Goal: Task Accomplishment & Management: Manage account settings

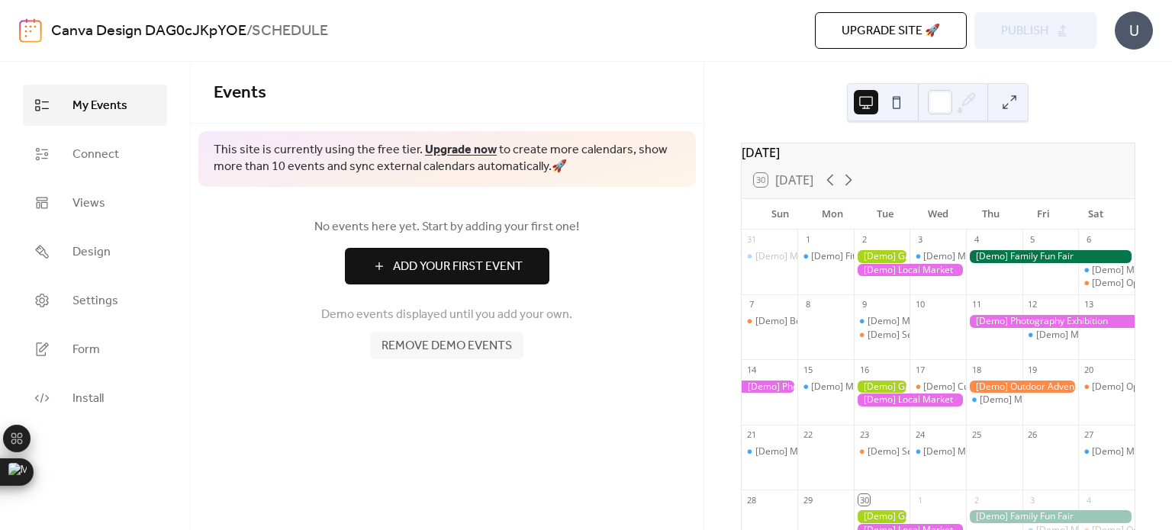
click at [910, 111] on div at bounding box center [938, 102] width 182 height 38
click at [891, 102] on button at bounding box center [897, 102] width 24 height 24
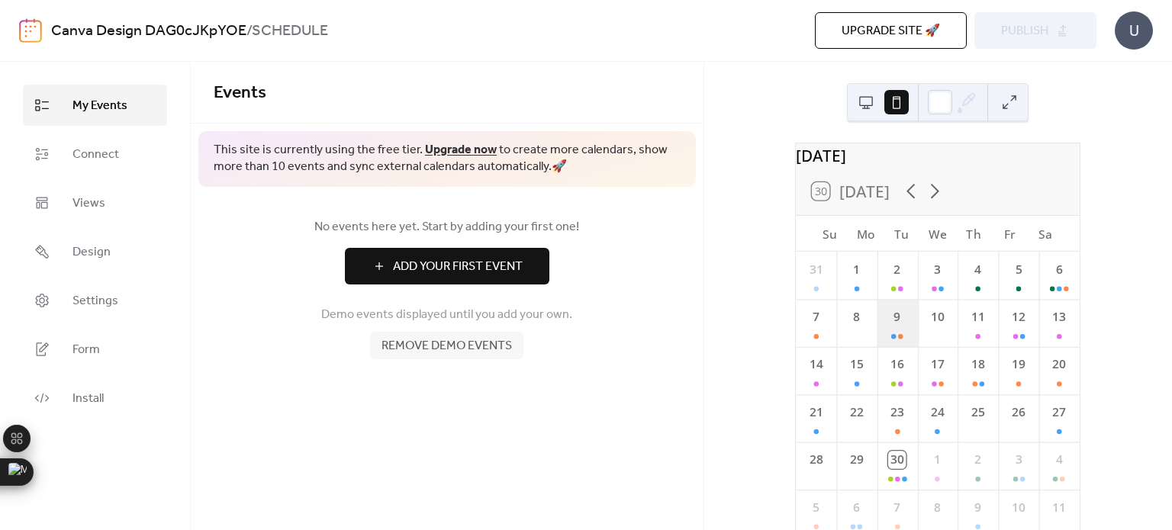
scroll to position [79, 0]
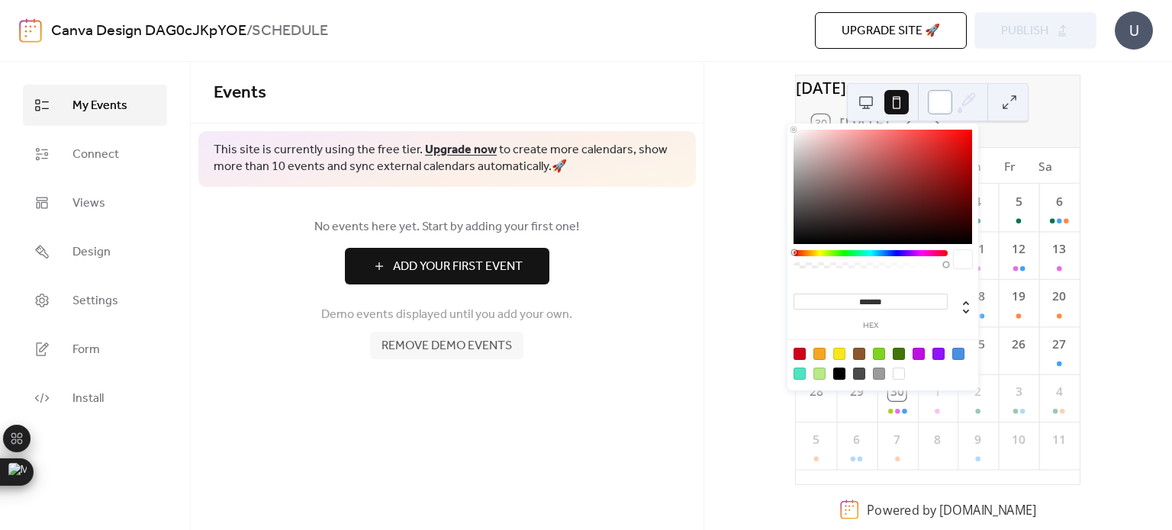
click at [936, 110] on div at bounding box center [940, 102] width 24 height 24
click at [843, 372] on div at bounding box center [839, 374] width 12 height 12
type input "*******"
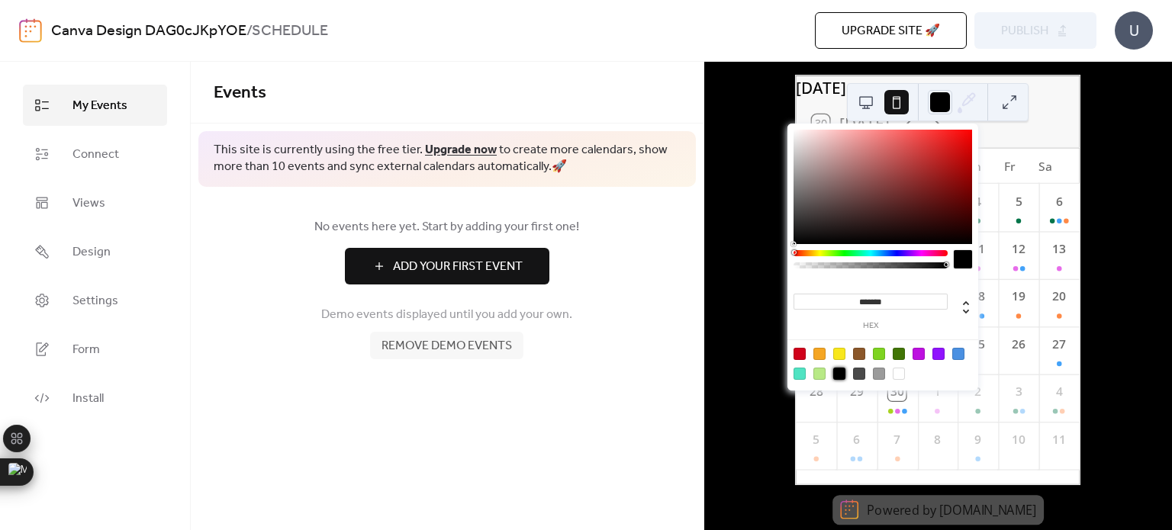
click at [1114, 282] on div "[DATE] 30 [DATE] Su Mo Tu We Th Fr Sa 31 1 2 3 4 5 6 7 8 9 10 11 12 13 14 15 16…" at bounding box center [938, 296] width 468 height 469
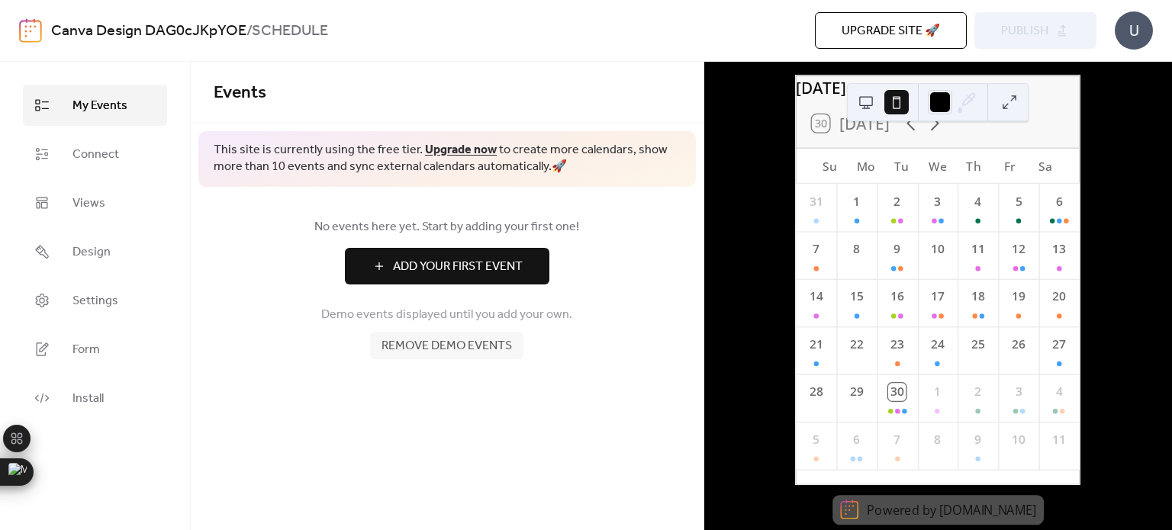
scroll to position [0, 0]
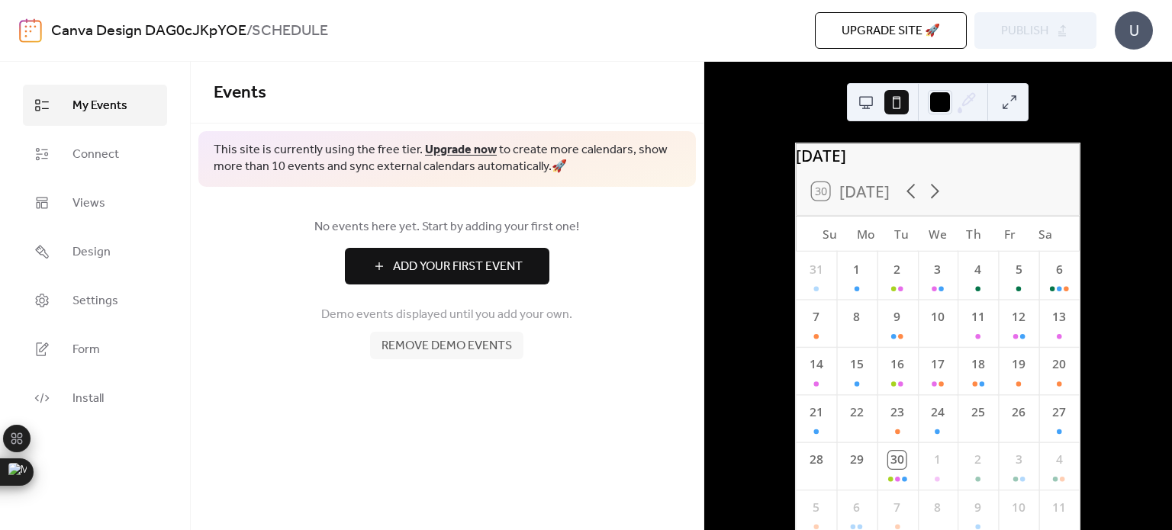
click at [830, 183] on div "30 [DATE]" at bounding box center [938, 191] width 284 height 47
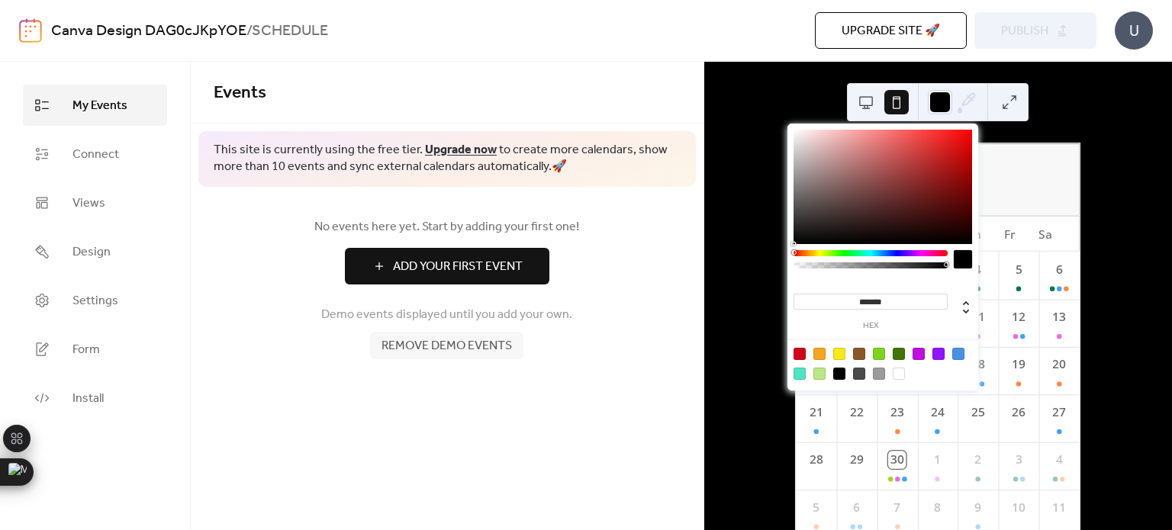
click at [974, 102] on icon at bounding box center [967, 102] width 23 height 23
click at [819, 368] on div at bounding box center [820, 374] width 12 height 12
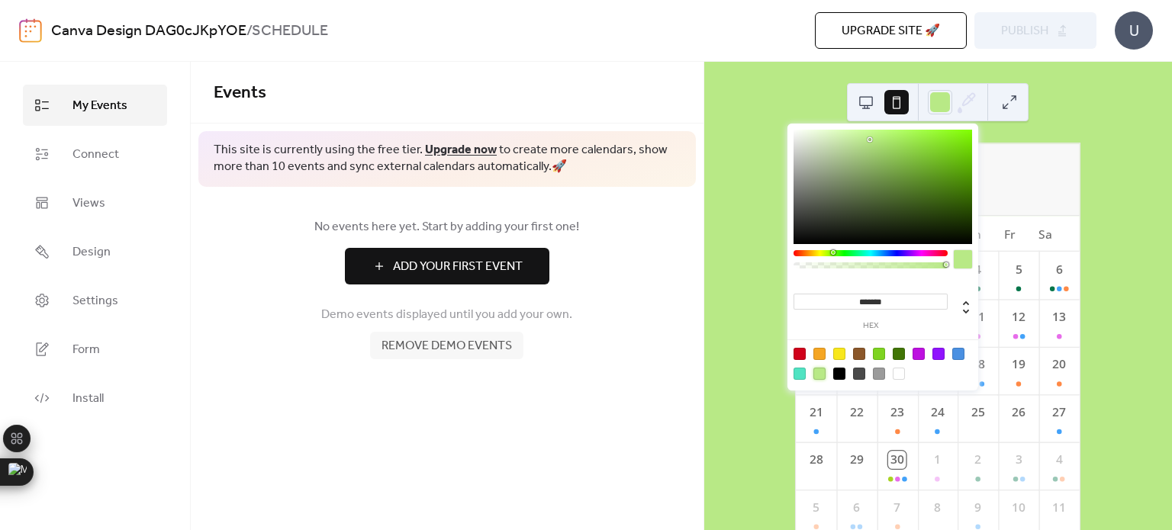
click at [840, 372] on div at bounding box center [839, 374] width 12 height 12
type input "*******"
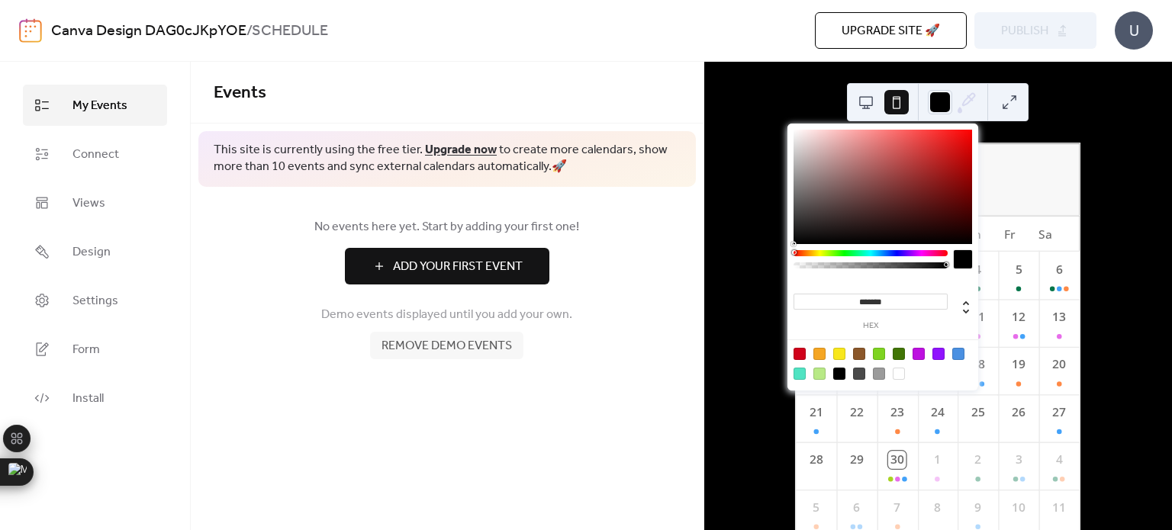
click at [972, 95] on icon at bounding box center [967, 102] width 23 height 23
click at [995, 106] on div at bounding box center [938, 102] width 182 height 38
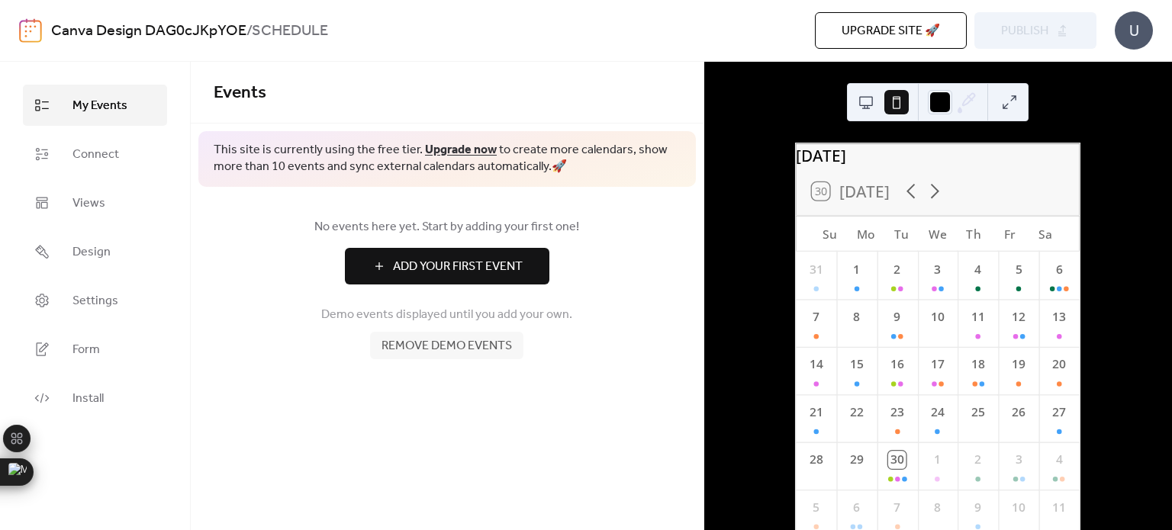
click at [1018, 107] on button at bounding box center [1010, 102] width 24 height 24
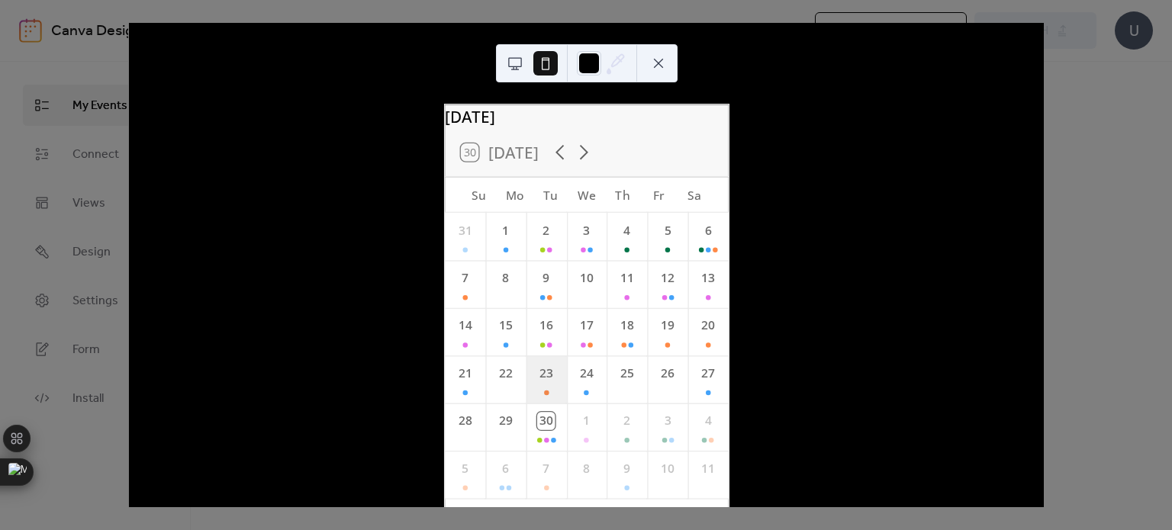
scroll to position [62, 0]
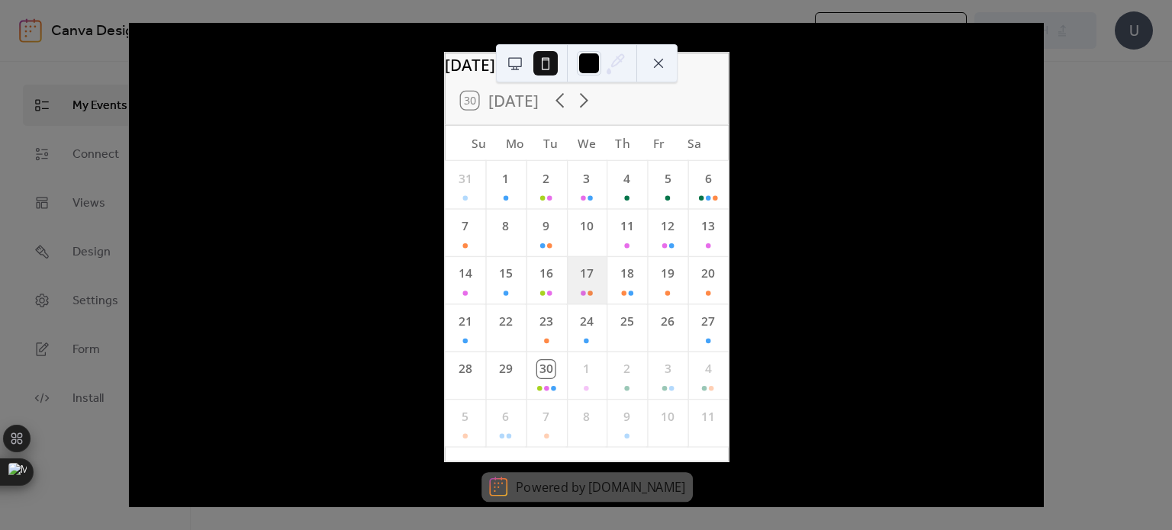
click at [595, 279] on div "17" at bounding box center [586, 279] width 40 height 47
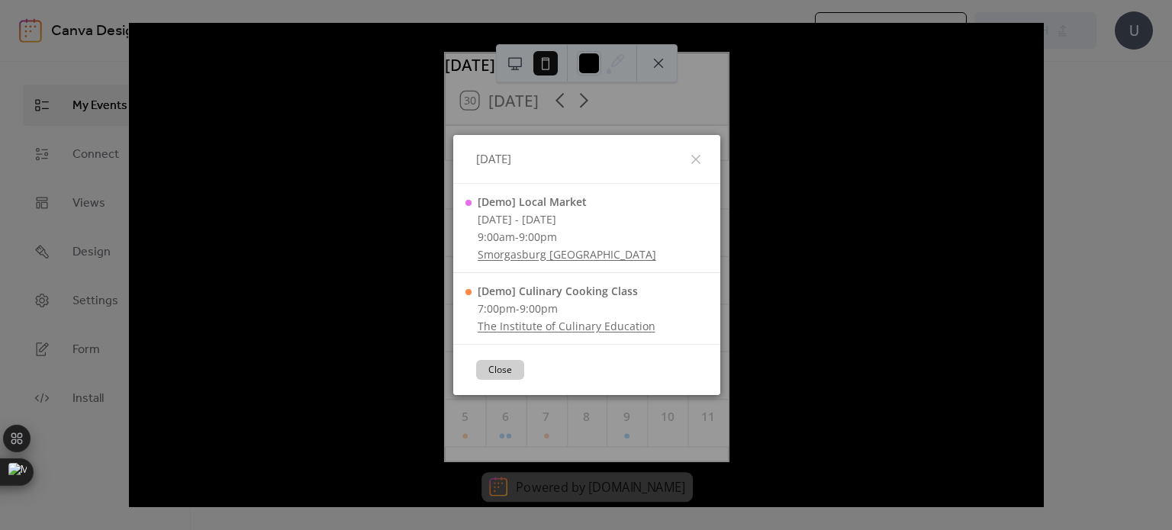
click at [490, 379] on button "Close" at bounding box center [500, 370] width 48 height 20
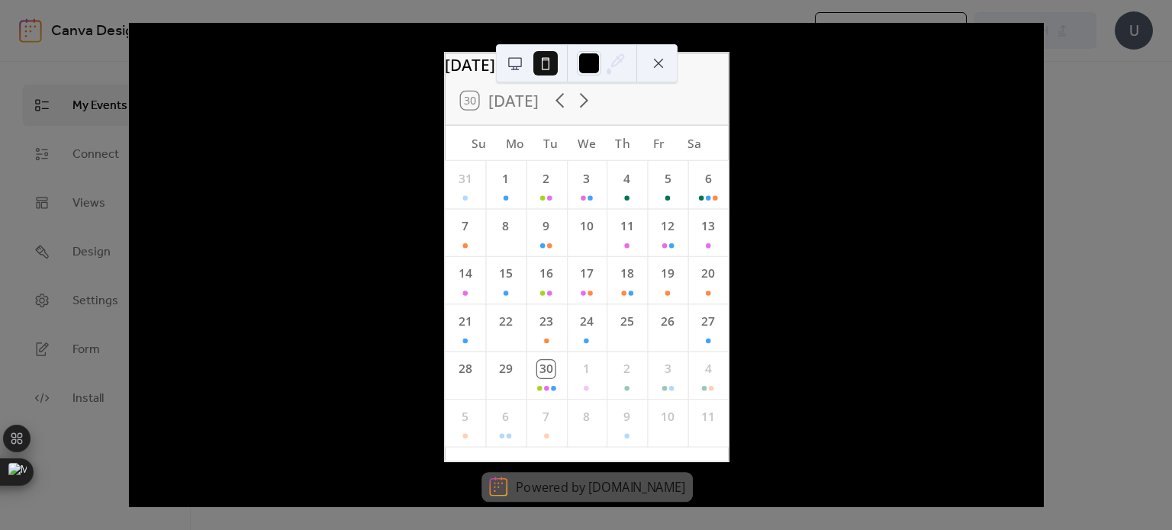
click at [1044, 217] on div "[DATE] 30 [DATE] Su Mo Tu We Th Fr Sa 31 1 2 3 4 5 6 7 8 9 10 11 12 13 14 15 16…" at bounding box center [586, 265] width 916 height 485
click at [654, 63] on button at bounding box center [658, 63] width 24 height 24
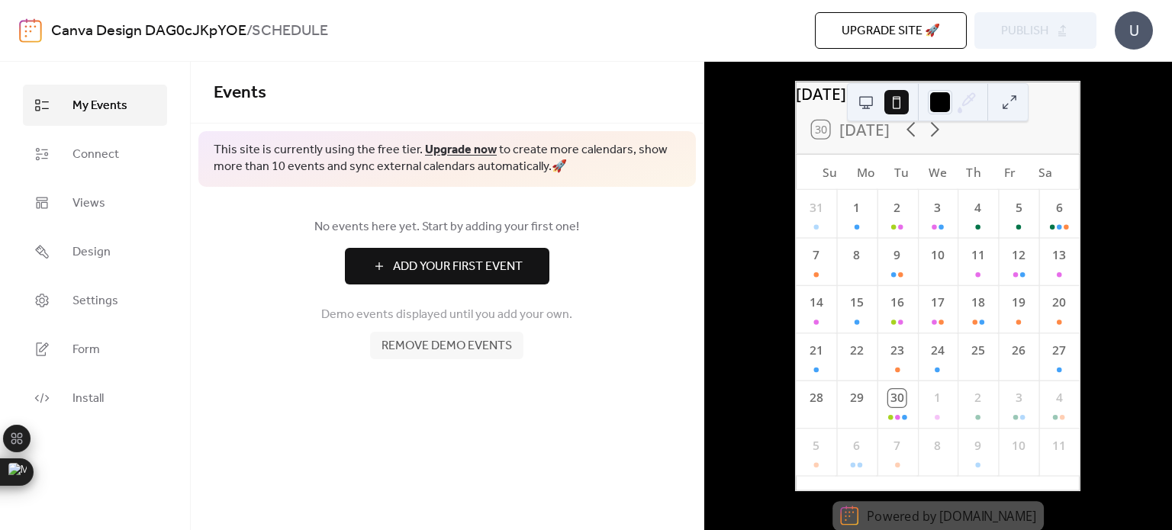
click at [433, 349] on span "Remove demo events" at bounding box center [447, 346] width 131 height 18
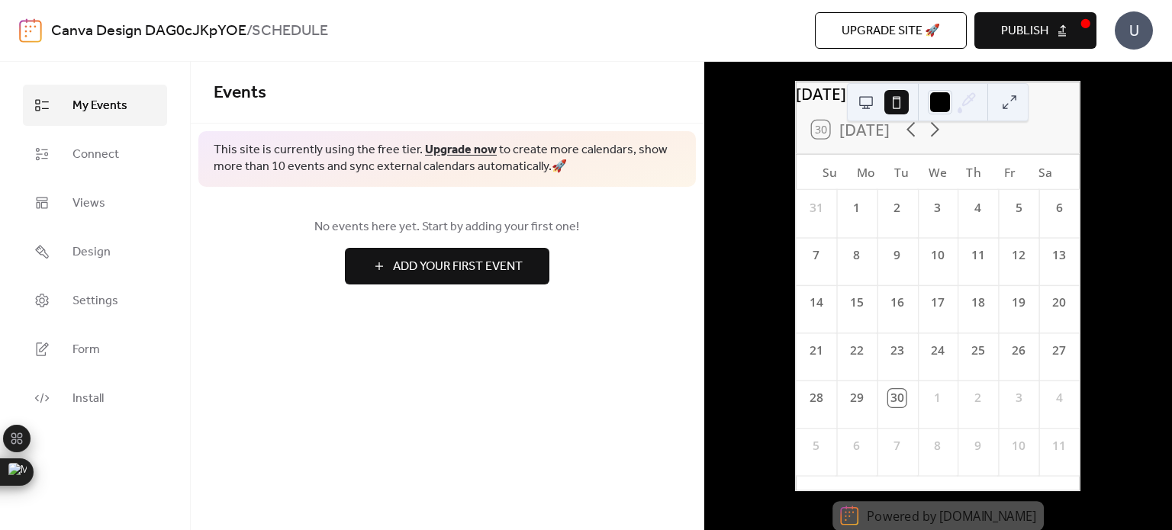
click at [980, 153] on div "30 [DATE]" at bounding box center [938, 129] width 284 height 47
click at [898, 215] on div "2" at bounding box center [897, 208] width 18 height 18
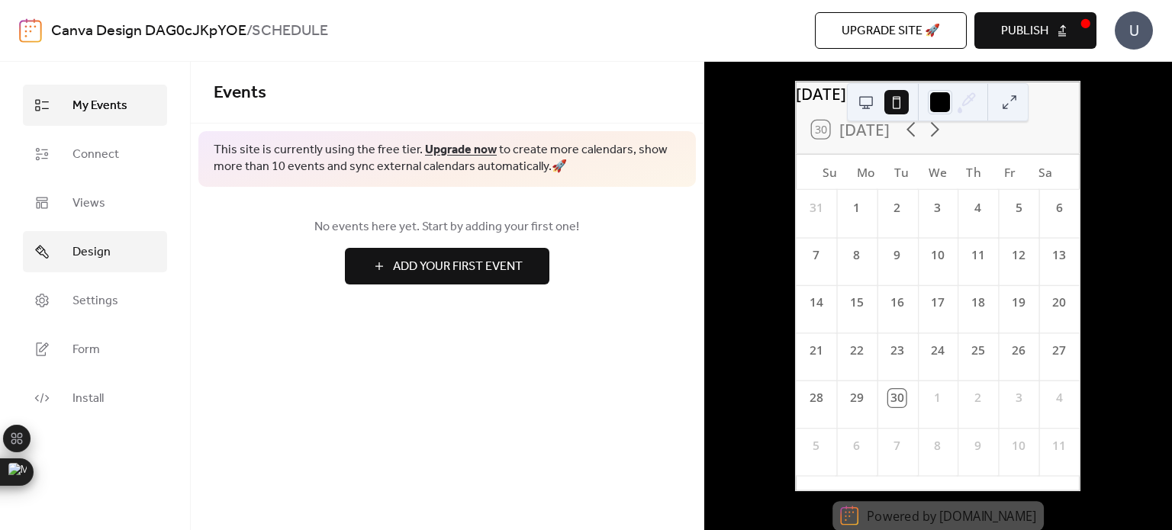
click at [50, 250] on link "Design" at bounding box center [95, 251] width 144 height 41
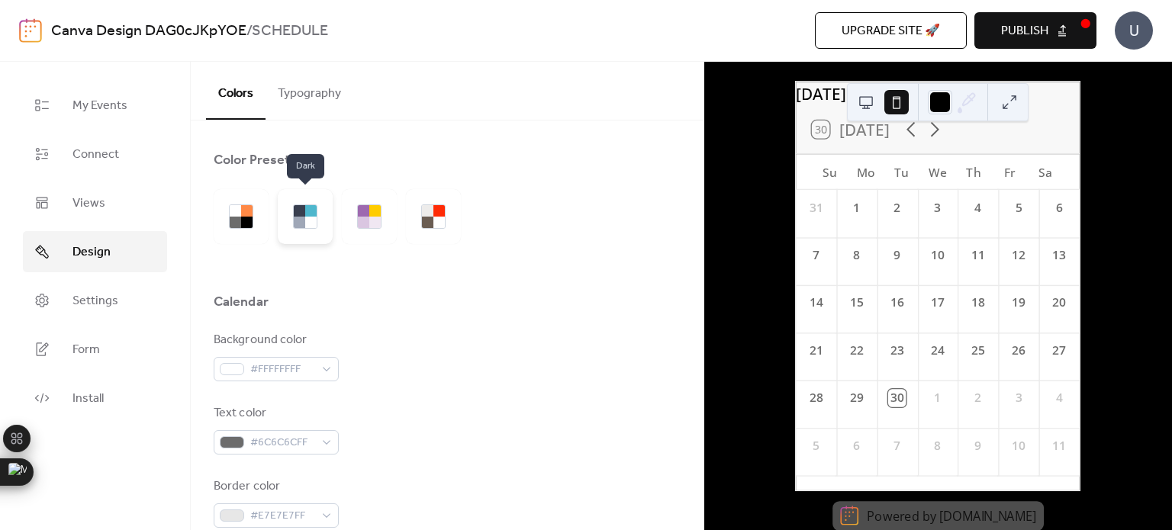
click at [314, 221] on div at bounding box center [310, 222] width 11 height 11
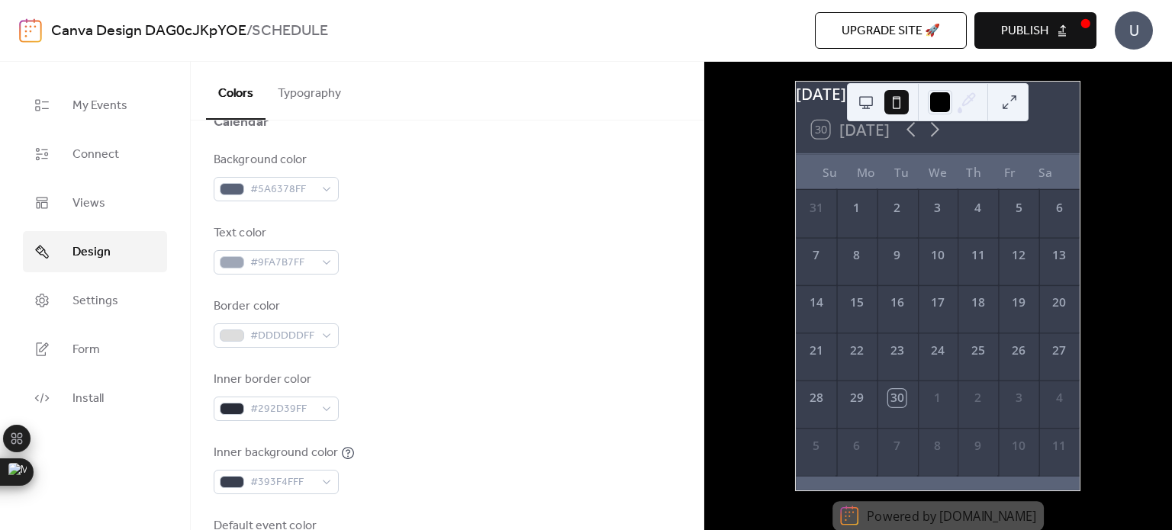
scroll to position [182, 0]
click at [230, 262] on div at bounding box center [232, 261] width 24 height 12
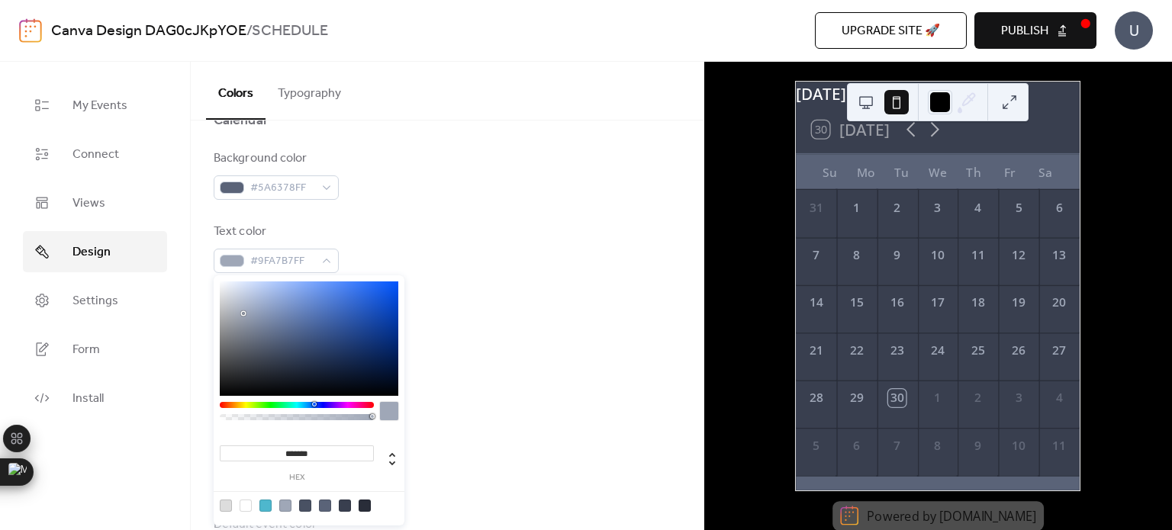
click at [281, 405] on div at bounding box center [297, 405] width 154 height 6
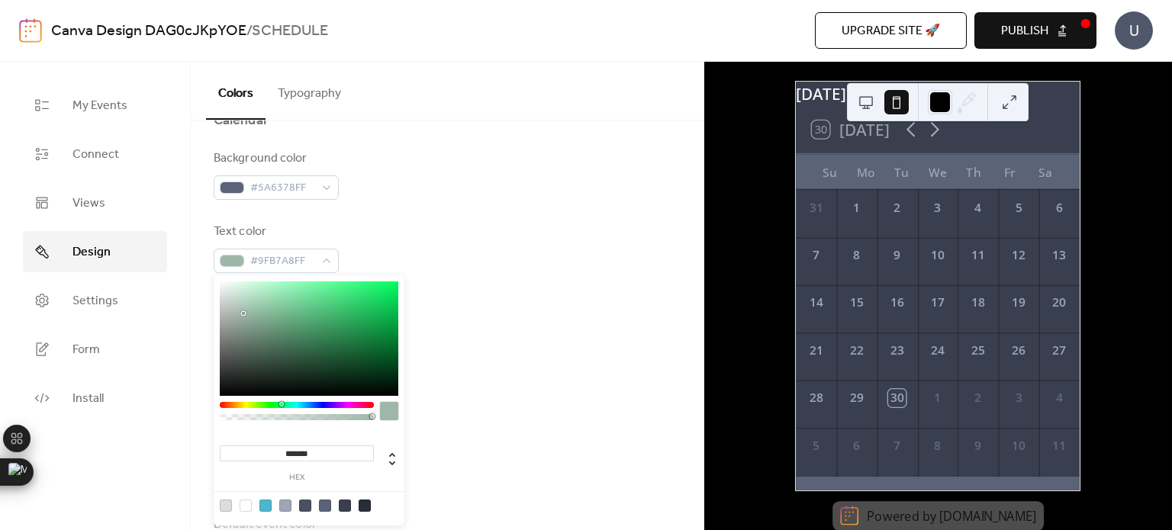
click at [271, 405] on div at bounding box center [297, 405] width 154 height 6
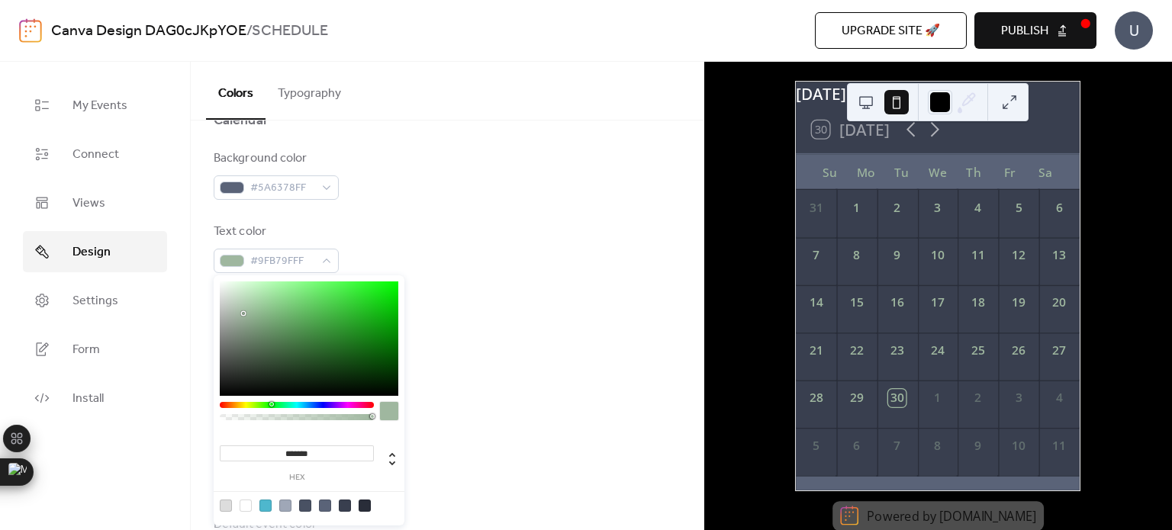
type input "*******"
click at [321, 317] on div at bounding box center [309, 339] width 179 height 114
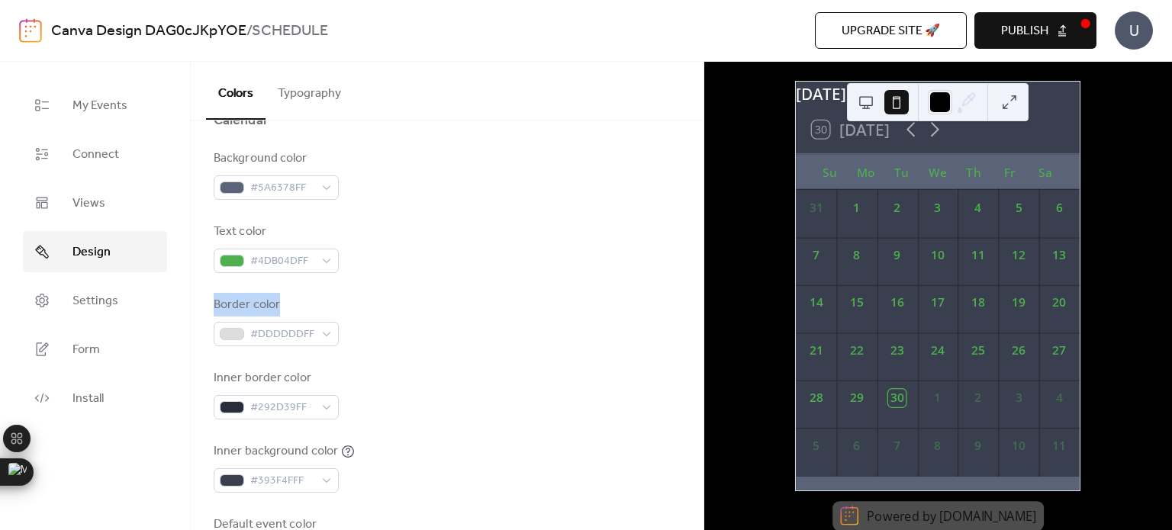
drag, startPoint x: 429, startPoint y: 301, endPoint x: 464, endPoint y: 277, distance: 42.8
click at [464, 277] on div "Background color #5A6378FF Text color #4DB04DFF Border color #DDDDDDFF Inner bo…" at bounding box center [447, 358] width 467 height 417
click at [228, 261] on div at bounding box center [232, 261] width 24 height 12
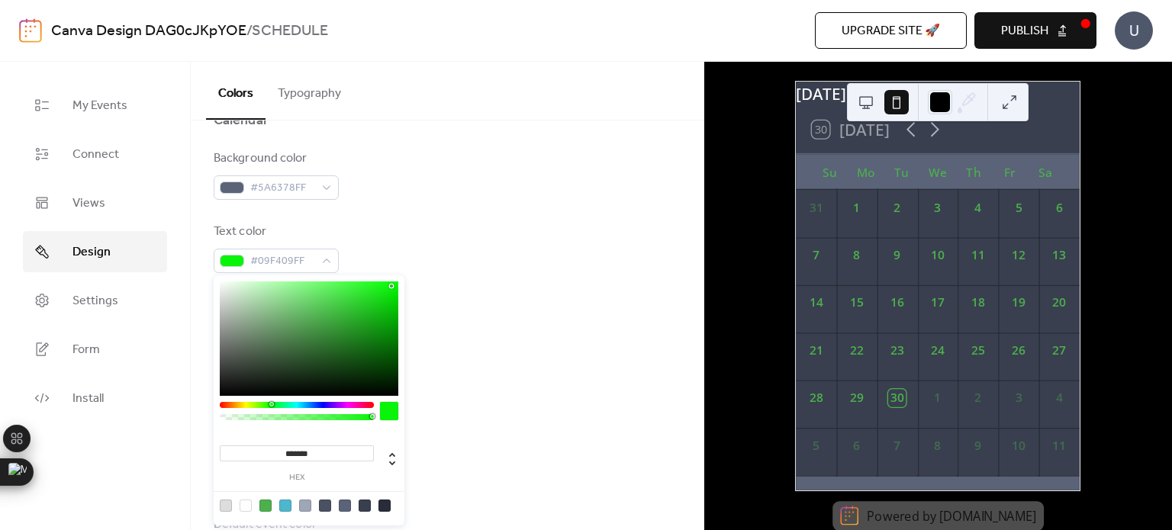
type input "*******"
drag, startPoint x: 337, startPoint y: 313, endPoint x: 425, endPoint y: 263, distance: 101.2
click at [425, 263] on body "Canva Design DAG0cJKpYOE / SCHEDULE Upgrade site 🚀 Preview Publish U My Events …" at bounding box center [586, 265] width 1172 height 530
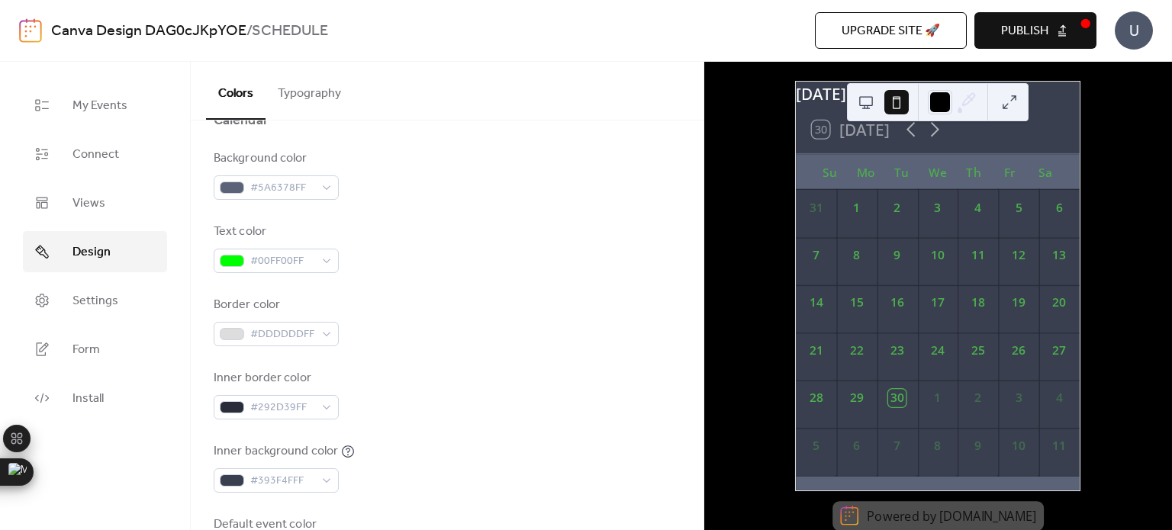
click at [497, 256] on div "Text color #00FF00FF" at bounding box center [447, 248] width 467 height 50
click at [63, 210] on link "Views" at bounding box center [95, 202] width 144 height 41
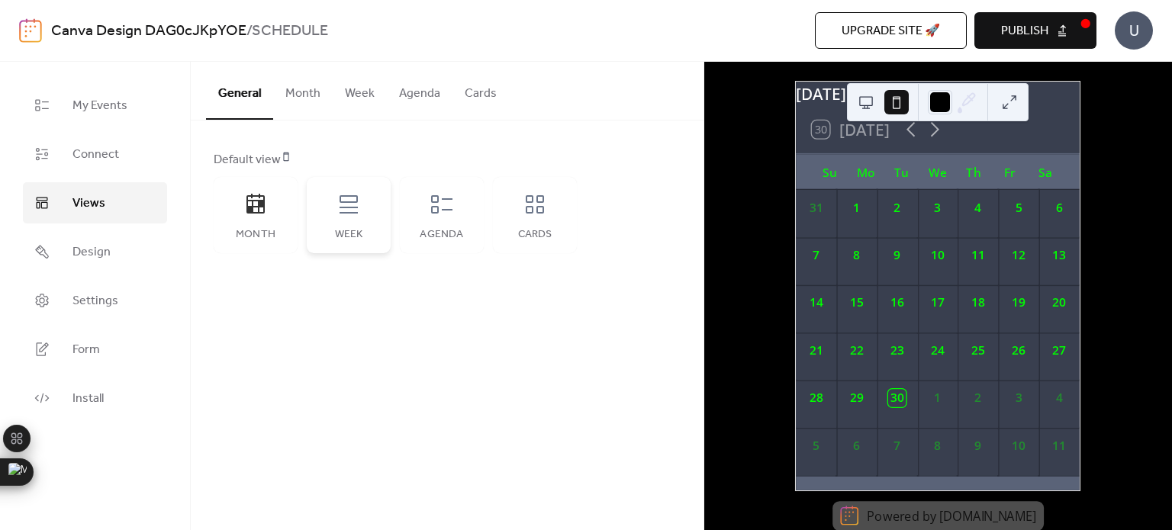
click at [333, 221] on div "Week" at bounding box center [349, 215] width 84 height 76
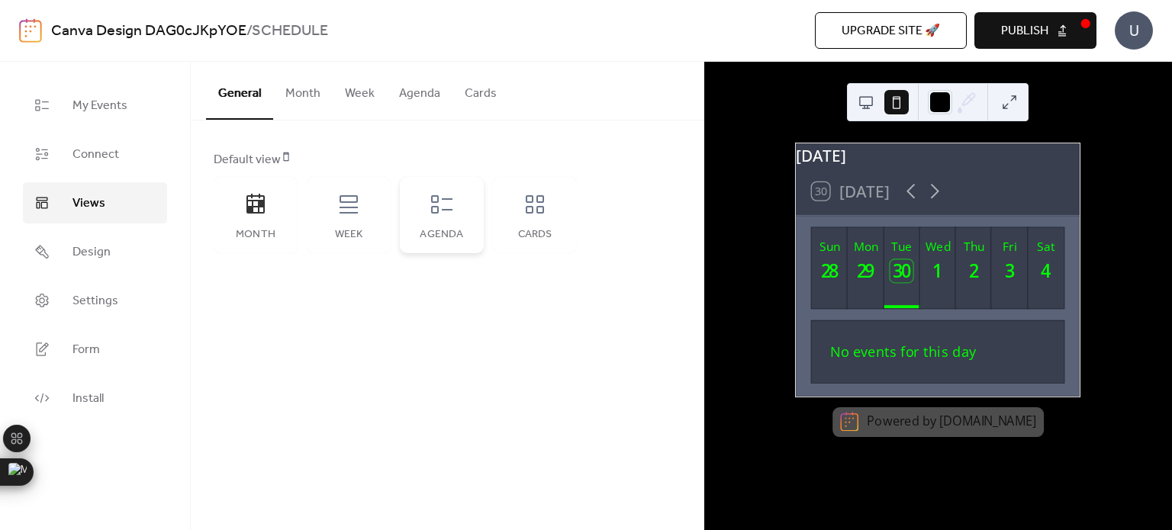
click at [447, 214] on icon at bounding box center [442, 204] width 24 height 24
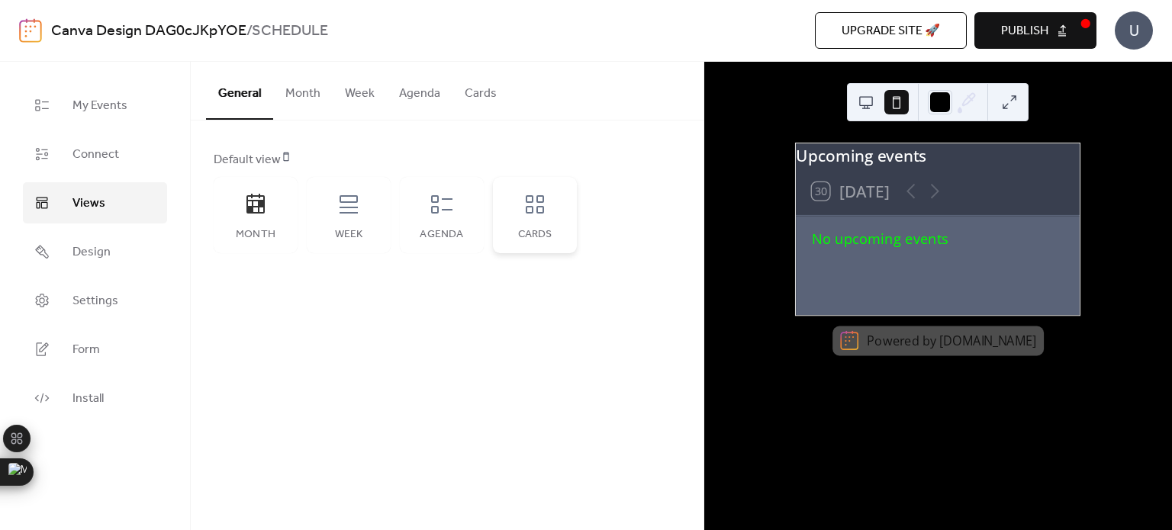
click at [507, 189] on div "Cards" at bounding box center [535, 215] width 84 height 76
click at [550, 226] on div "Cards" at bounding box center [535, 215] width 84 height 76
click at [375, 221] on div "Week" at bounding box center [349, 215] width 84 height 76
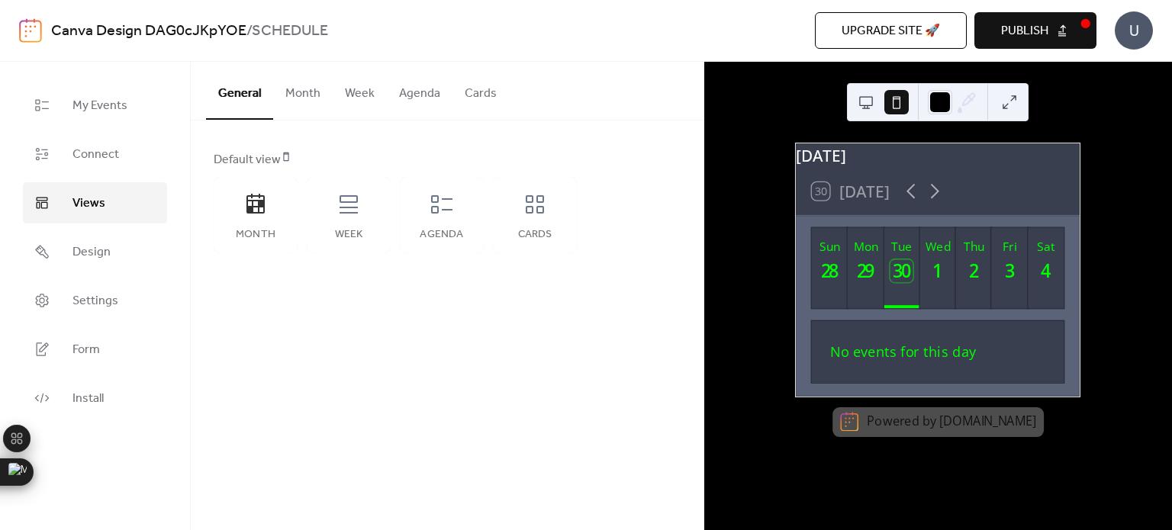
click at [355, 93] on button "Week" at bounding box center [360, 90] width 54 height 56
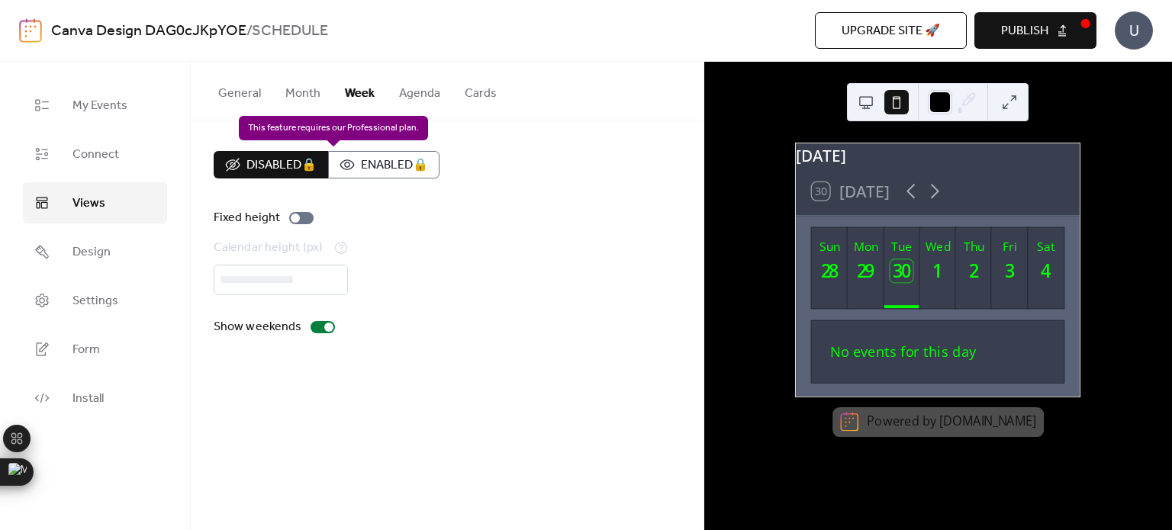
click at [397, 174] on div "Disabled 🔒 Enabled 🔒" at bounding box center [327, 164] width 226 height 27
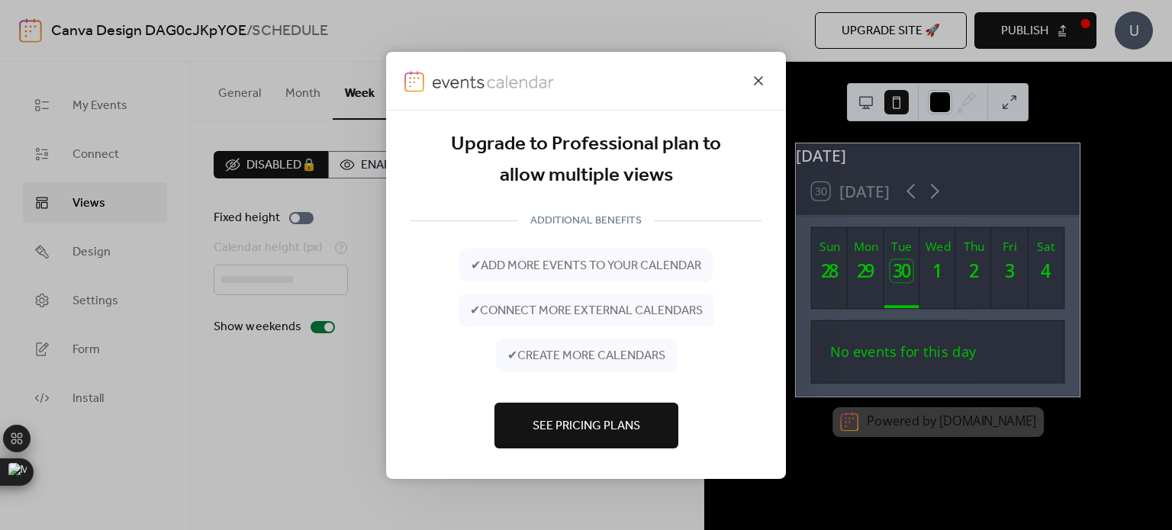
click at [754, 72] on icon at bounding box center [759, 80] width 18 height 18
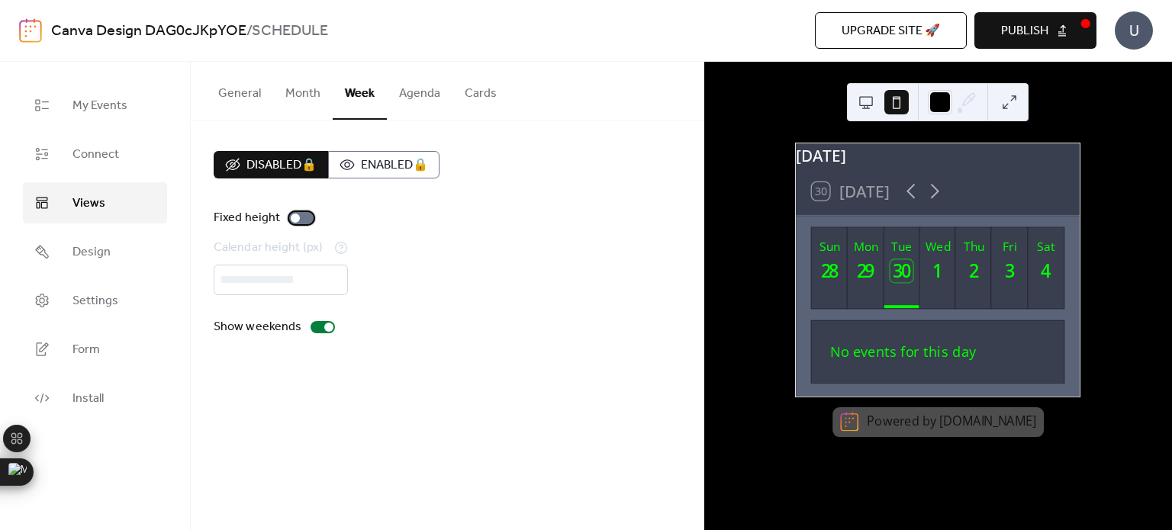
click at [295, 218] on div at bounding box center [295, 218] width 9 height 9
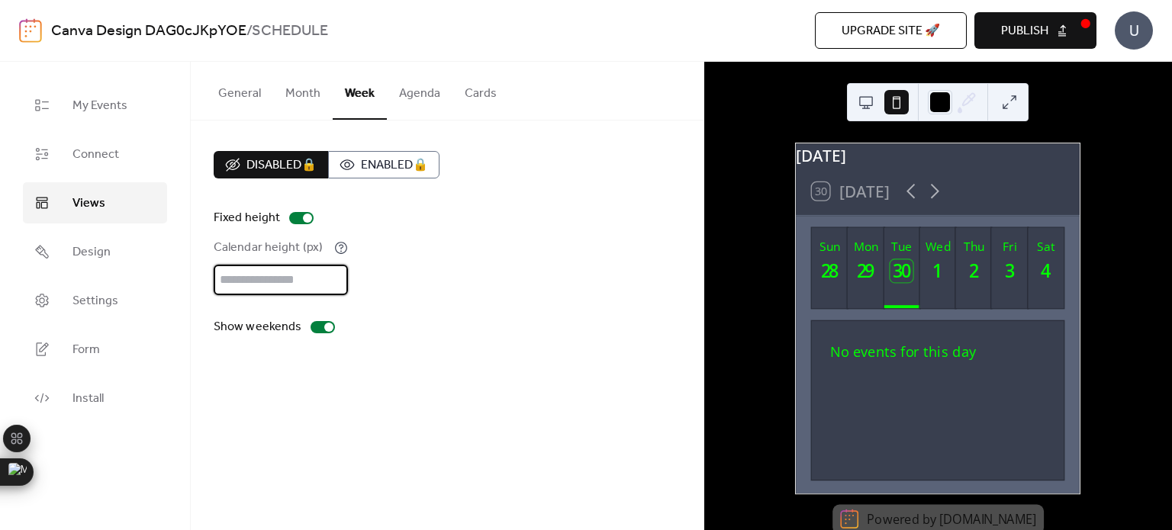
click at [346, 274] on input "***" at bounding box center [281, 280] width 134 height 31
type input "***"
click at [346, 274] on input "***" at bounding box center [281, 280] width 134 height 31
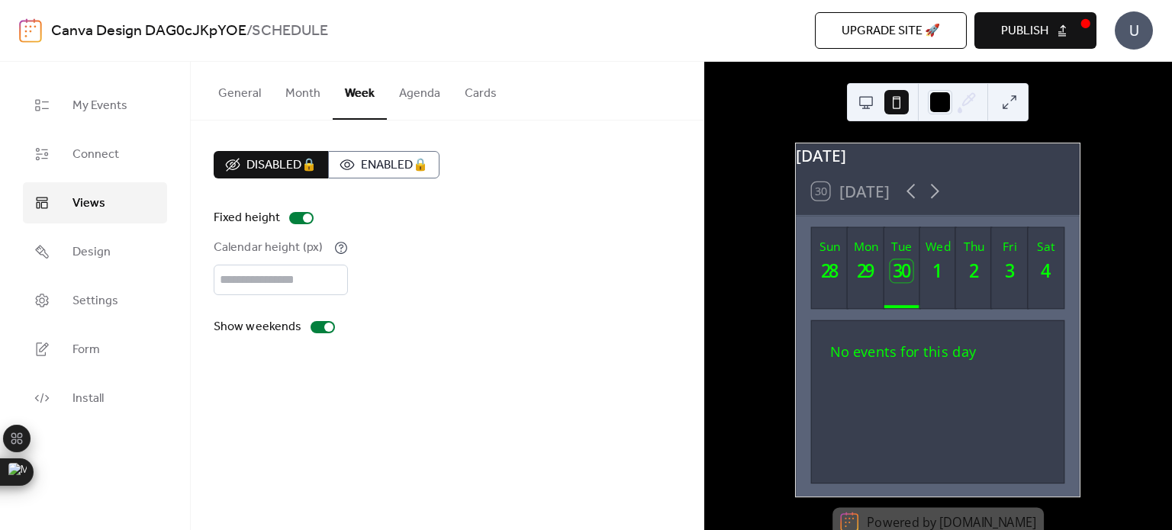
click at [1030, 167] on div "[DATE]" at bounding box center [938, 155] width 284 height 24
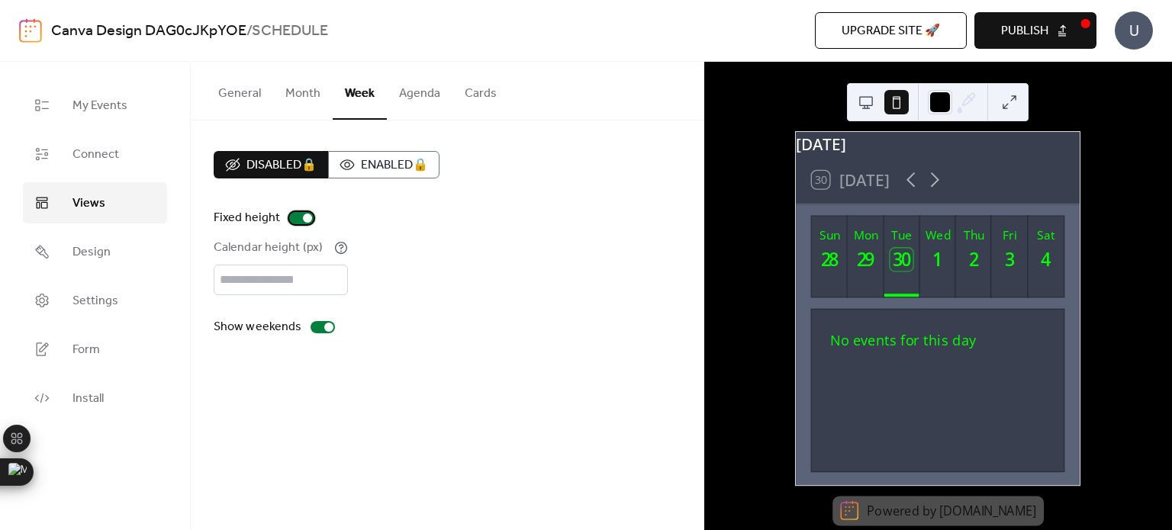
click at [296, 218] on div at bounding box center [301, 218] width 24 height 12
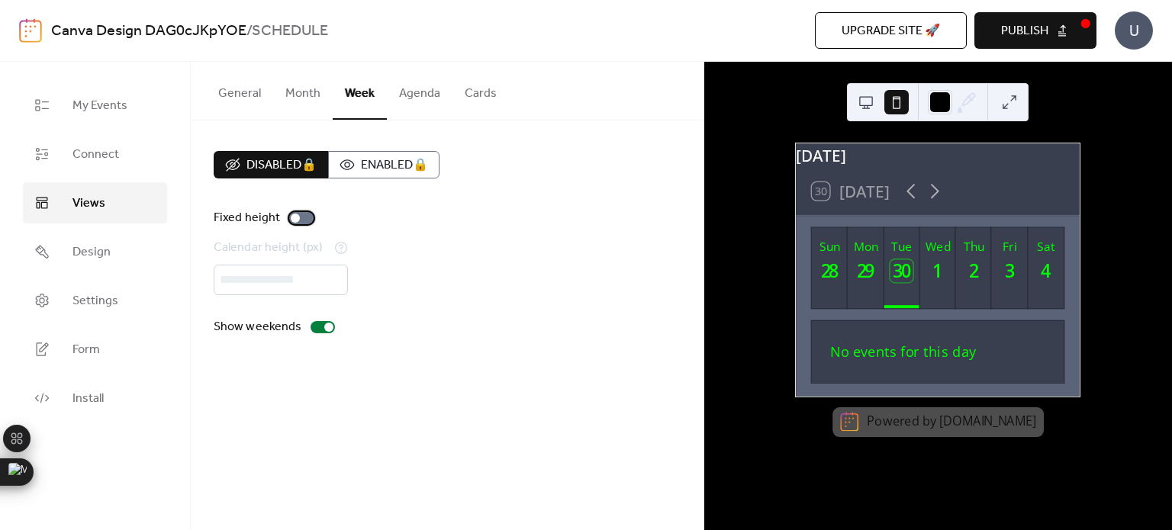
scroll to position [0, 0]
click at [318, 161] on div "Disabled 🔒 Enabled 🔒" at bounding box center [327, 164] width 226 height 27
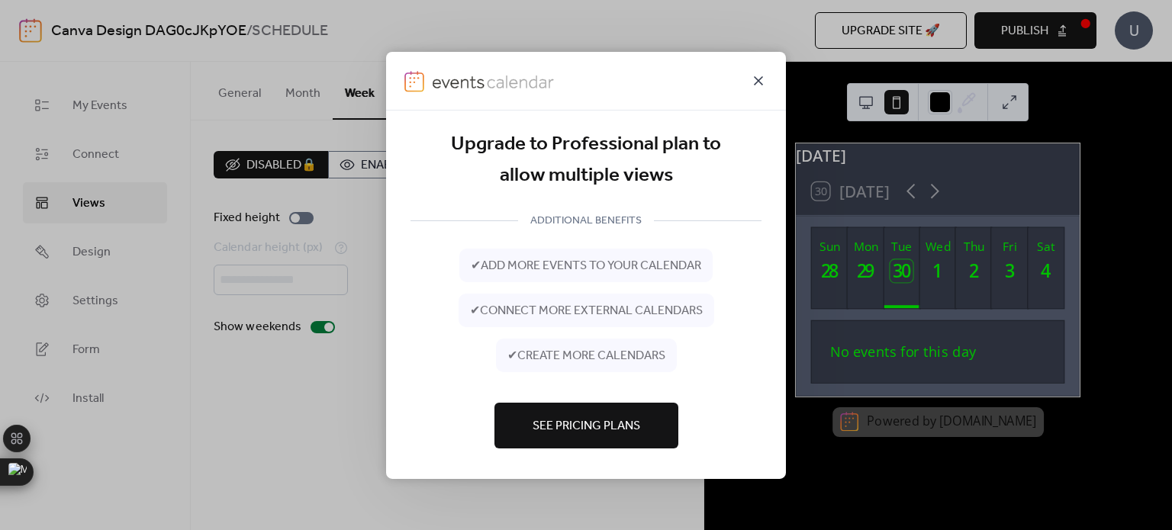
click at [760, 82] on icon at bounding box center [758, 80] width 9 height 9
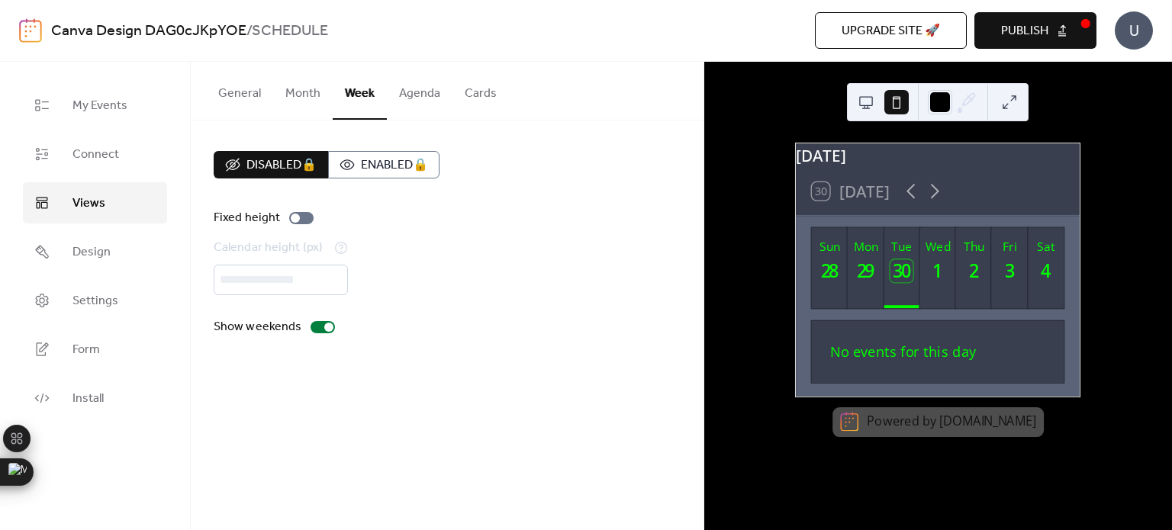
click at [1041, 185] on div "30 [DATE]" at bounding box center [938, 191] width 284 height 47
click at [96, 366] on link "Form" at bounding box center [95, 349] width 144 height 41
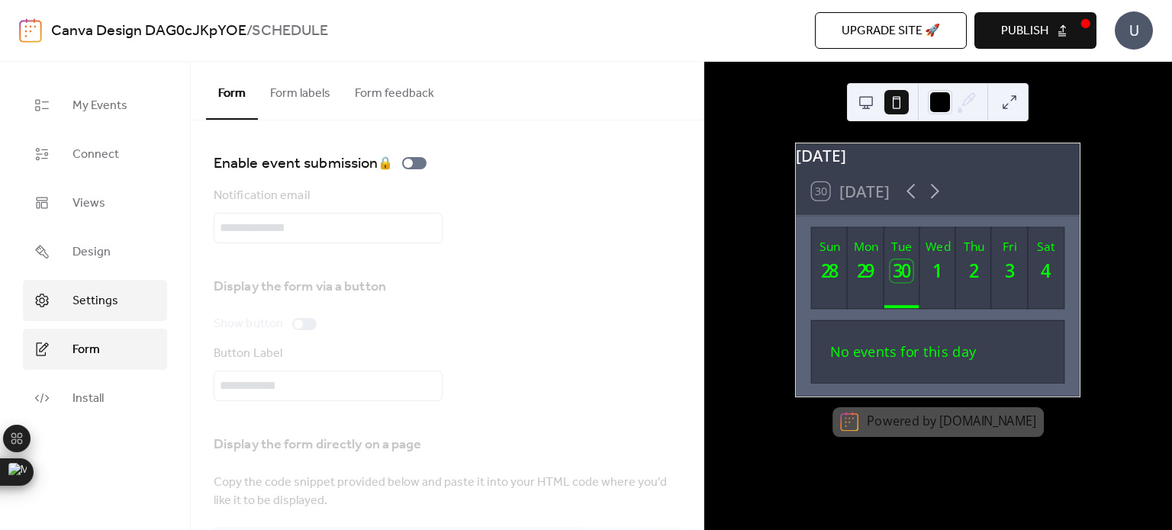
click at [113, 297] on span "Settings" at bounding box center [96, 301] width 46 height 18
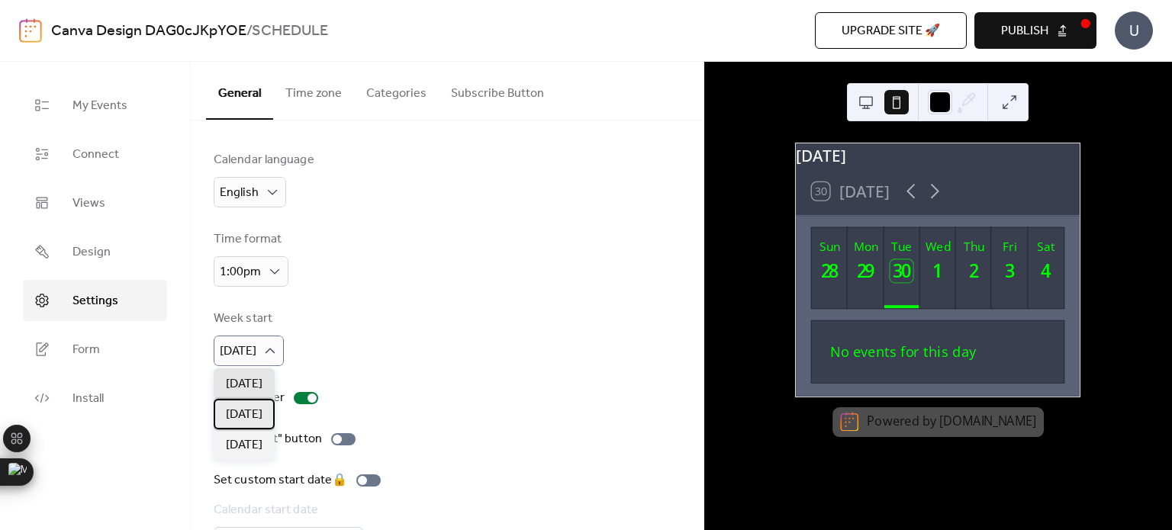
click at [257, 417] on span "[DATE]" at bounding box center [244, 415] width 37 height 18
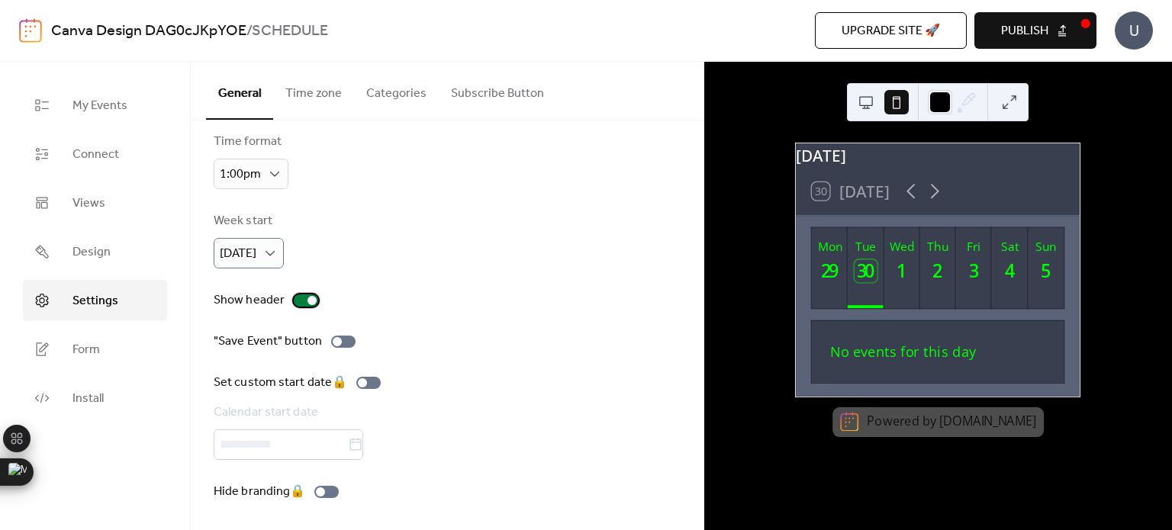
click at [308, 292] on label "Show header" at bounding box center [269, 301] width 111 height 18
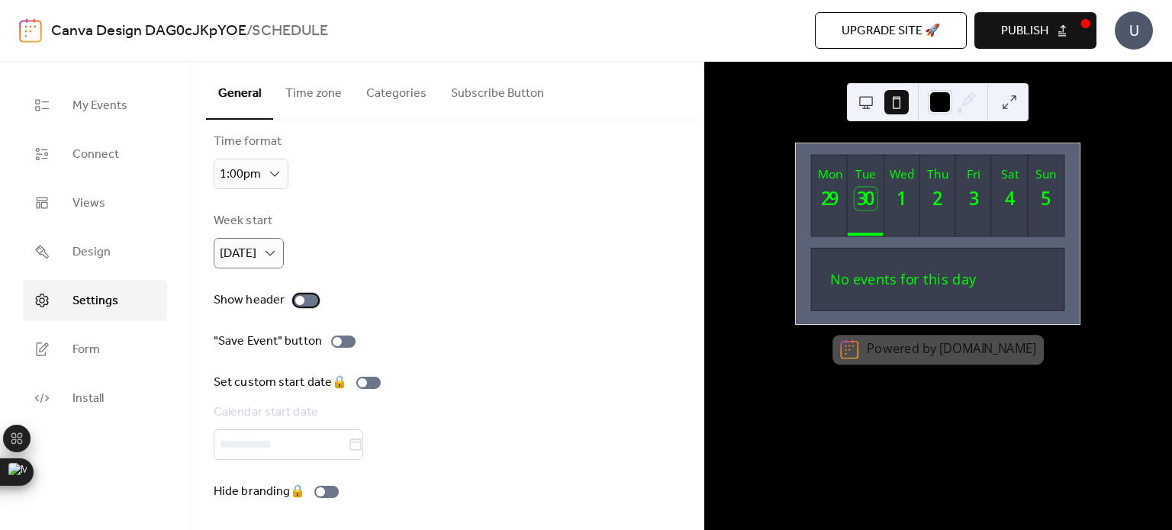
click at [308, 292] on label "Show header" at bounding box center [269, 301] width 111 height 18
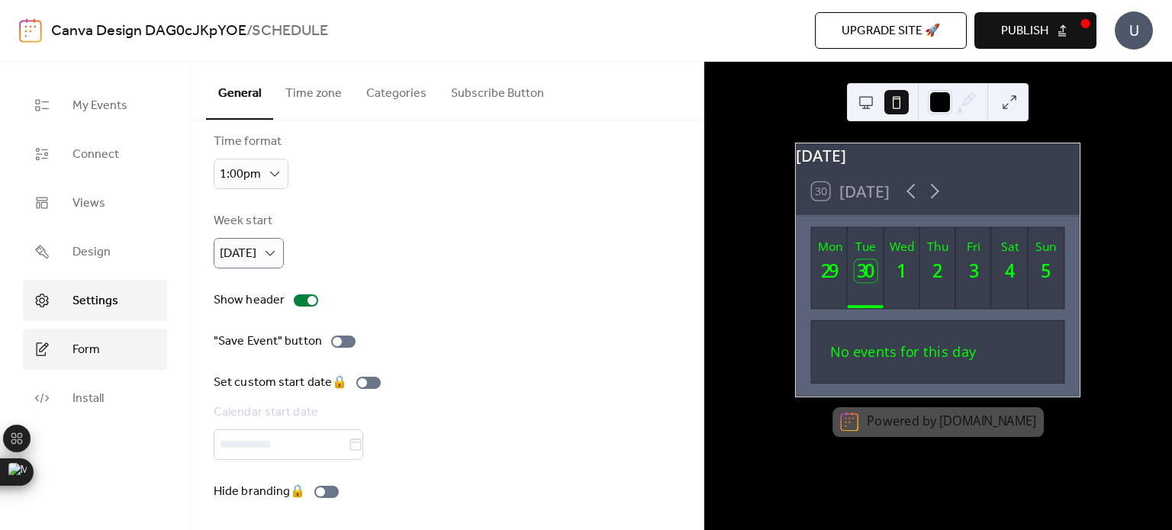
click at [82, 351] on span "Form" at bounding box center [86, 350] width 27 height 18
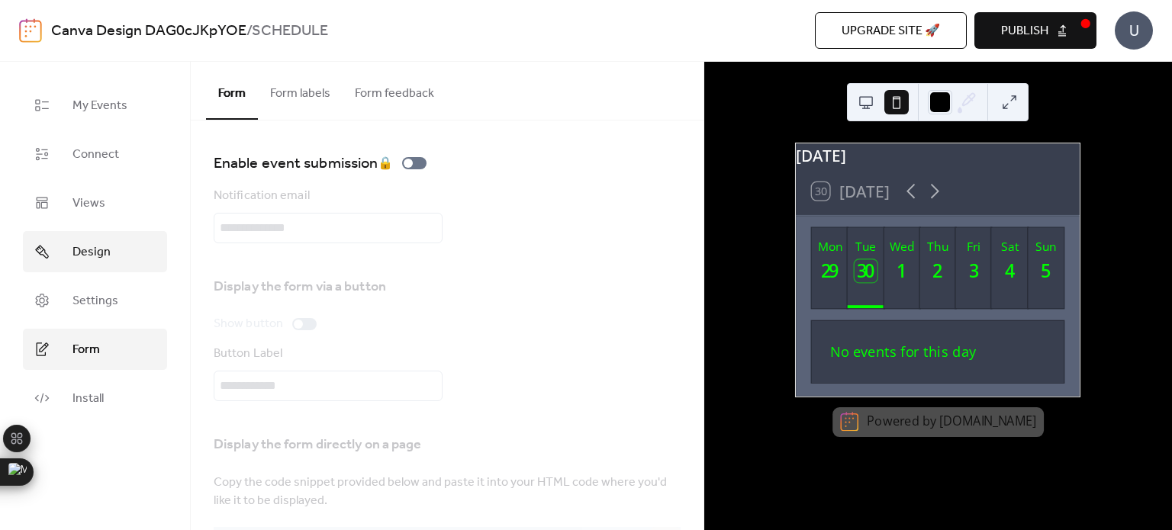
click at [121, 251] on link "Design" at bounding box center [95, 251] width 144 height 41
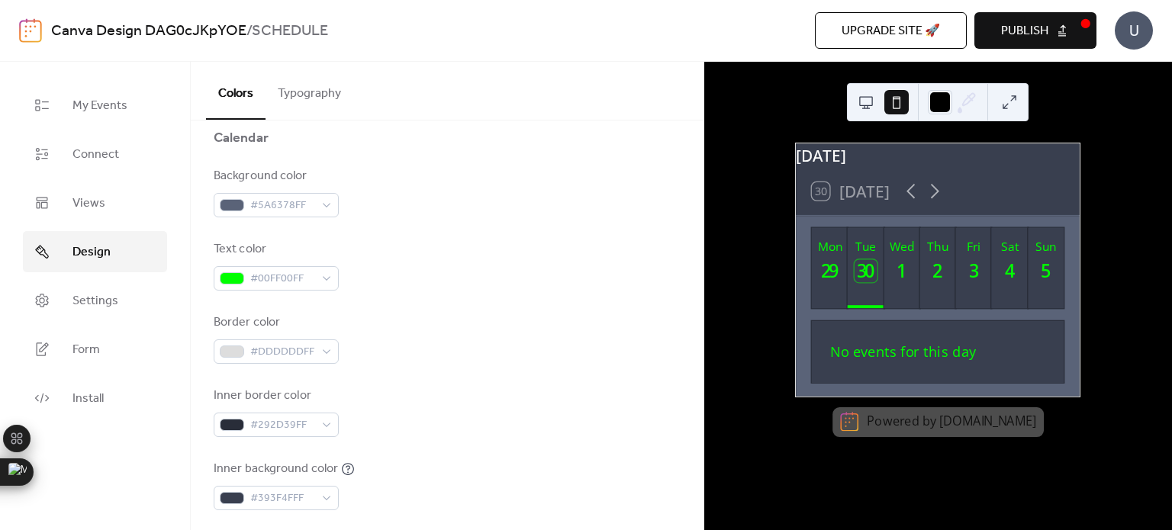
scroll to position [238, 0]
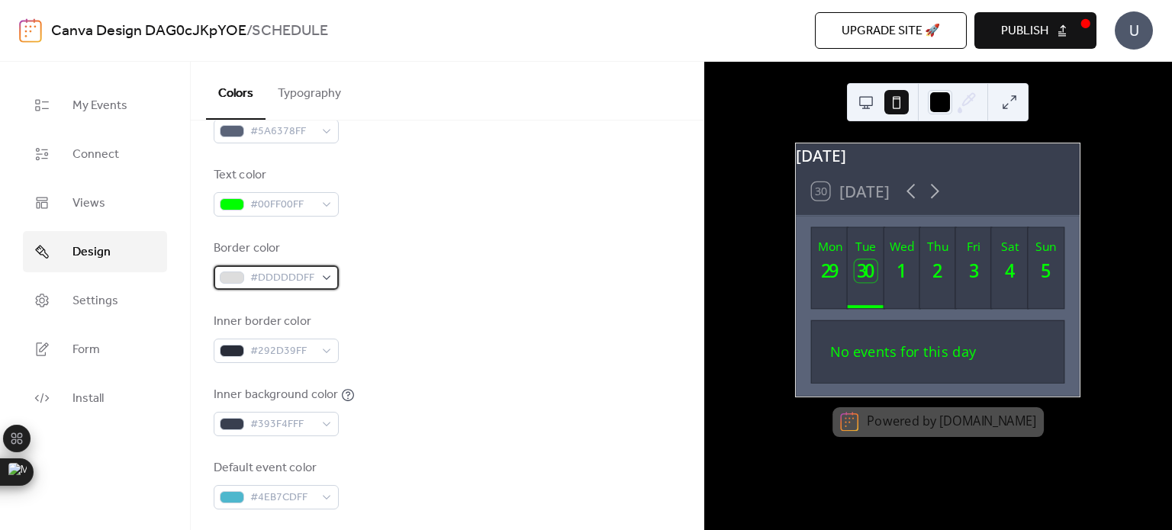
click at [269, 280] on span "#DDDDDDFF" at bounding box center [282, 278] width 64 height 18
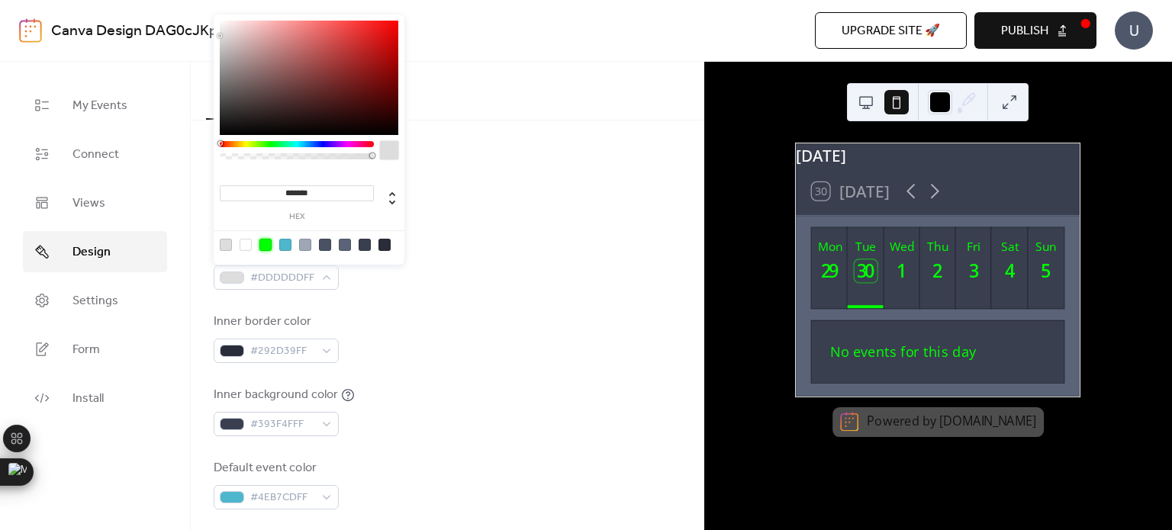
click at [263, 245] on div at bounding box center [266, 245] width 12 height 12
type input "*******"
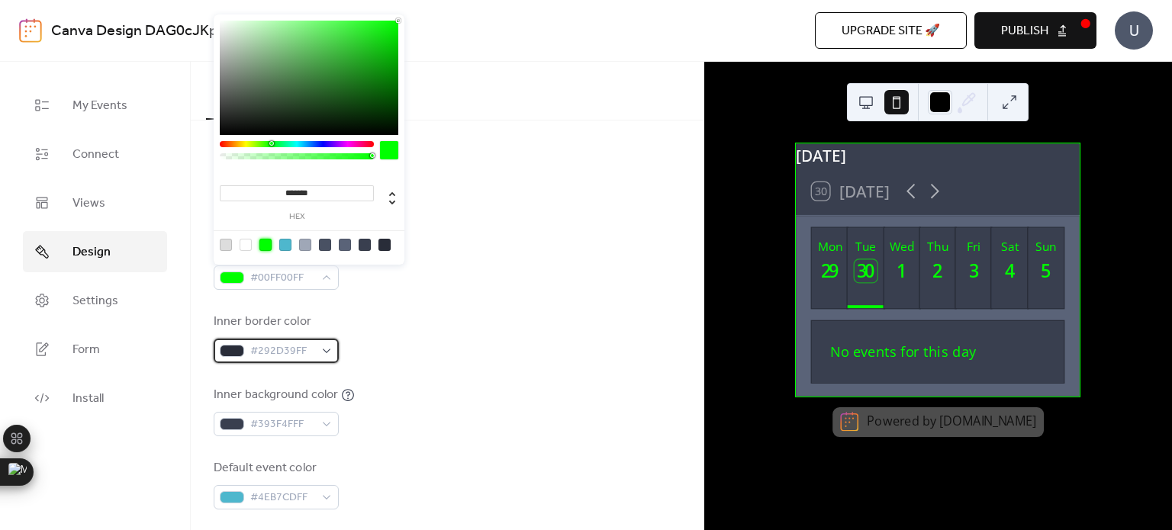
click at [227, 355] on div at bounding box center [232, 351] width 24 height 12
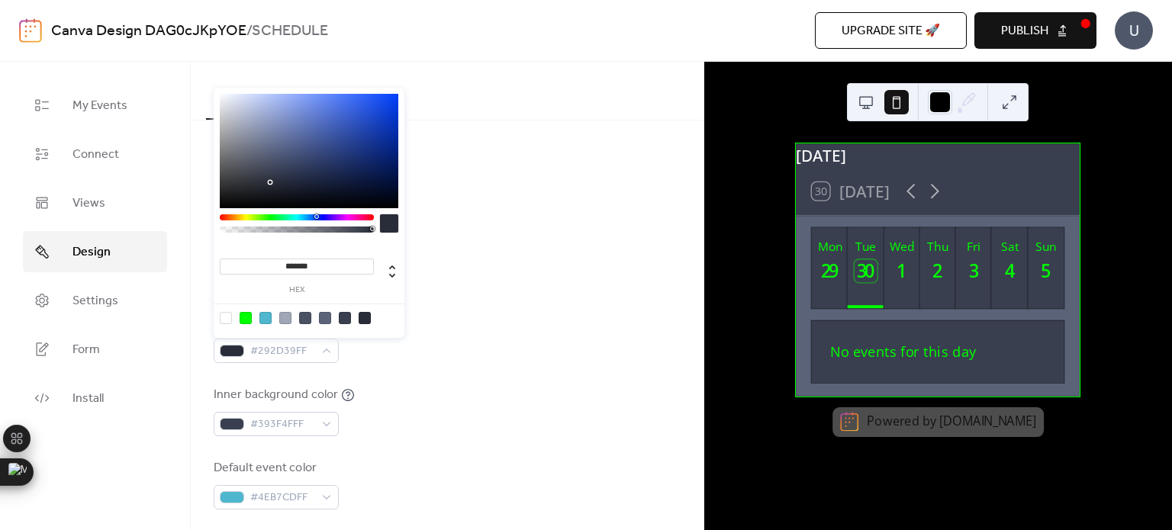
click at [260, 211] on div "******* hex" at bounding box center [309, 213] width 191 height 250
click at [266, 218] on div at bounding box center [297, 217] width 154 height 6
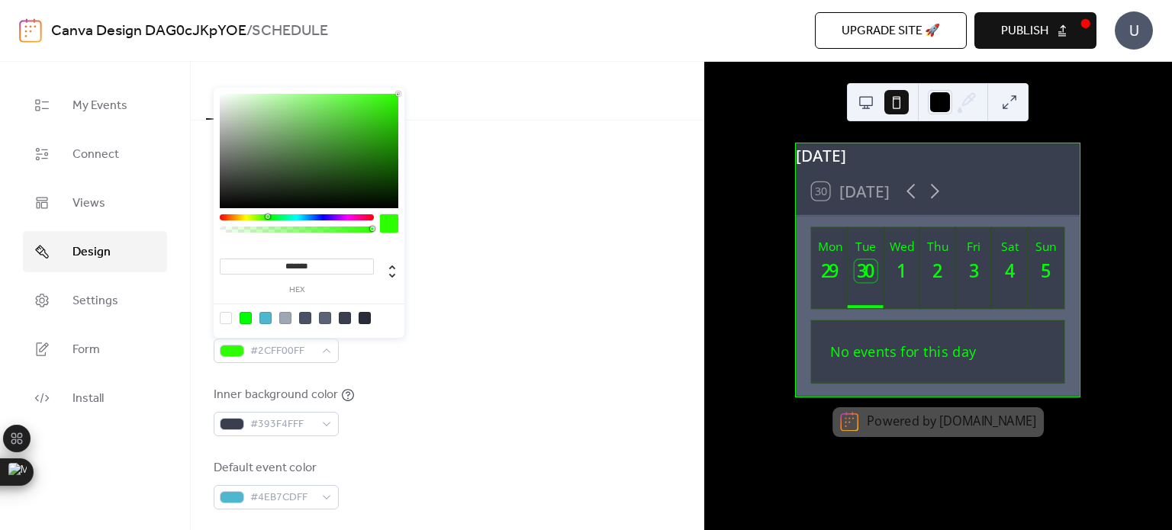
drag, startPoint x: 377, startPoint y: 136, endPoint x: 419, endPoint y: 75, distance: 74.1
click at [419, 75] on body "Canva Design DAG0cJKpYOE / SCHEDULE Upgrade site 🚀 Preview Publish U My Events …" at bounding box center [586, 265] width 1172 height 530
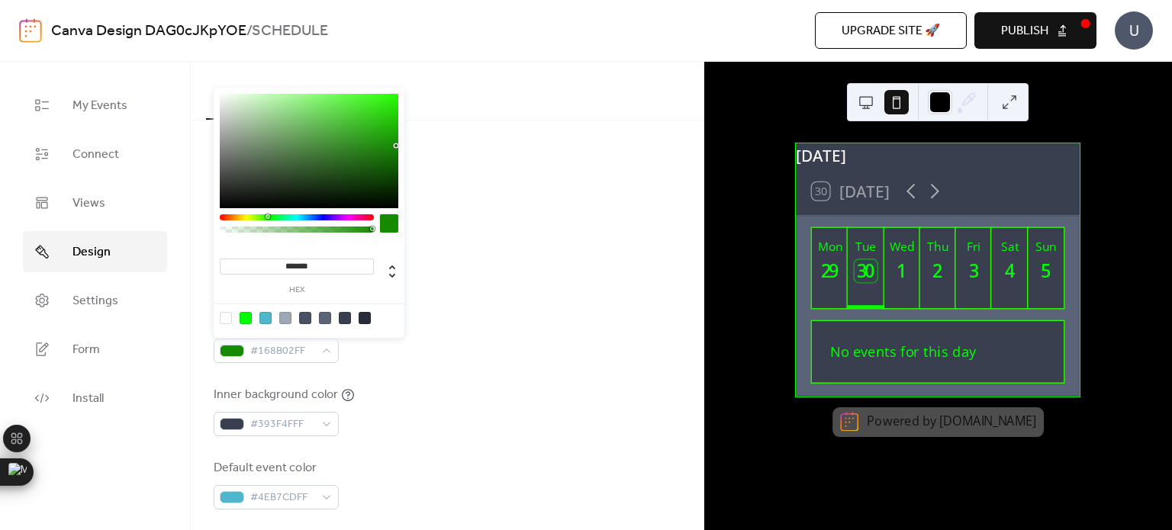
drag, startPoint x: 365, startPoint y: 190, endPoint x: 396, endPoint y: 146, distance: 54.2
click at [396, 146] on div at bounding box center [309, 151] width 179 height 114
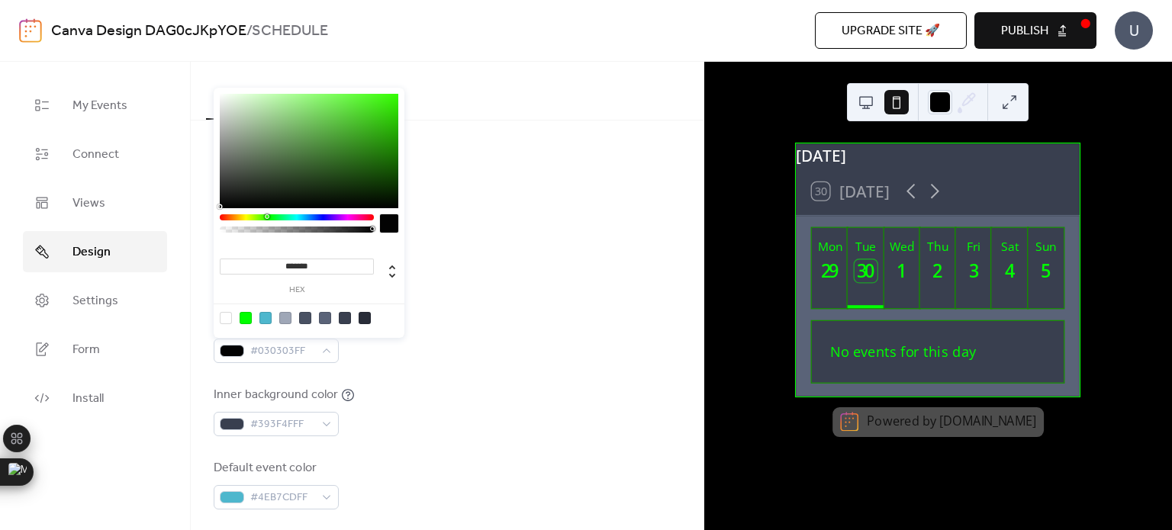
type input "*******"
drag, startPoint x: 397, startPoint y: 195, endPoint x: 207, endPoint y: 247, distance: 197.0
click at [207, 247] on body "Canva Design DAG0cJKpYOE / SCHEDULE Upgrade site 🚀 Preview Publish U My Events …" at bounding box center [586, 265] width 1172 height 530
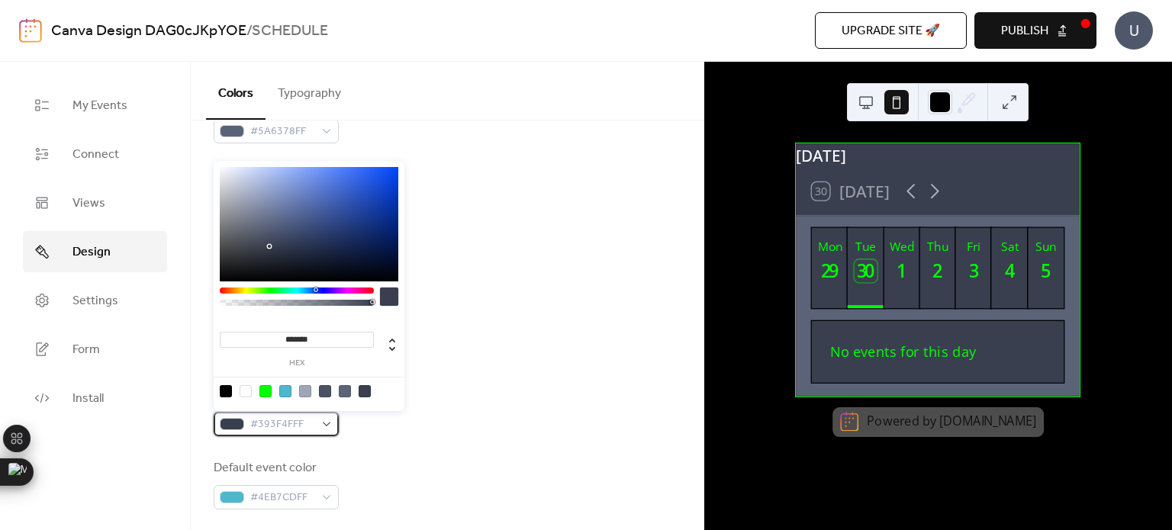
click at [246, 426] on div "#393F4FFF" at bounding box center [276, 424] width 125 height 24
click at [272, 289] on div at bounding box center [297, 291] width 154 height 6
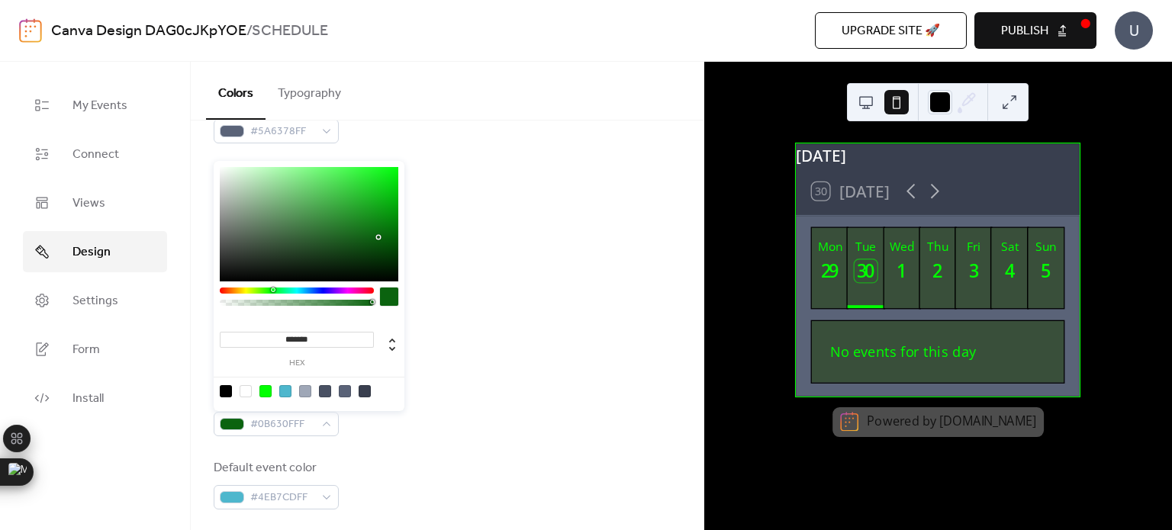
click at [379, 237] on div at bounding box center [309, 224] width 179 height 114
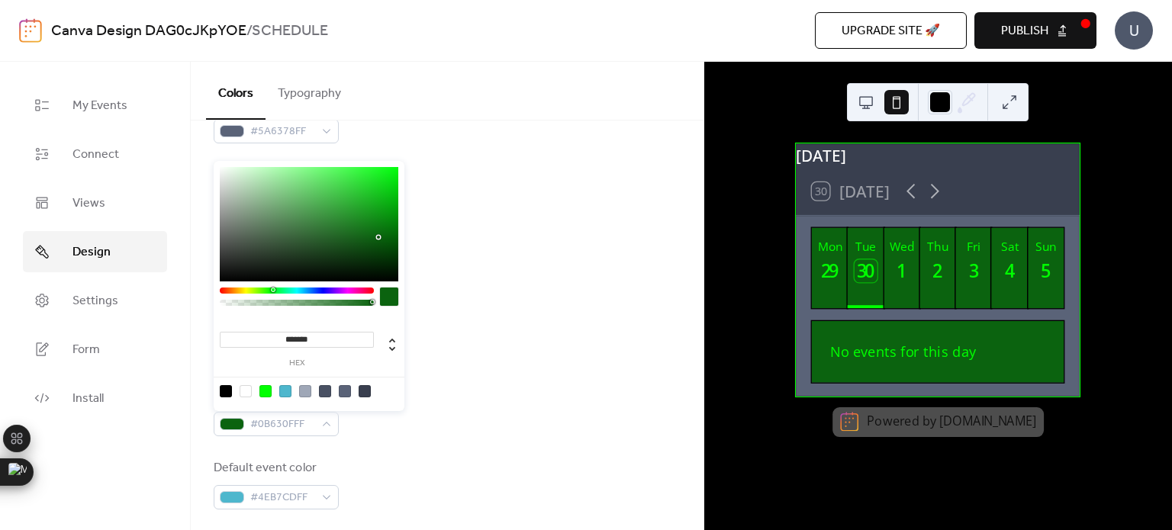
type input "*******"
click at [395, 259] on div at bounding box center [309, 224] width 179 height 114
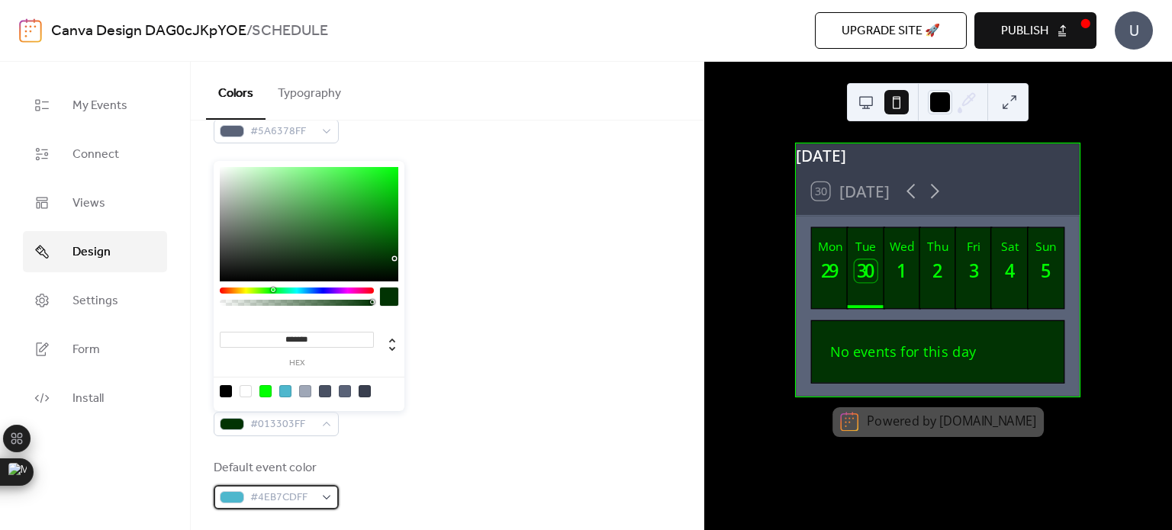
click at [249, 492] on div "#4EB7CDFF" at bounding box center [276, 497] width 125 height 24
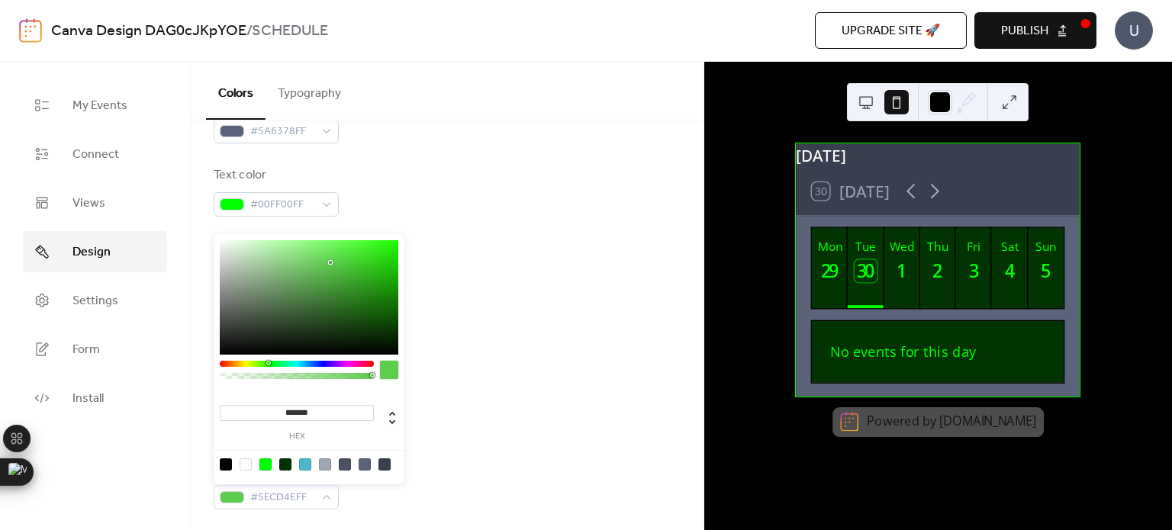
click at [268, 364] on div at bounding box center [297, 364] width 154 height 6
drag, startPoint x: 346, startPoint y: 299, endPoint x: 422, endPoint y: 341, distance: 87.1
click at [422, 341] on body "Canva Design DAG0cJKpYOE / SCHEDULE Upgrade site 🚀 Preview Publish U My Events …" at bounding box center [586, 265] width 1172 height 530
click at [302, 279] on div at bounding box center [309, 297] width 179 height 114
click at [369, 280] on div at bounding box center [309, 297] width 179 height 114
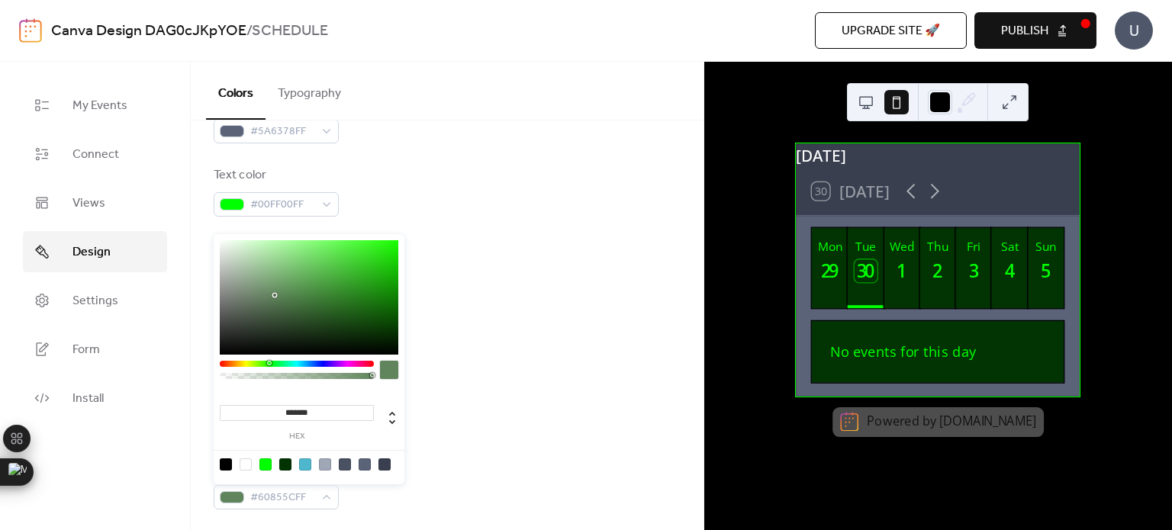
type input "*******"
drag, startPoint x: 382, startPoint y: 256, endPoint x: 285, endPoint y: 299, distance: 105.9
click at [285, 299] on div at bounding box center [309, 297] width 179 height 114
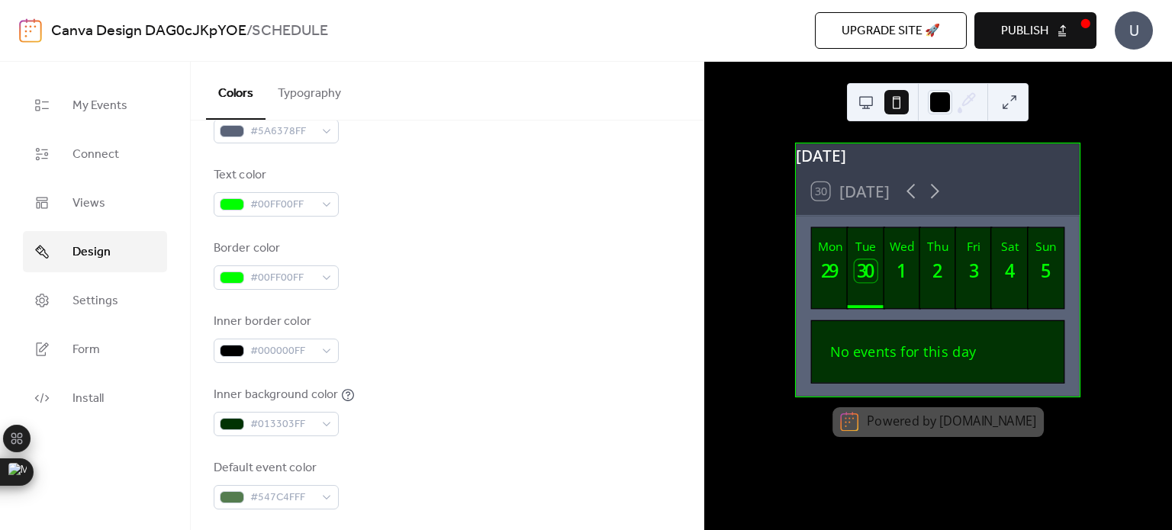
click at [473, 383] on div "Background color #5A6378FF Text color #00FF00FF Border color #00FF00FF Inner bo…" at bounding box center [447, 301] width 467 height 417
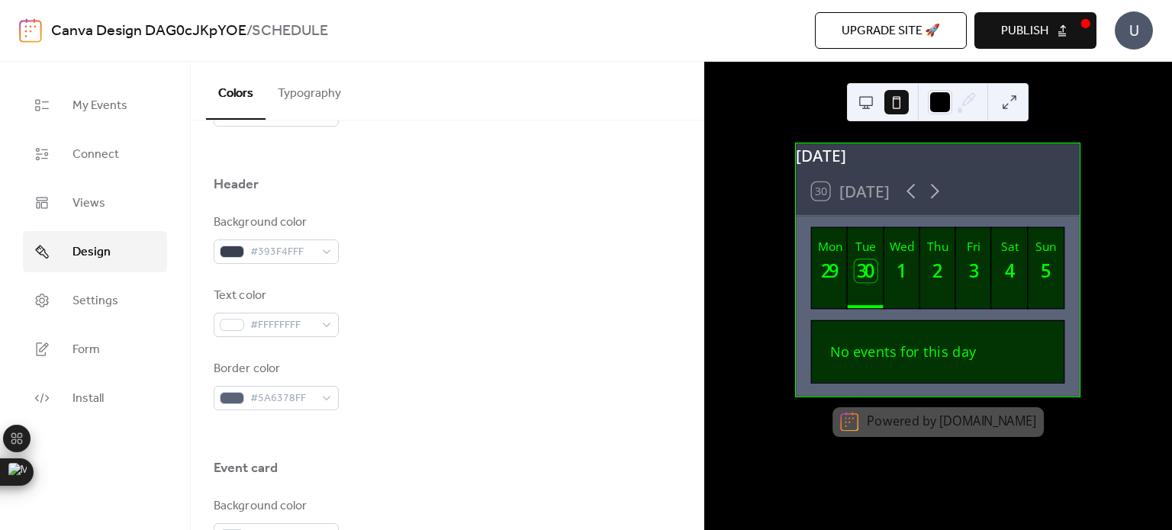
scroll to position [620, 0]
click at [309, 95] on button "Typography" at bounding box center [310, 90] width 88 height 56
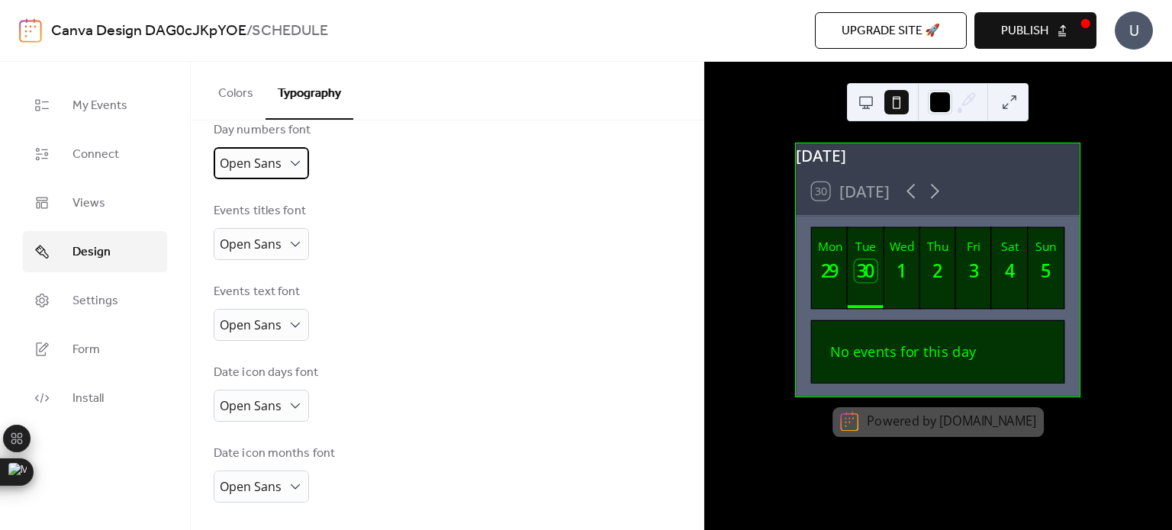
click at [292, 153] on div "Open Sans" at bounding box center [261, 163] width 95 height 32
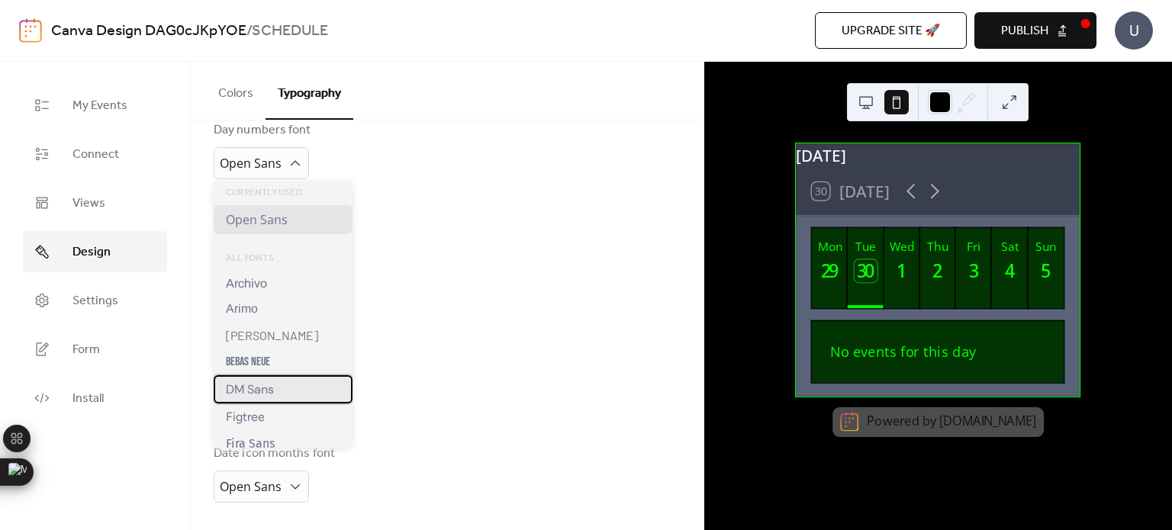
click at [279, 385] on div "DM Sans" at bounding box center [283, 390] width 139 height 28
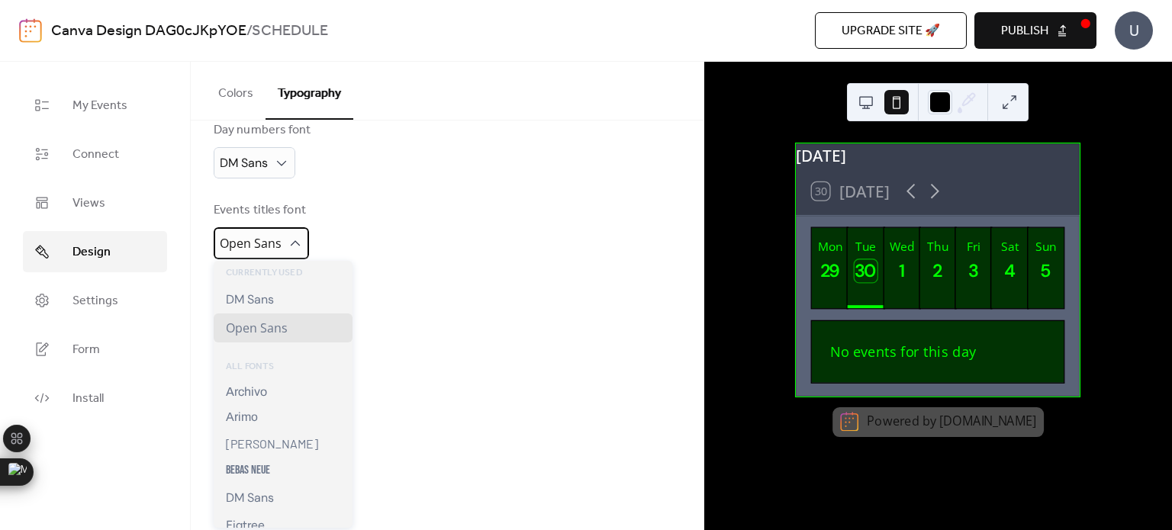
click at [263, 257] on div "Open Sans" at bounding box center [261, 243] width 95 height 32
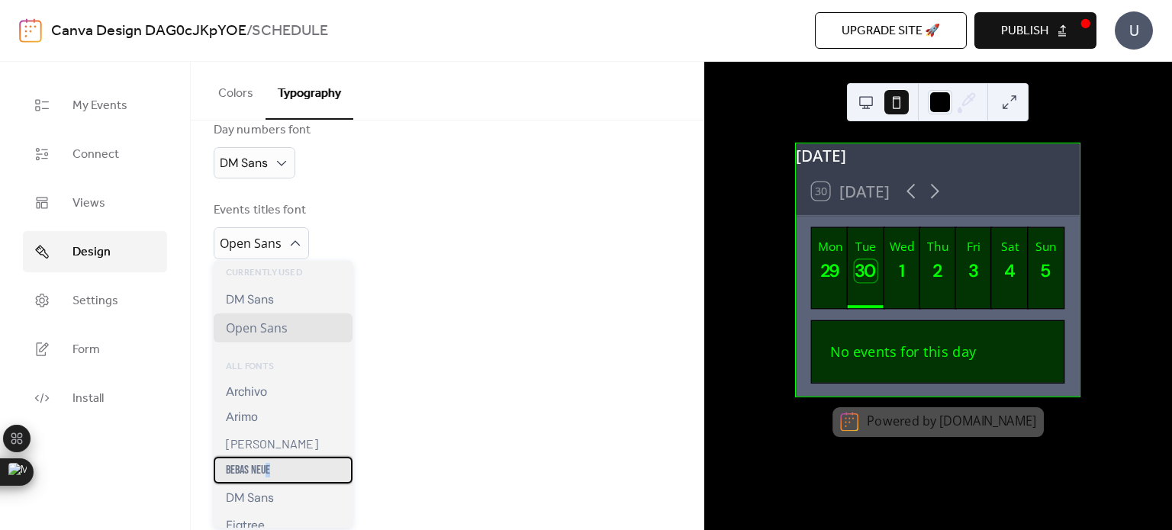
click at [269, 476] on span "Bebas Neue" at bounding box center [248, 470] width 44 height 15
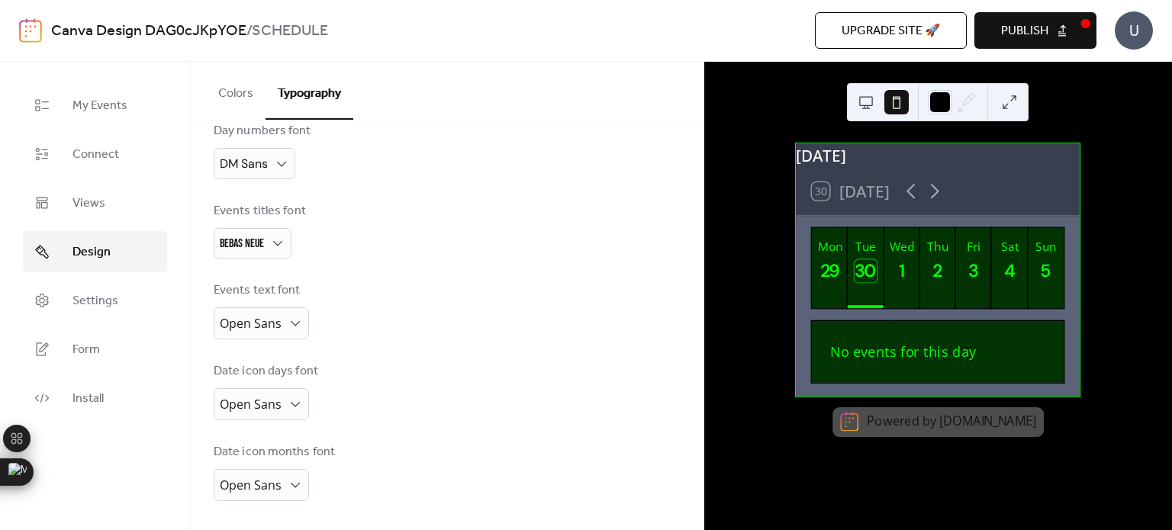
click at [956, 364] on div "No events for this day" at bounding box center [937, 351] width 247 height 47
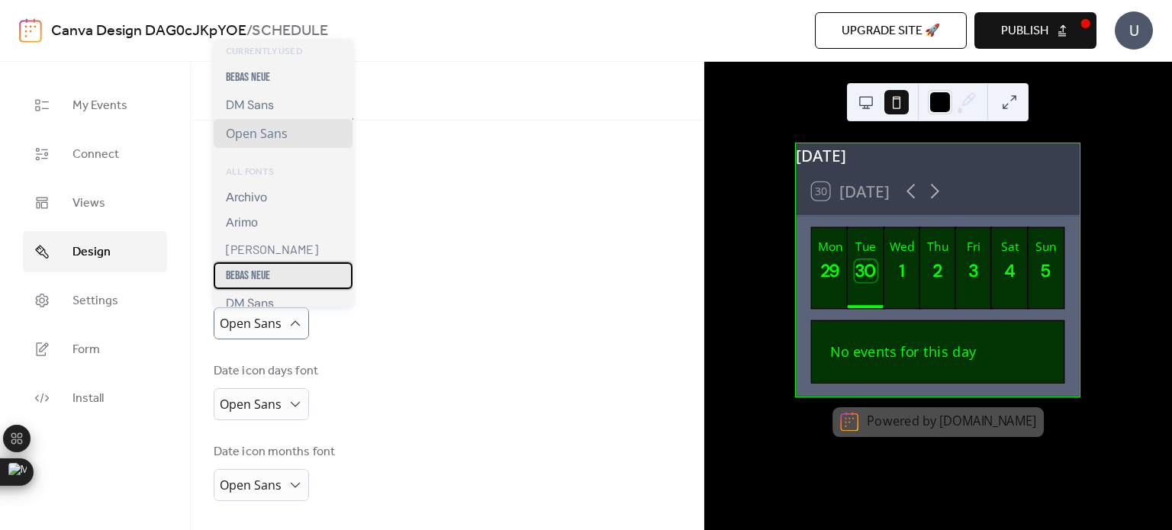
click at [299, 282] on div "Bebas Neue" at bounding box center [283, 276] width 139 height 27
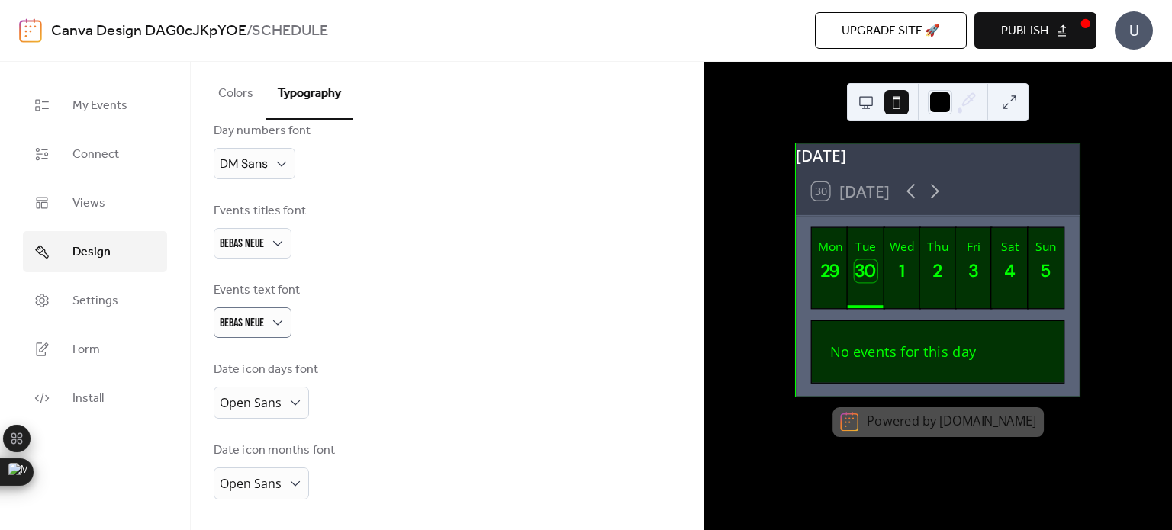
scroll to position [334, 0]
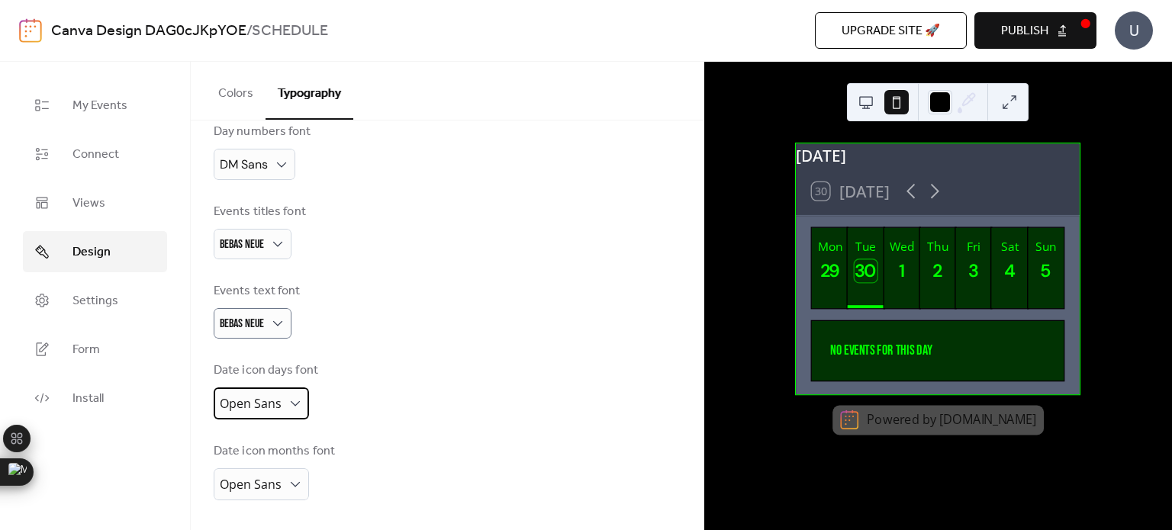
click at [270, 405] on span "Open Sans" at bounding box center [251, 403] width 62 height 17
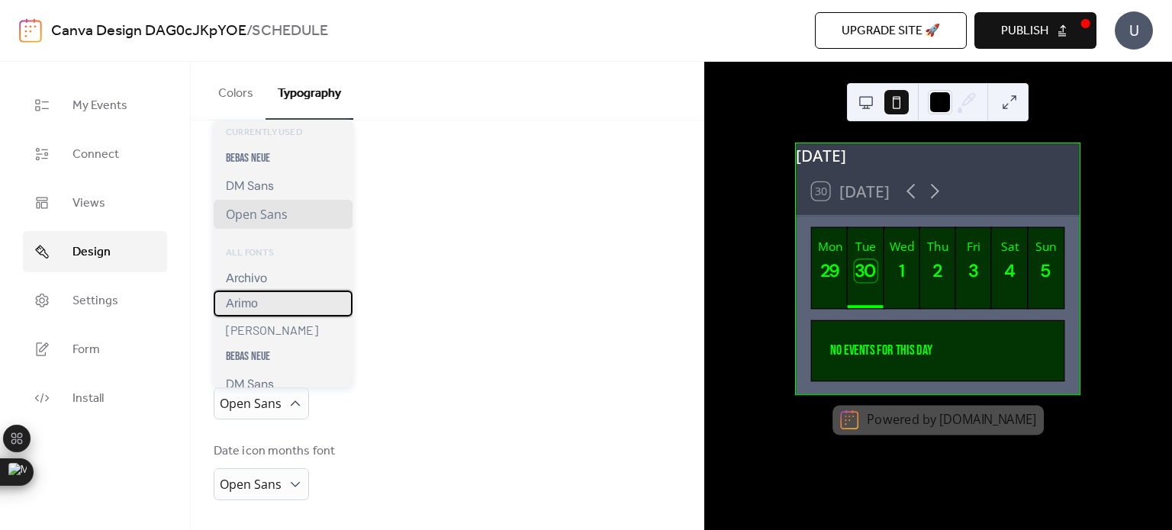
click at [266, 297] on div "Arimo" at bounding box center [283, 304] width 139 height 26
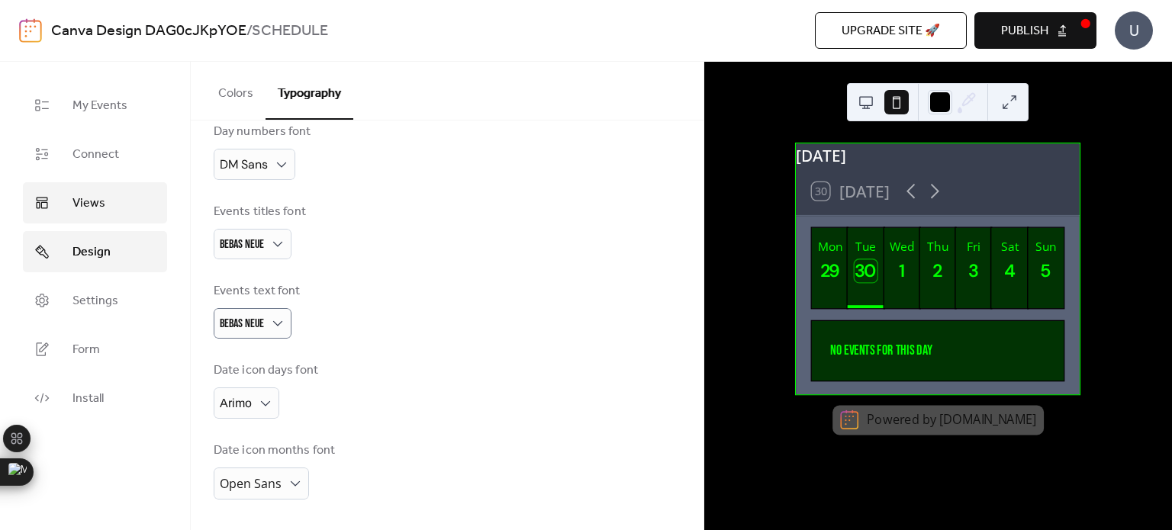
click at [73, 195] on span "Views" at bounding box center [89, 204] width 33 height 18
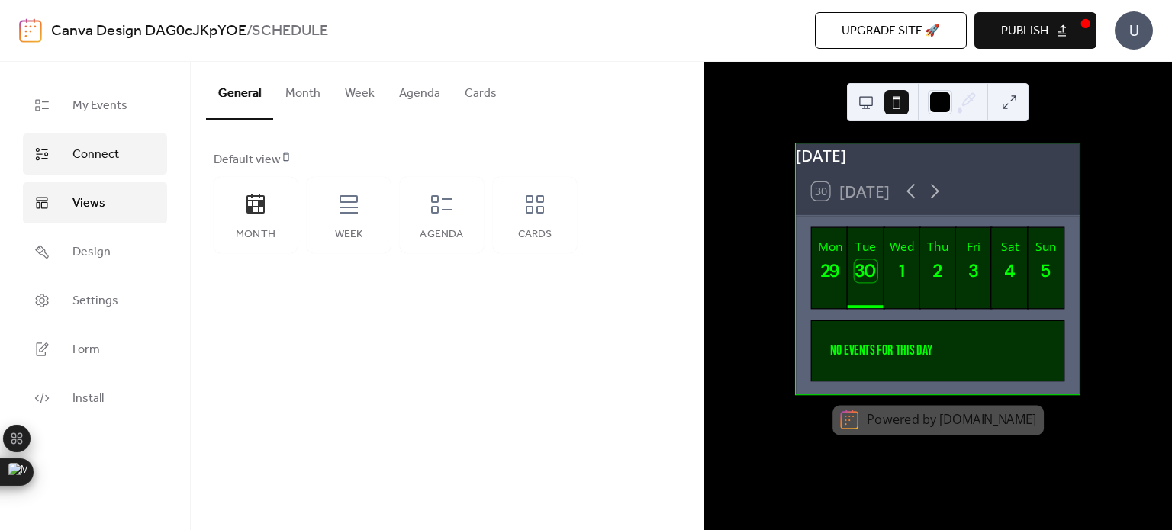
click at [91, 164] on span "Connect" at bounding box center [96, 155] width 47 height 18
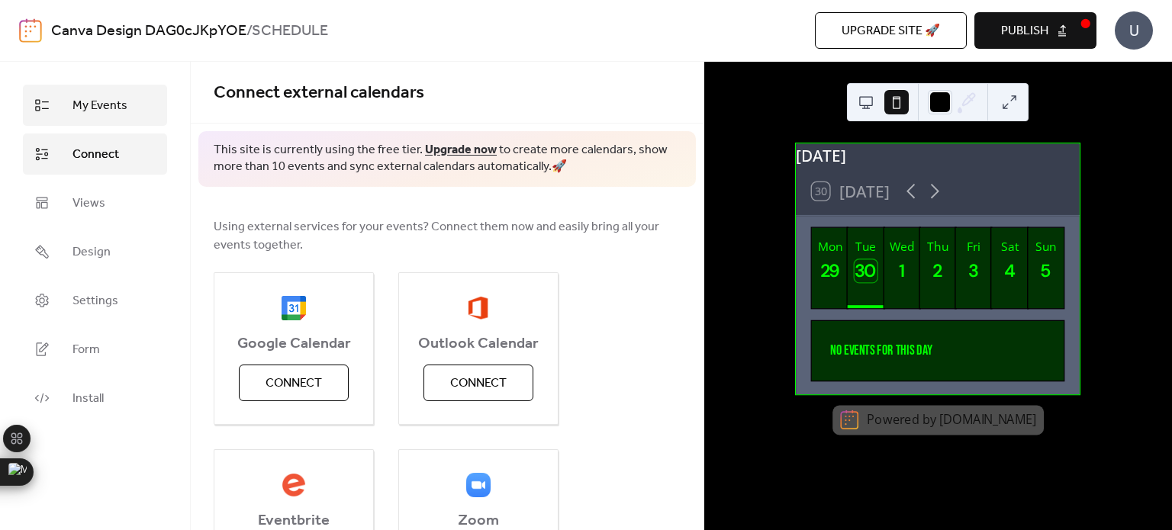
click at [122, 105] on span "My Events" at bounding box center [100, 106] width 55 height 18
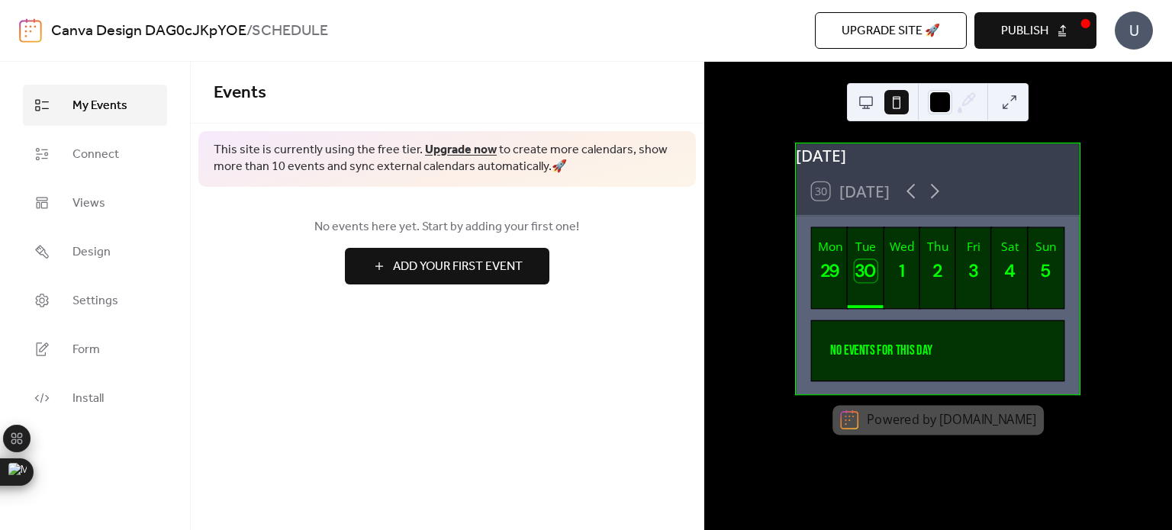
click at [416, 263] on span "Add Your First Event" at bounding box center [458, 267] width 130 height 18
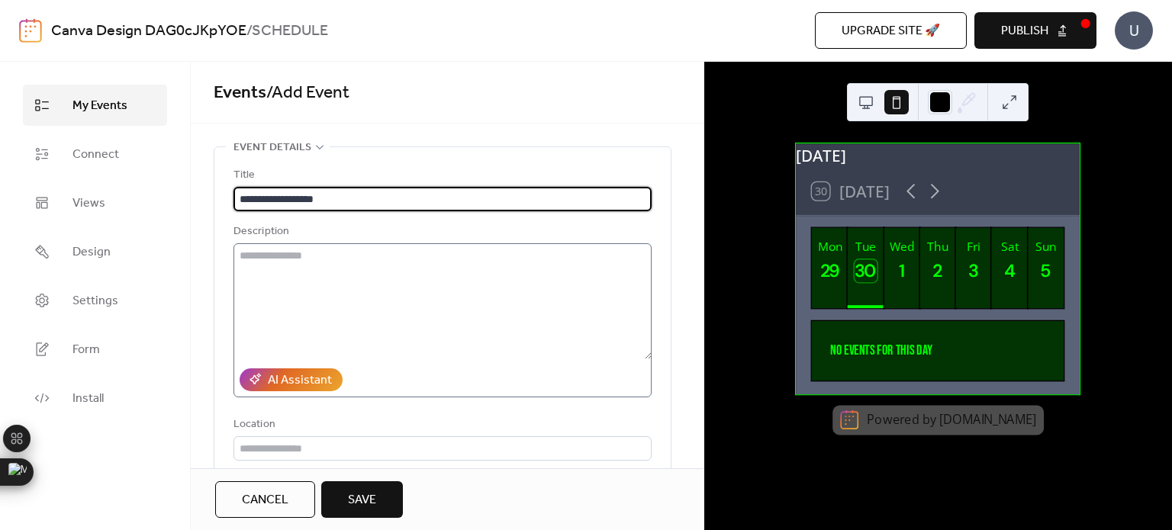
type input "**********"
click at [273, 266] on textarea at bounding box center [443, 301] width 418 height 116
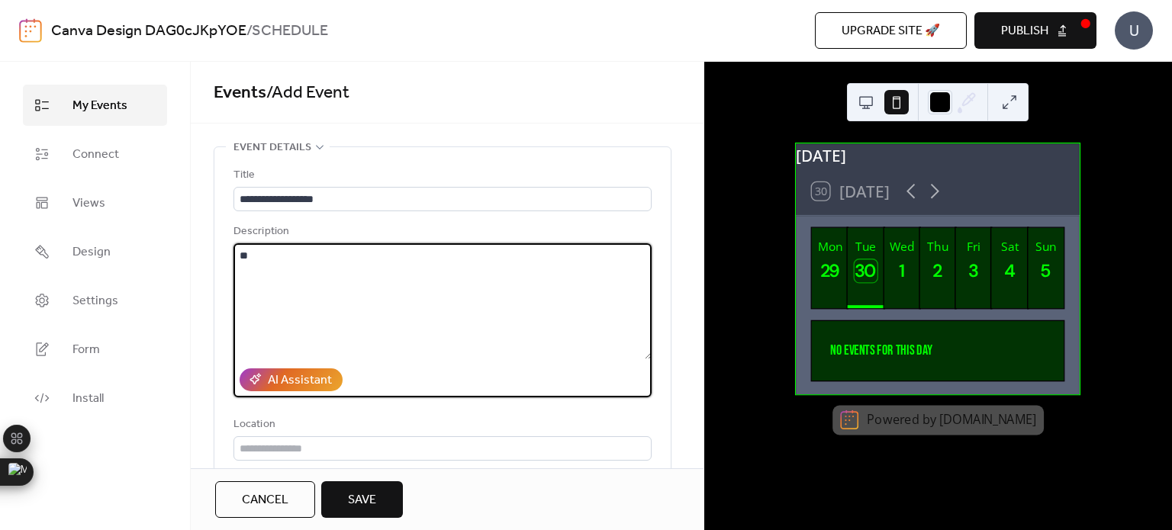
type textarea "*"
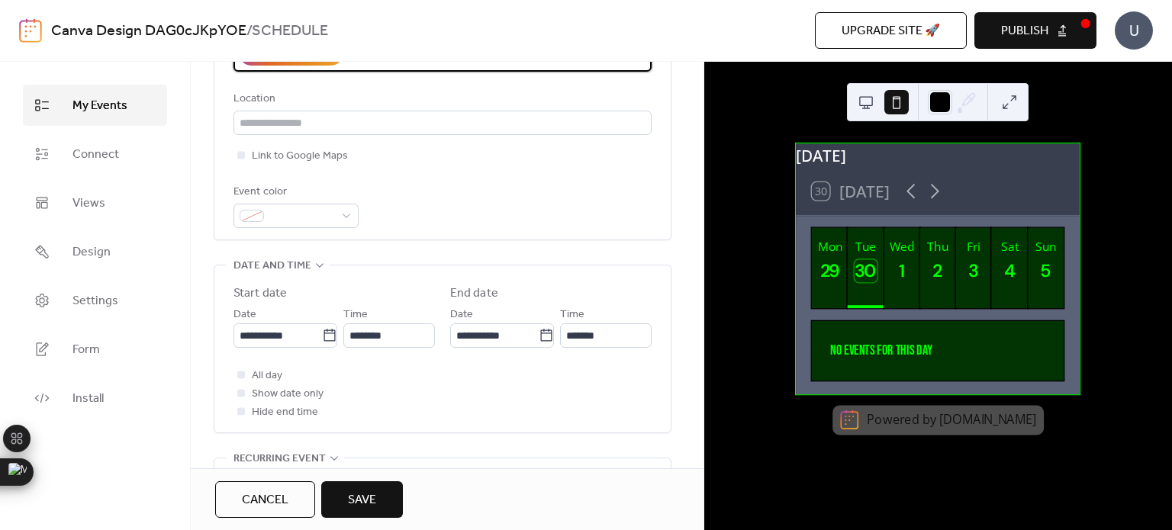
scroll to position [327, 0]
type textarea "**********"
click at [241, 377] on div at bounding box center [241, 374] width 8 height 8
click at [246, 411] on div at bounding box center [241, 410] width 15 height 15
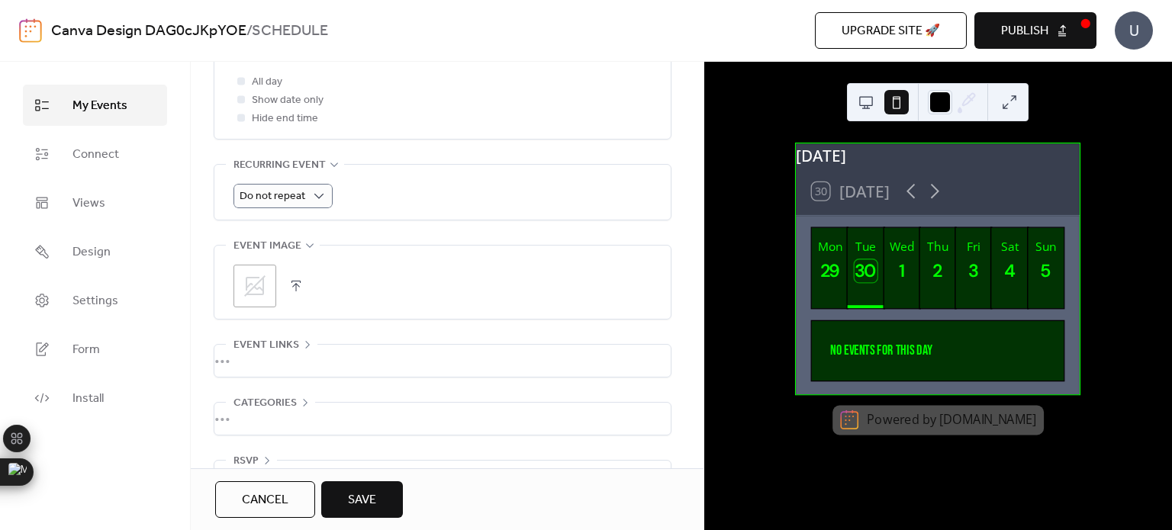
scroll to position [621, 0]
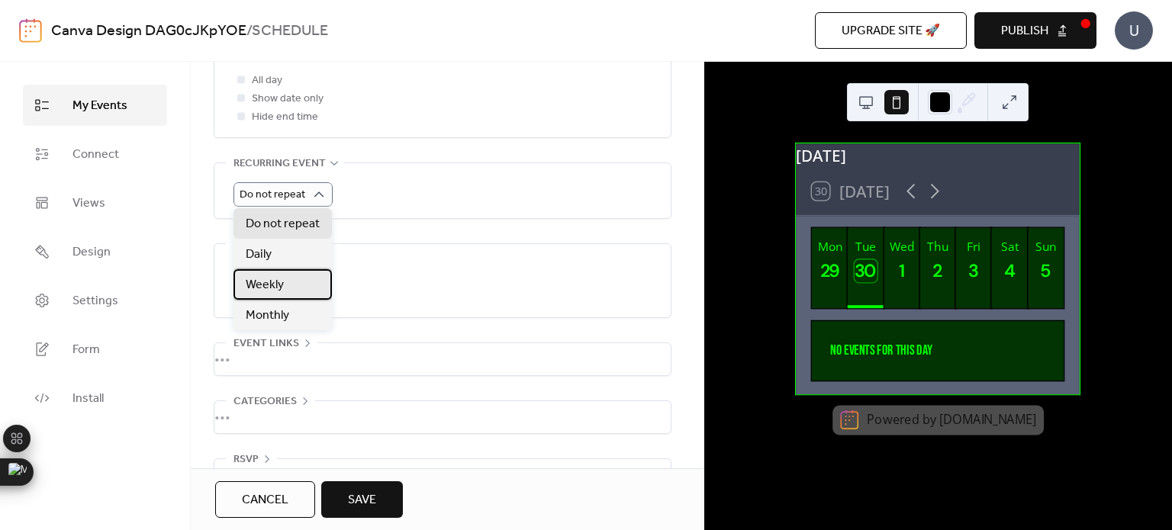
click at [292, 294] on div "Weekly" at bounding box center [283, 284] width 98 height 31
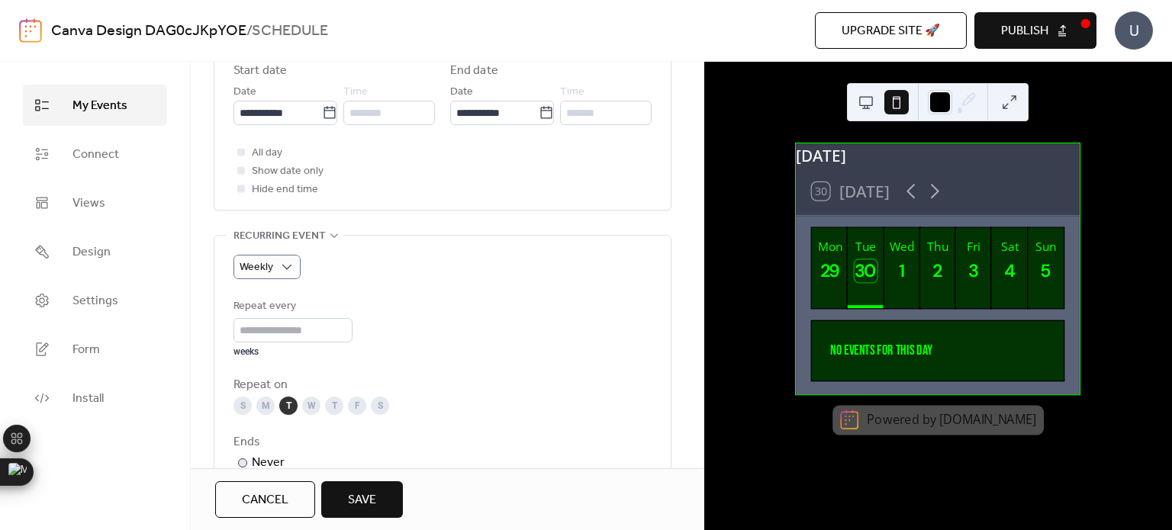
scroll to position [540, 0]
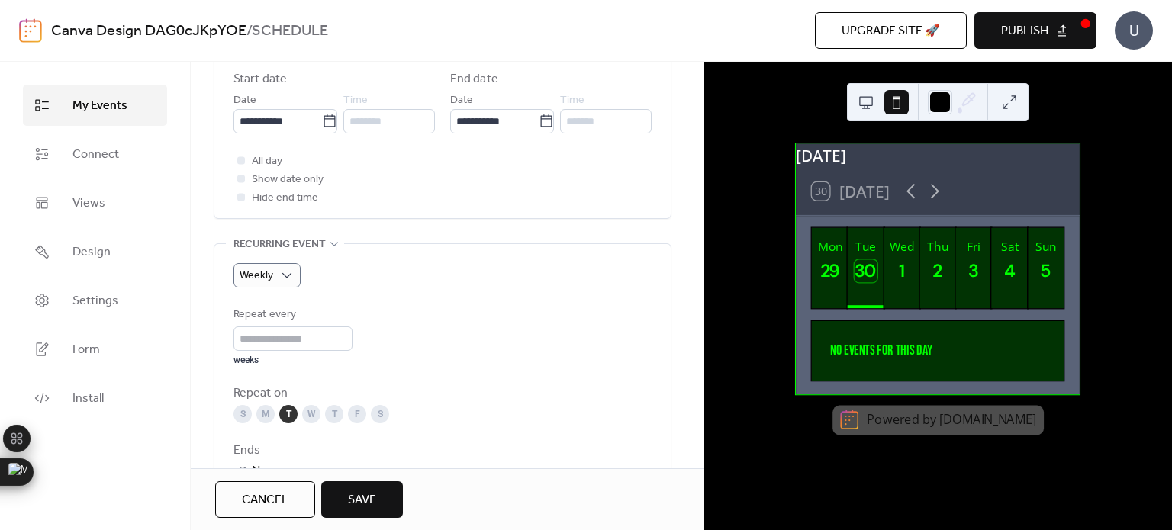
click at [244, 179] on div at bounding box center [241, 179] width 8 height 8
click at [238, 179] on div at bounding box center [241, 179] width 8 height 8
click at [240, 176] on div at bounding box center [241, 179] width 8 height 8
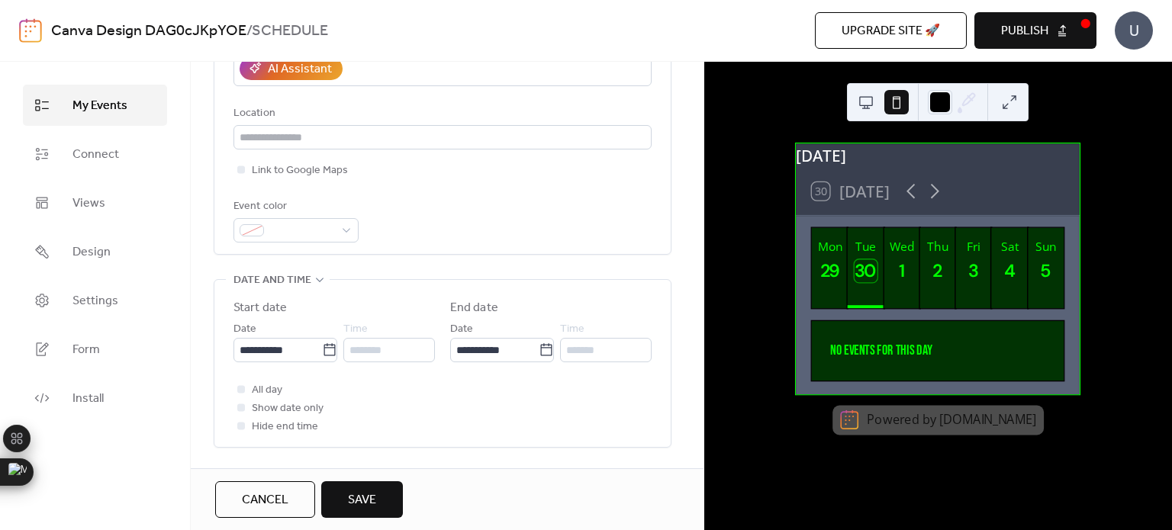
scroll to position [289, 0]
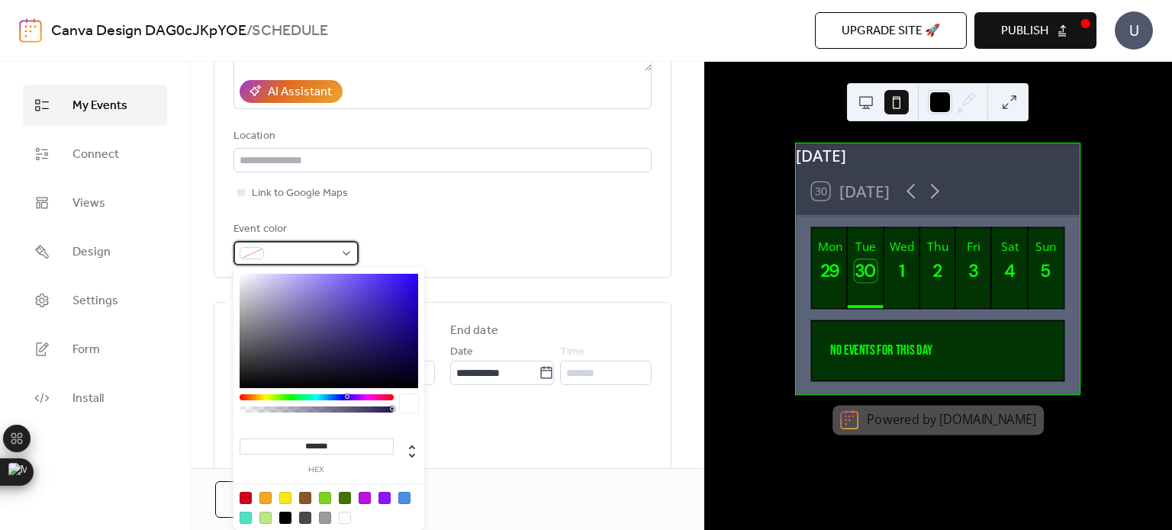
click at [320, 257] on span at bounding box center [302, 254] width 64 height 18
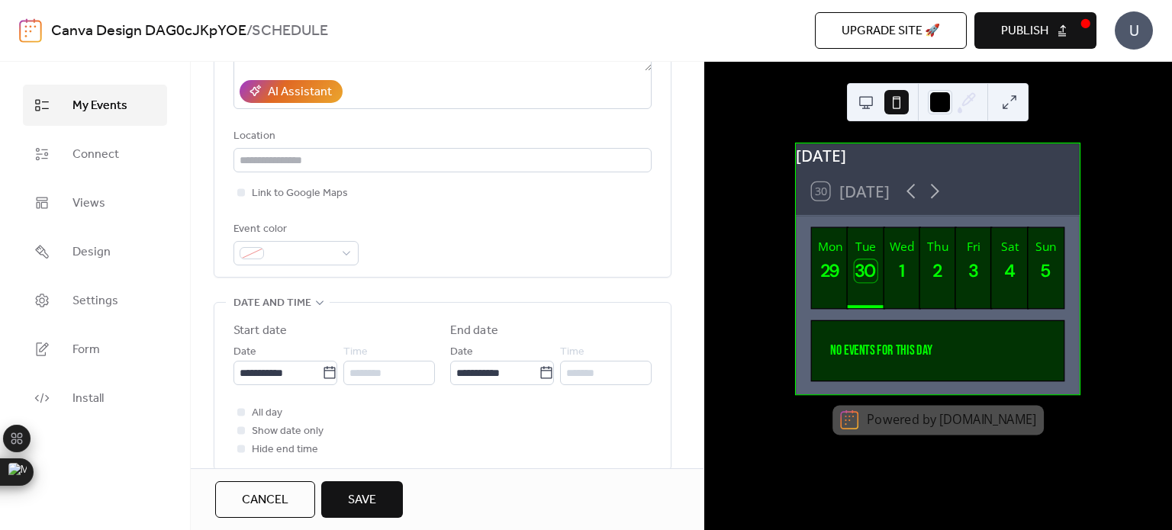
click at [351, 213] on div "**********" at bounding box center [443, 72] width 418 height 388
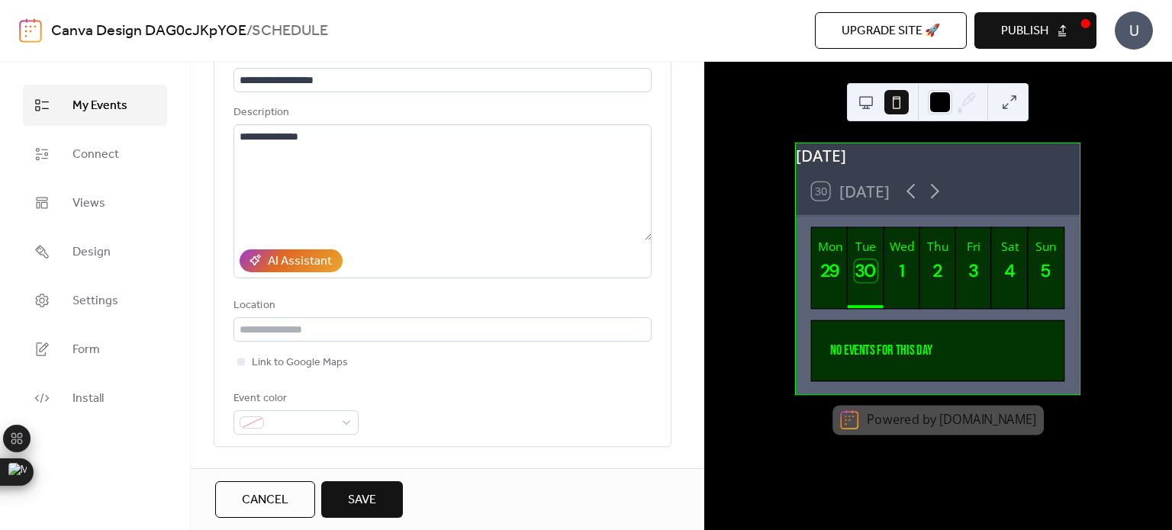
scroll to position [118, 0]
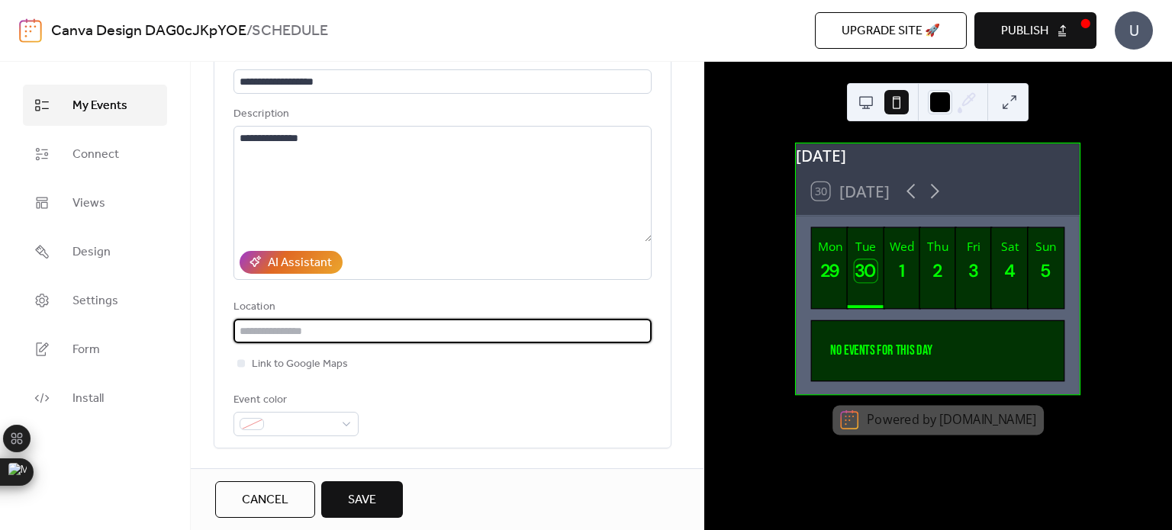
click at [304, 337] on input "text" at bounding box center [443, 331] width 418 height 24
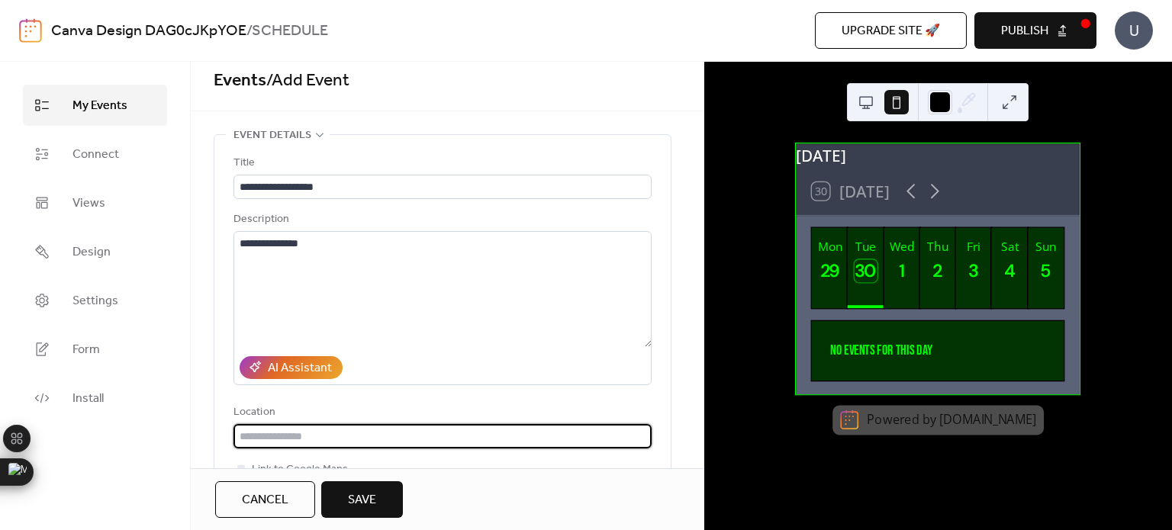
scroll to position [0, 0]
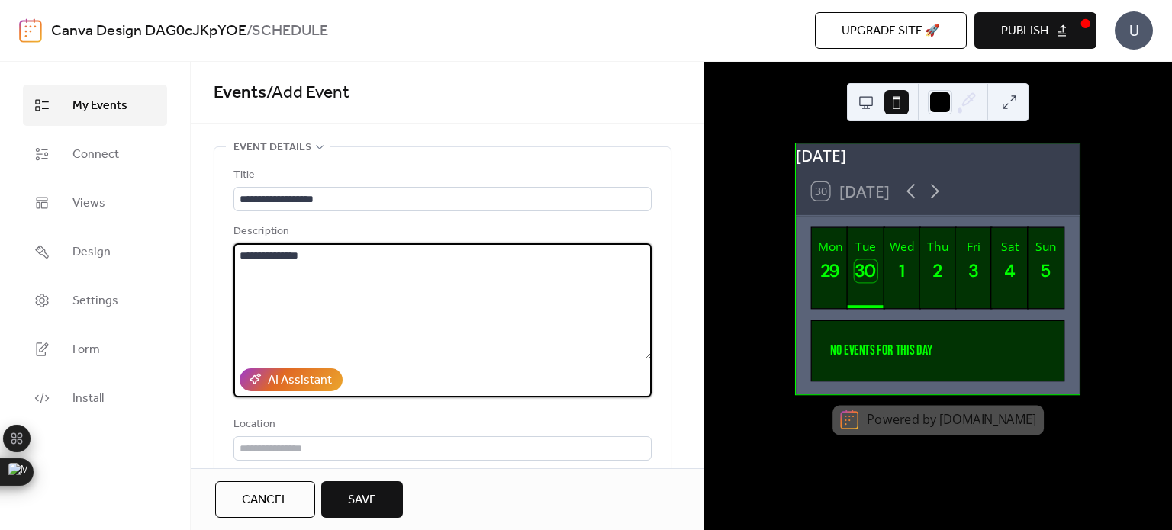
click at [286, 265] on textarea "**********" at bounding box center [443, 301] width 418 height 116
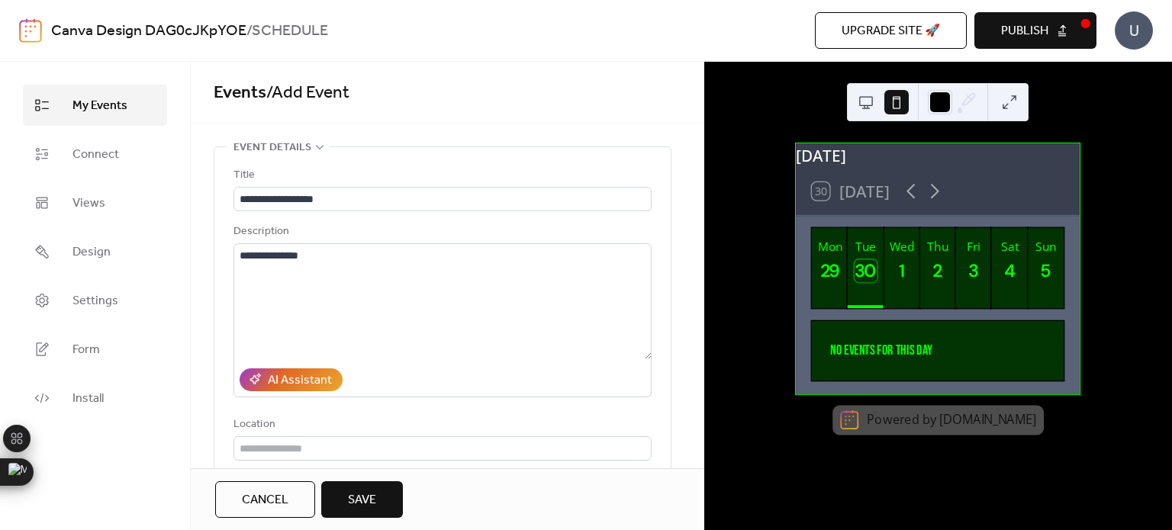
click at [215, 317] on div "**********" at bounding box center [442, 356] width 456 height 418
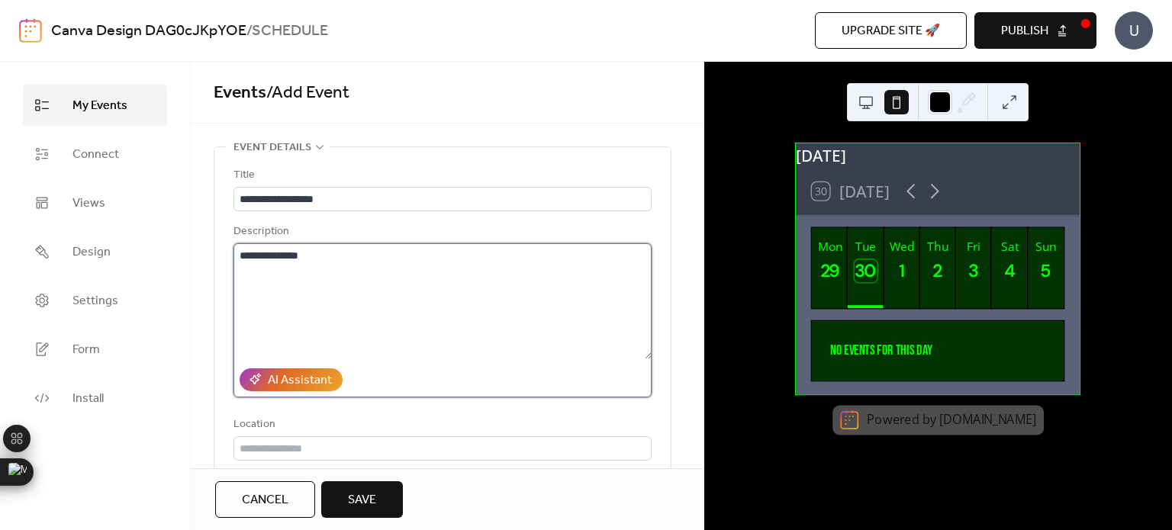
click at [347, 266] on textarea "**********" at bounding box center [443, 301] width 418 height 116
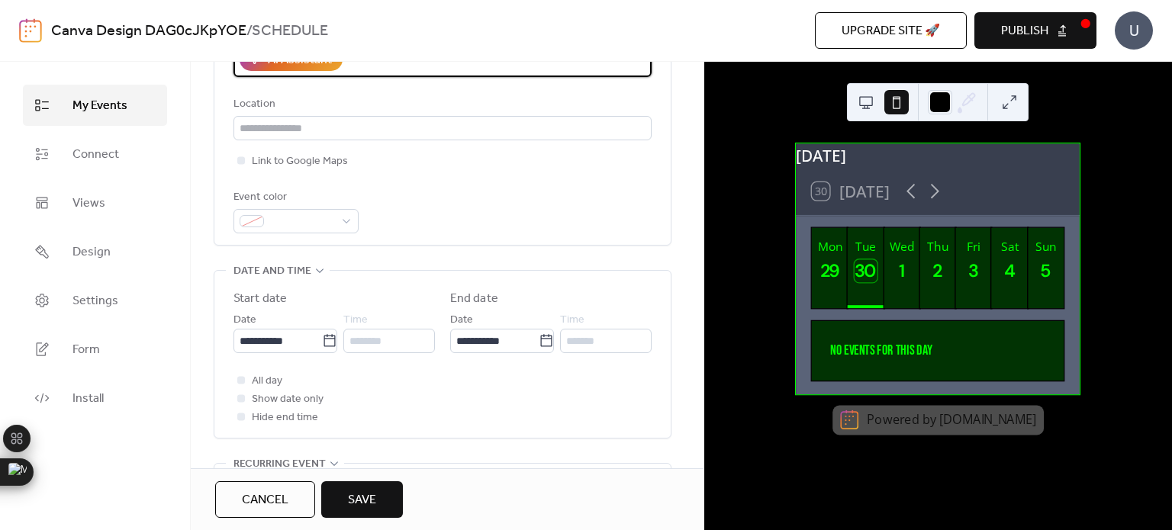
scroll to position [324, 0]
click at [316, 211] on span at bounding box center [302, 219] width 64 height 18
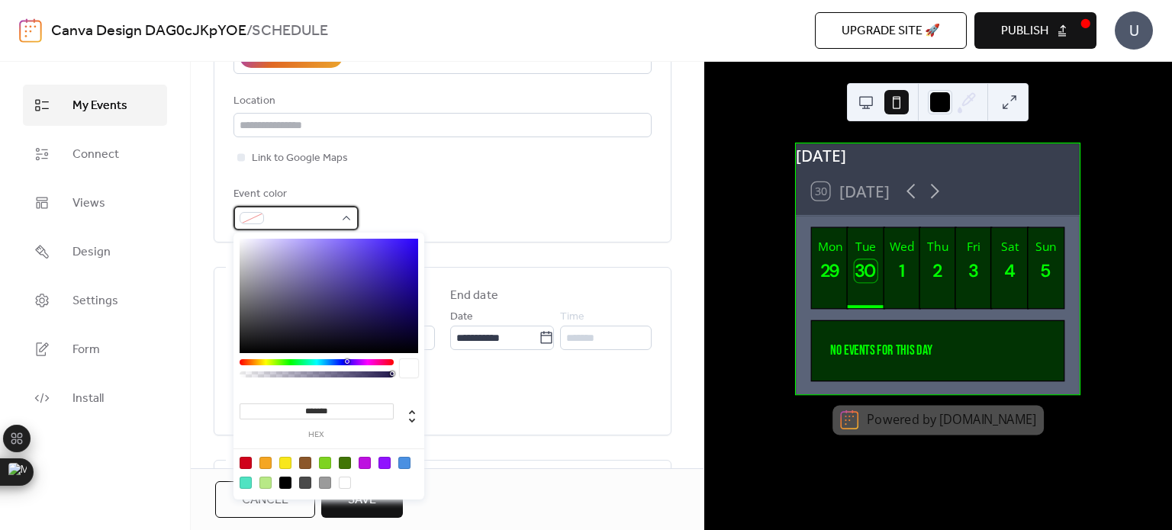
click at [316, 211] on span at bounding box center [302, 219] width 64 height 18
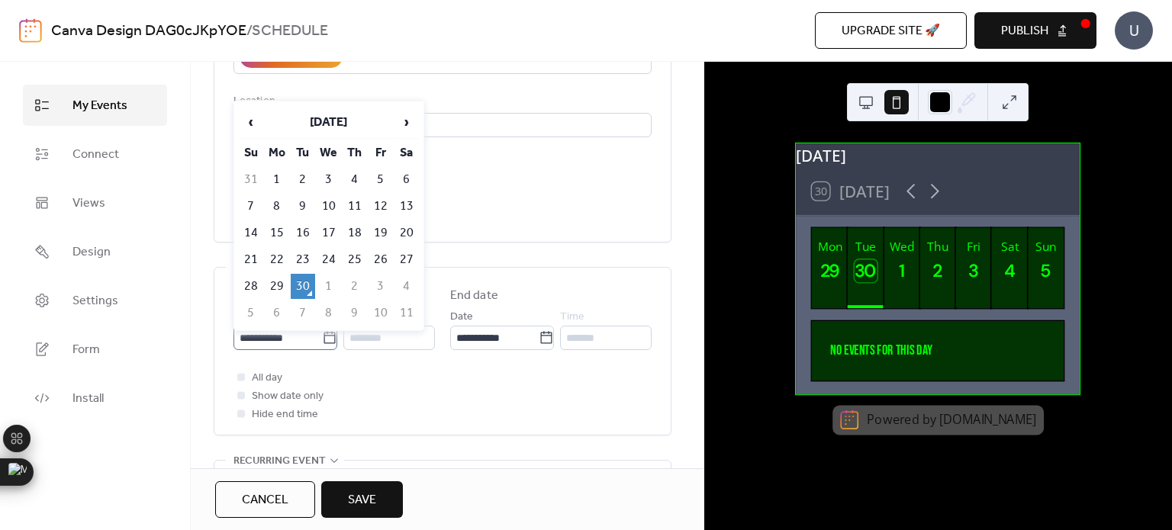
click at [330, 340] on icon at bounding box center [329, 337] width 11 height 12
click at [322, 340] on input "**********" at bounding box center [278, 338] width 89 height 24
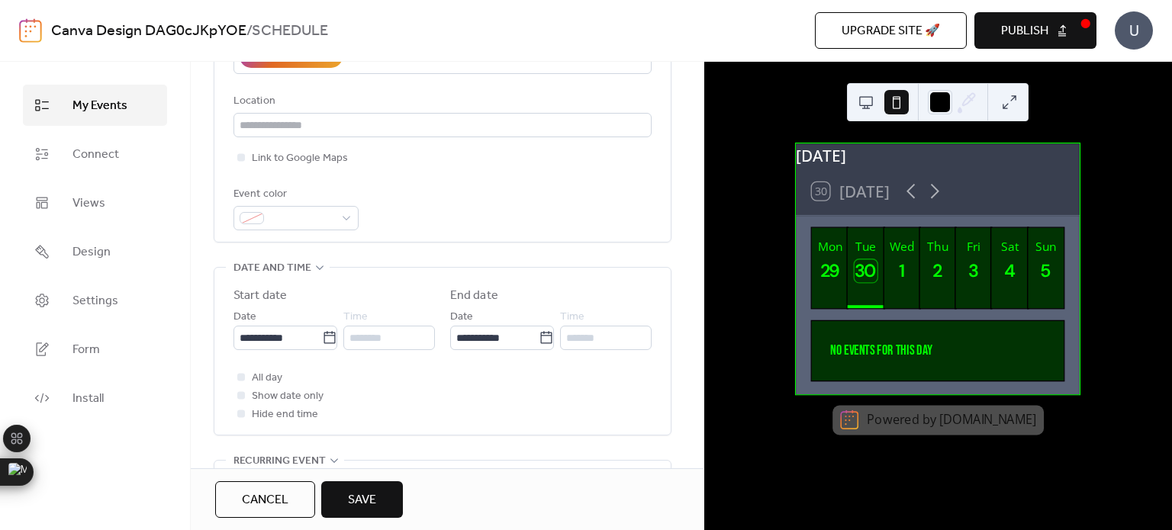
click at [291, 397] on span "Show date only" at bounding box center [288, 397] width 72 height 18
click at [238, 396] on div at bounding box center [241, 396] width 8 height 8
click at [241, 393] on div at bounding box center [241, 396] width 8 height 8
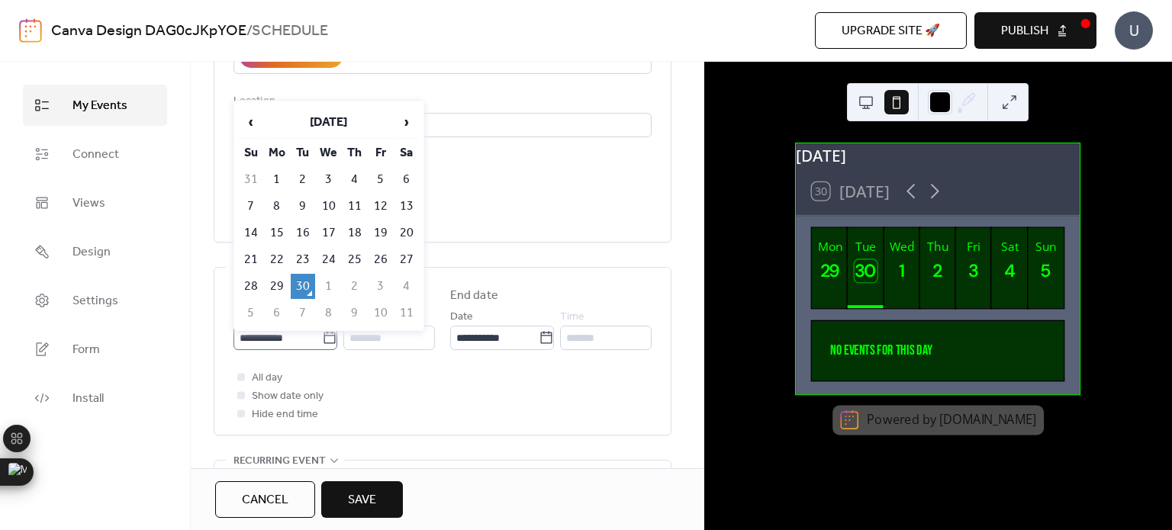
click at [322, 334] on icon at bounding box center [329, 337] width 15 height 15
click at [321, 334] on input "**********" at bounding box center [278, 338] width 89 height 24
click at [376, 340] on div "********" at bounding box center [389, 338] width 92 height 24
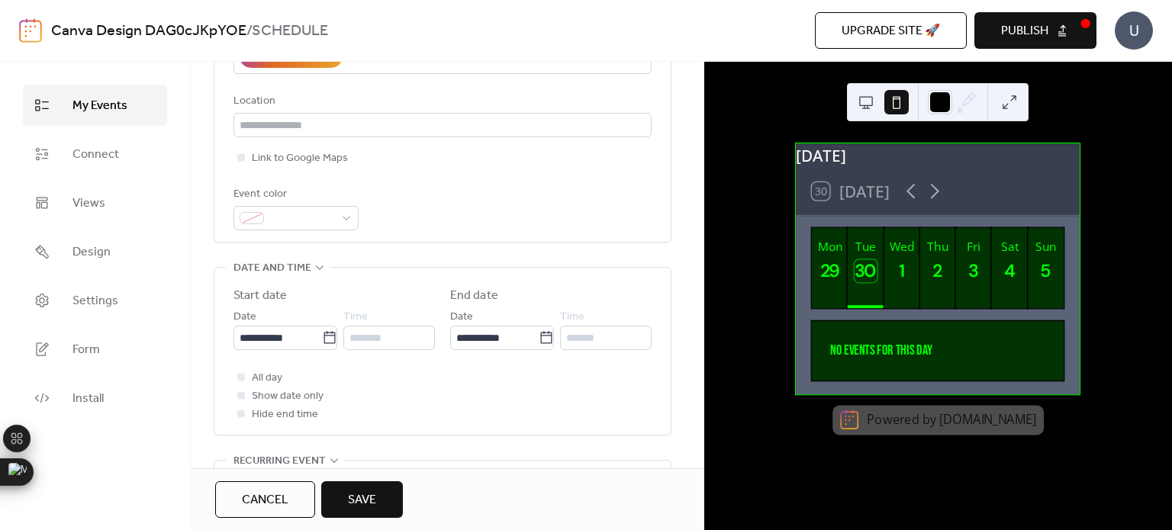
click at [376, 340] on div "********" at bounding box center [389, 338] width 92 height 24
click at [366, 316] on span "Time" at bounding box center [355, 317] width 24 height 18
click at [243, 379] on div at bounding box center [241, 377] width 8 height 8
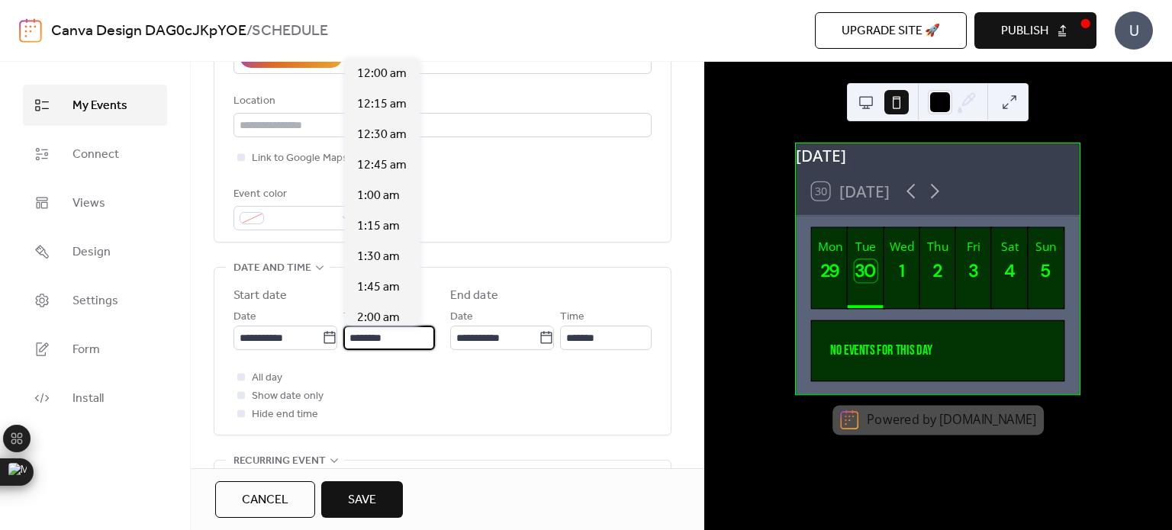
click at [392, 341] on input "********" at bounding box center [389, 338] width 92 height 24
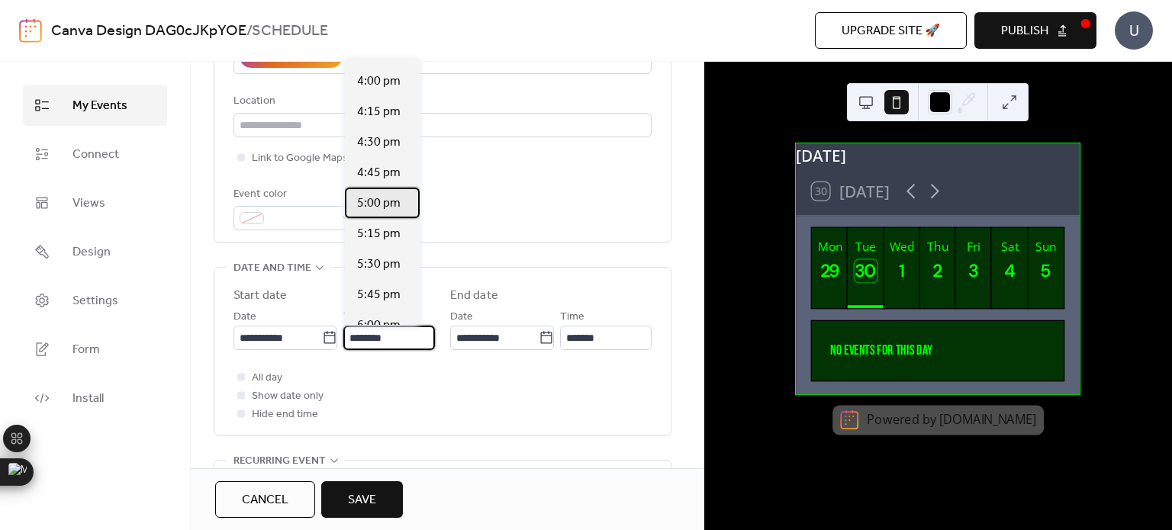
click at [385, 201] on span "5:00 pm" at bounding box center [379, 204] width 44 height 18
type input "*******"
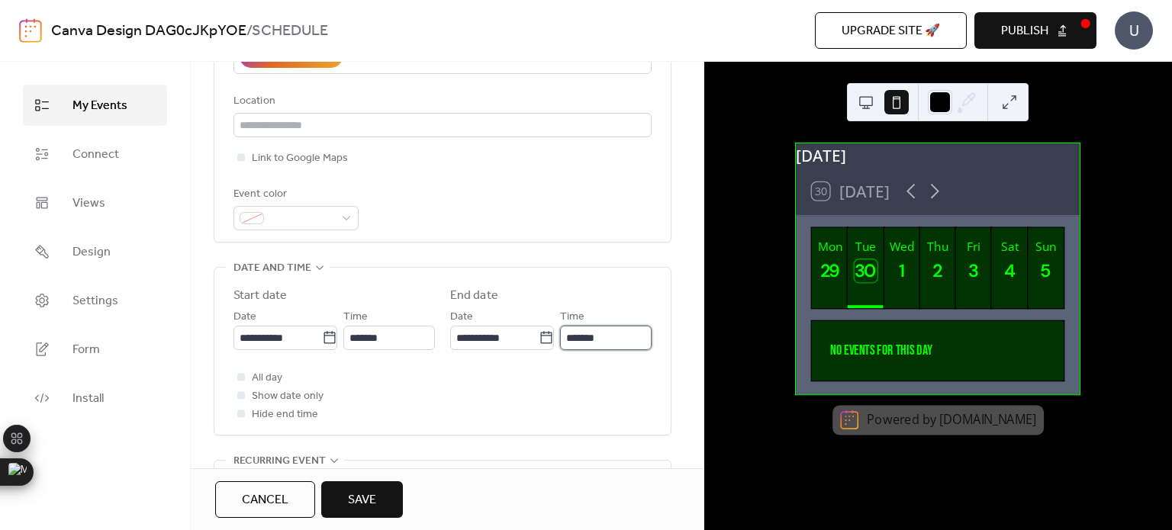
click at [604, 343] on input "*******" at bounding box center [606, 338] width 92 height 24
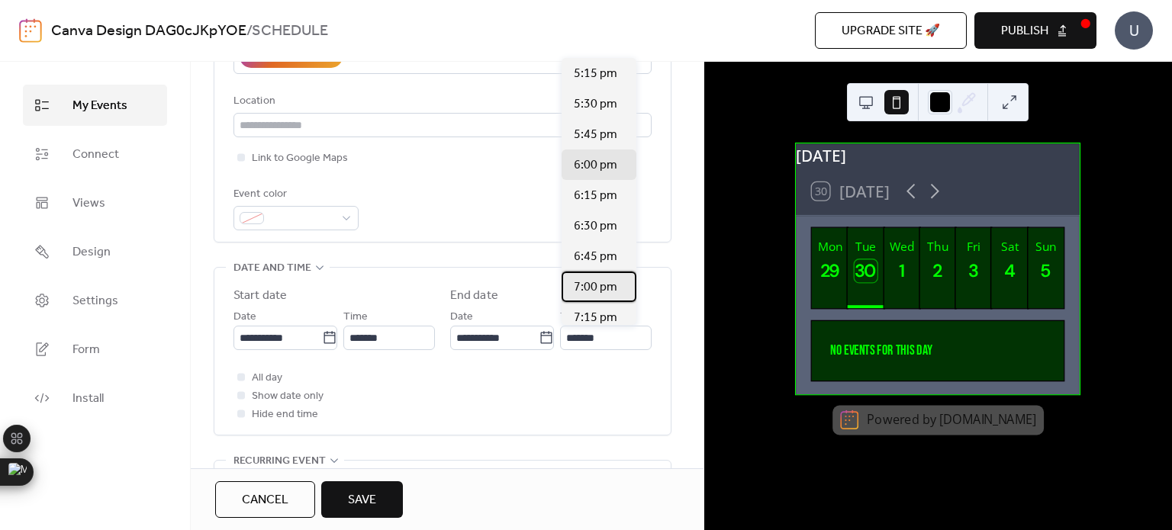
click at [601, 287] on span "7:00 pm" at bounding box center [596, 288] width 44 height 18
type input "*******"
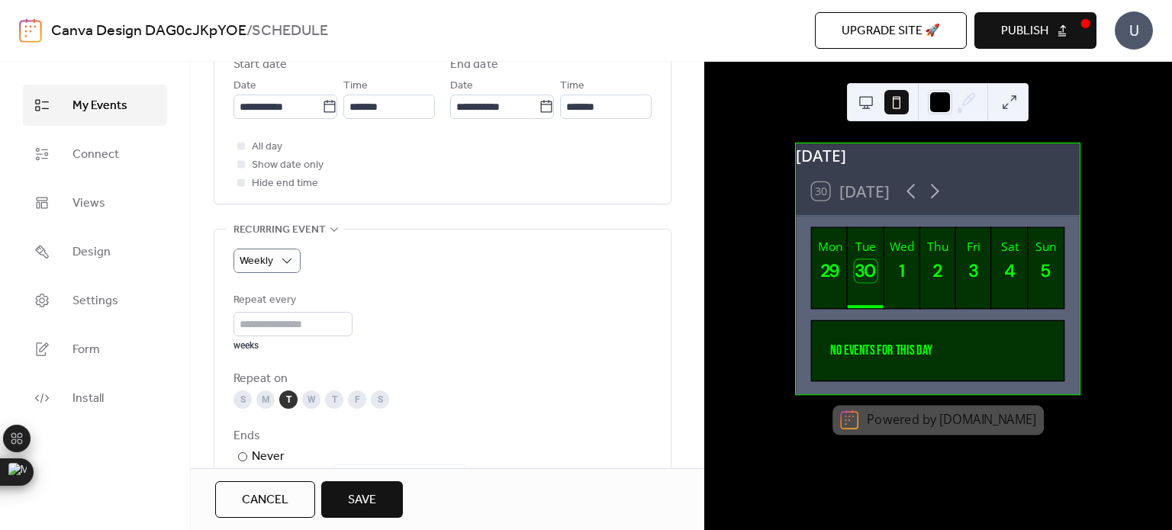
scroll to position [556, 0]
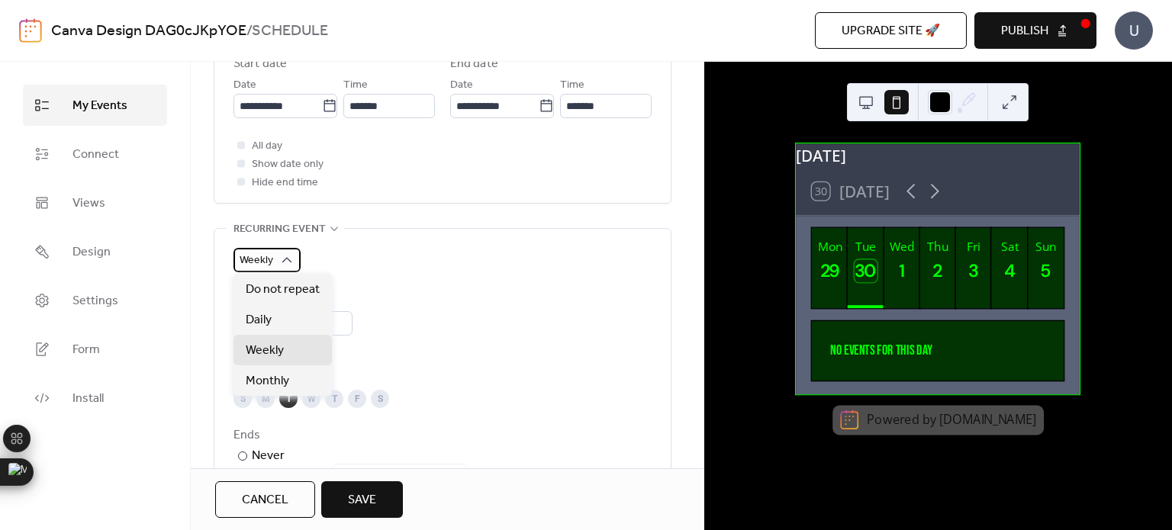
click at [282, 267] on div "Weekly" at bounding box center [267, 260] width 67 height 24
click at [302, 292] on span "Do not repeat" at bounding box center [283, 290] width 74 height 18
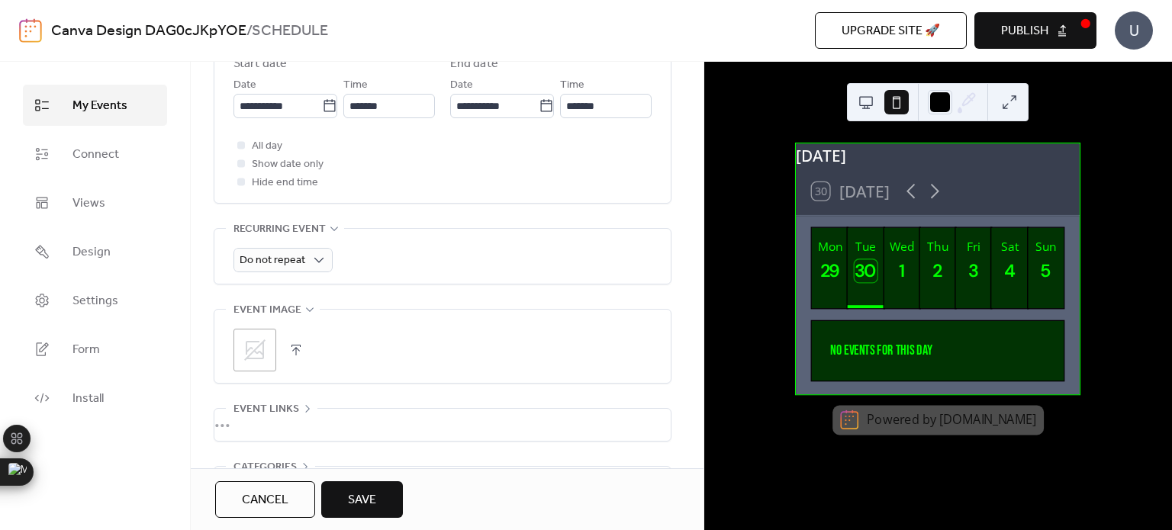
scroll to position [661, 0]
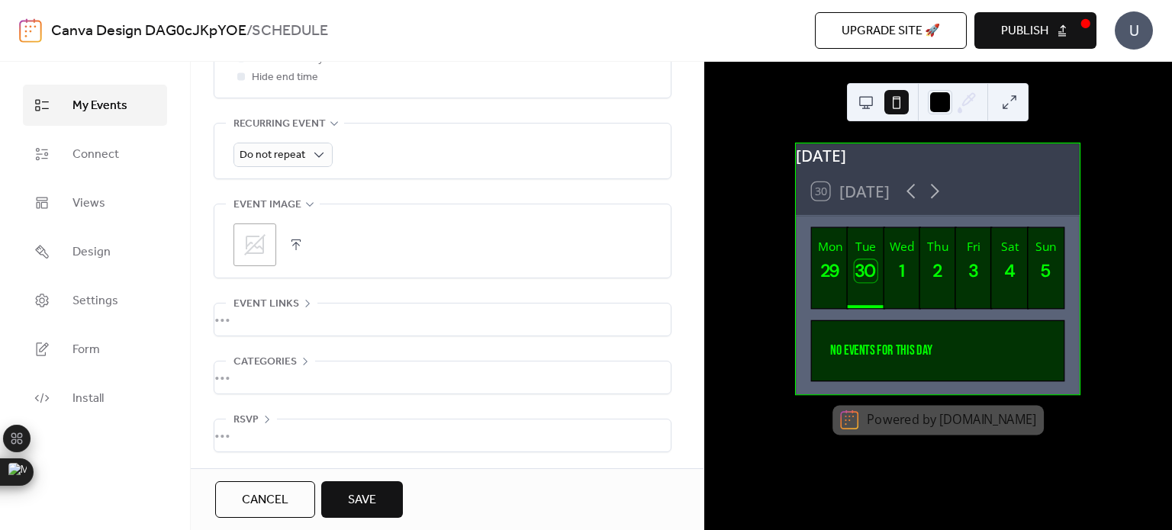
click at [260, 362] on div "•••" at bounding box center [442, 378] width 456 height 32
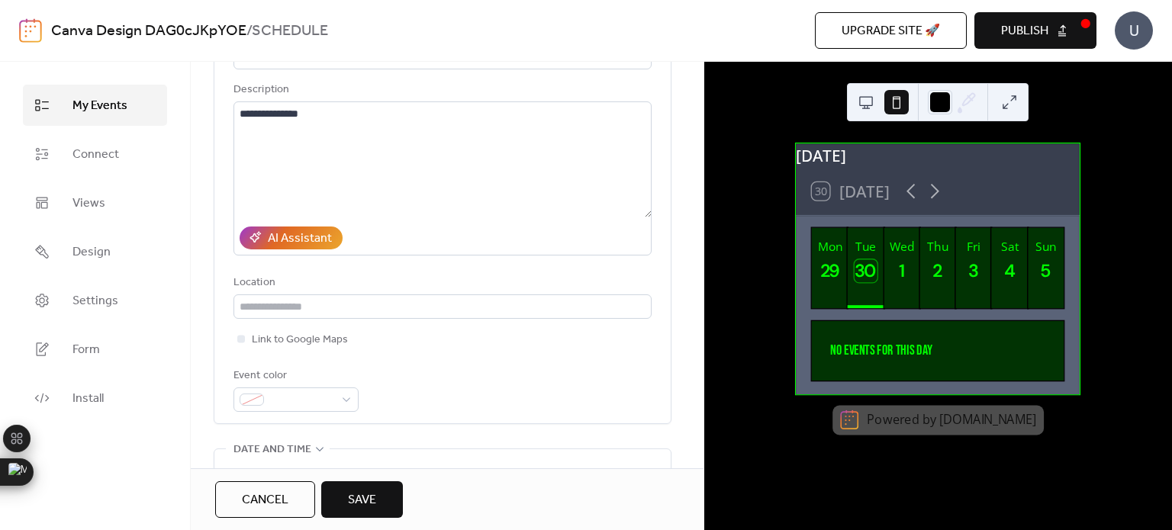
scroll to position [0, 0]
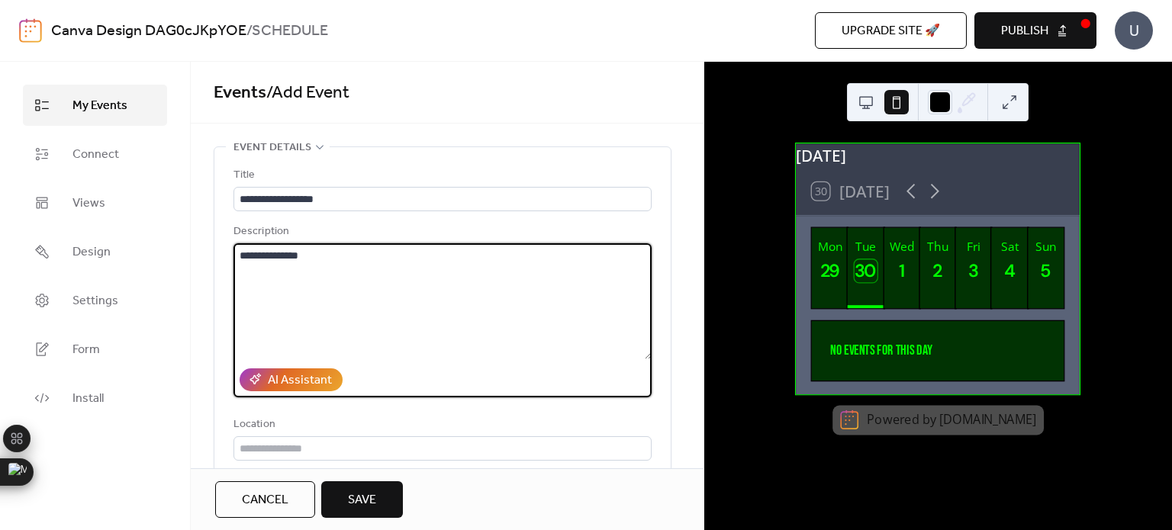
click at [301, 282] on textarea "**********" at bounding box center [443, 301] width 418 height 116
type textarea "**********"
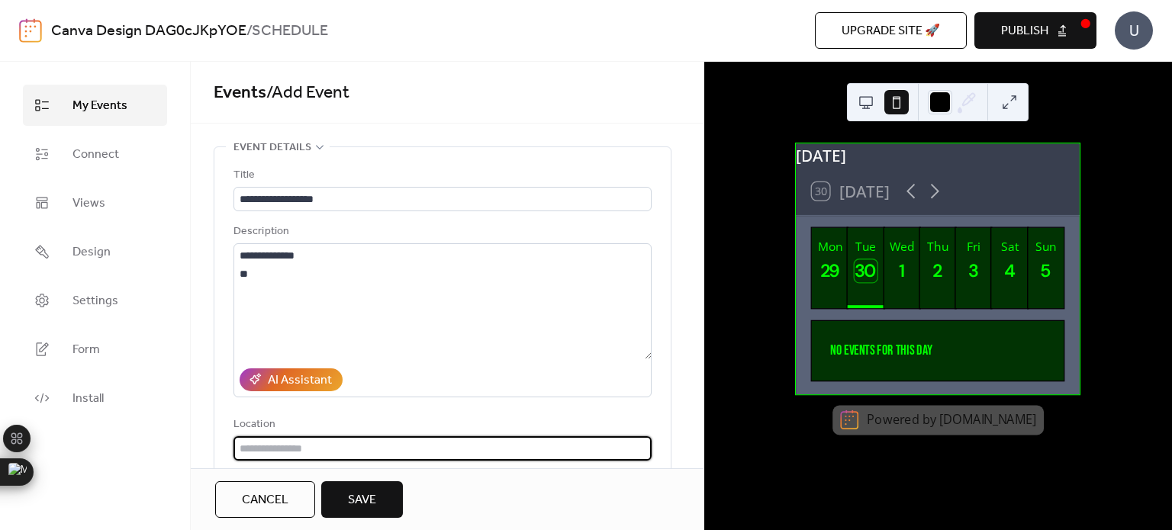
click at [318, 449] on input "text" at bounding box center [443, 449] width 418 height 24
type input "**"
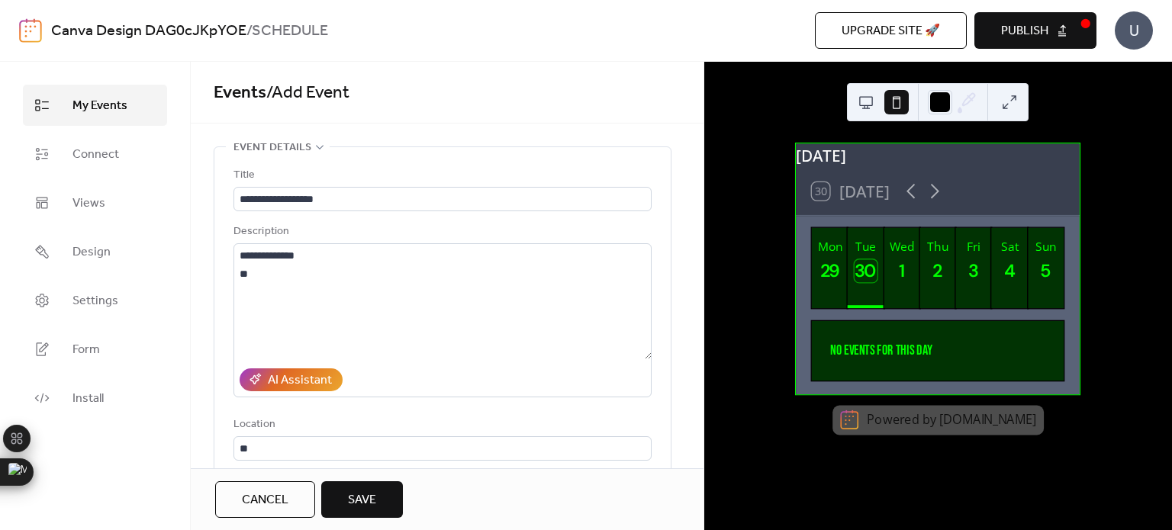
click at [376, 498] on span "Save" at bounding box center [362, 501] width 28 height 18
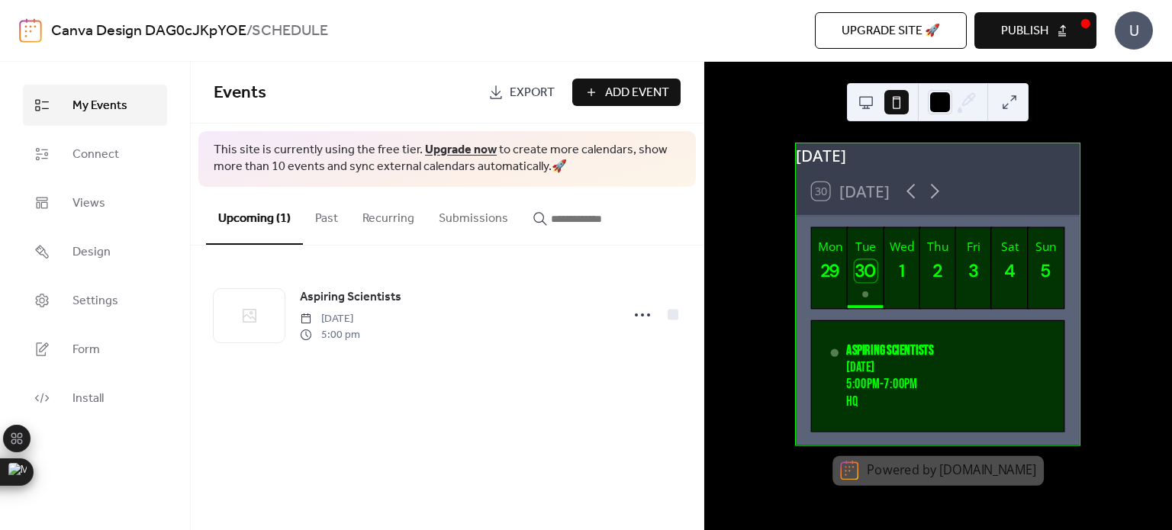
click at [234, 228] on button "Upcoming (1)" at bounding box center [254, 216] width 97 height 58
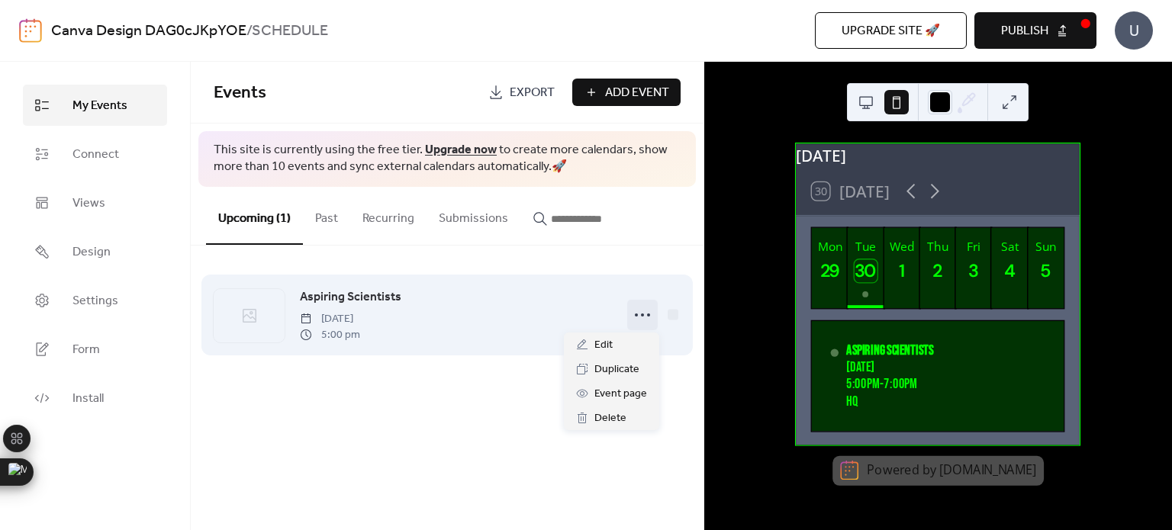
click at [647, 316] on icon at bounding box center [642, 315] width 24 height 24
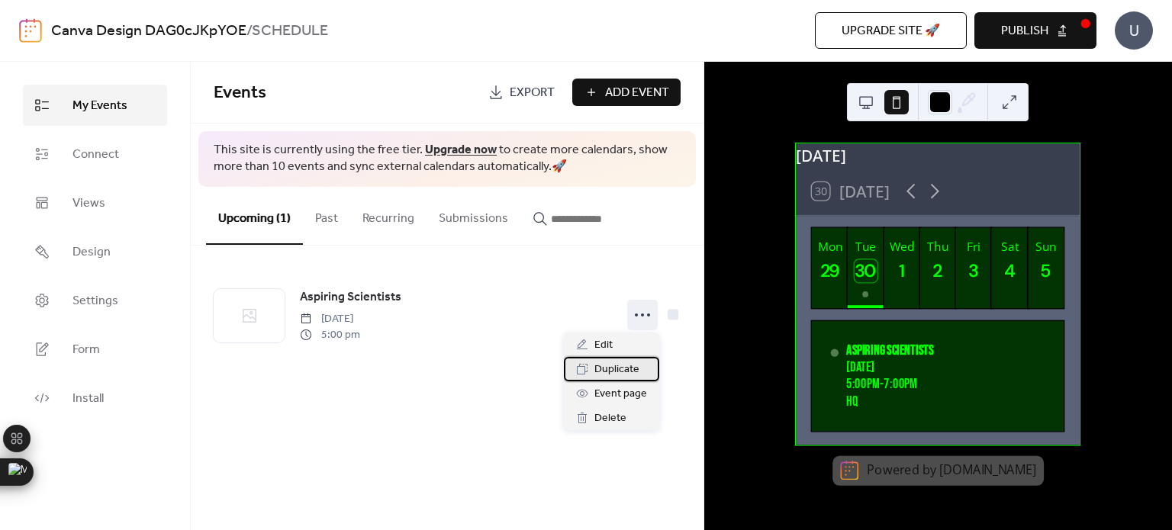
click at [619, 372] on span "Duplicate" at bounding box center [617, 370] width 45 height 18
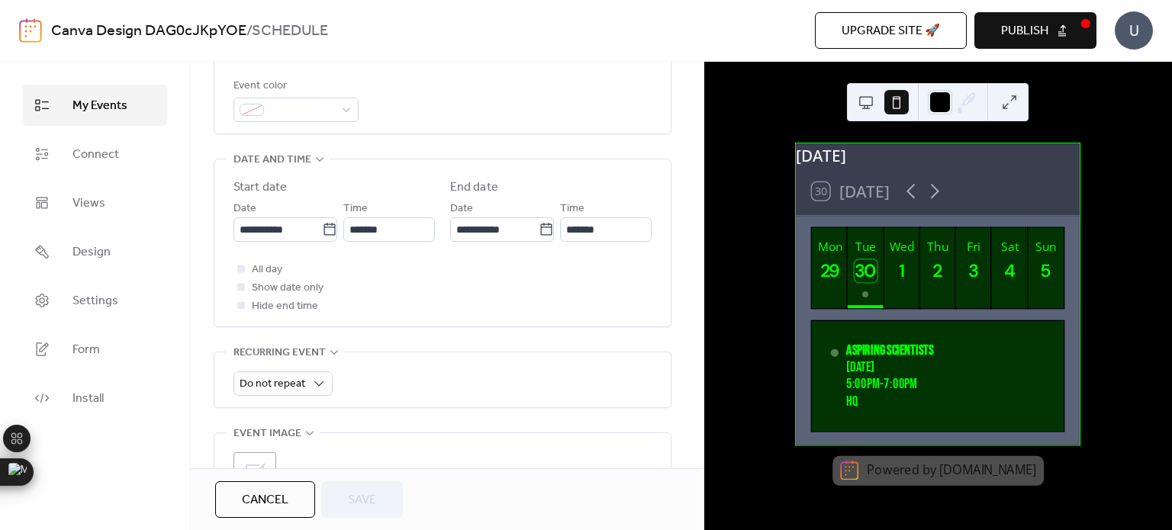
scroll to position [438, 0]
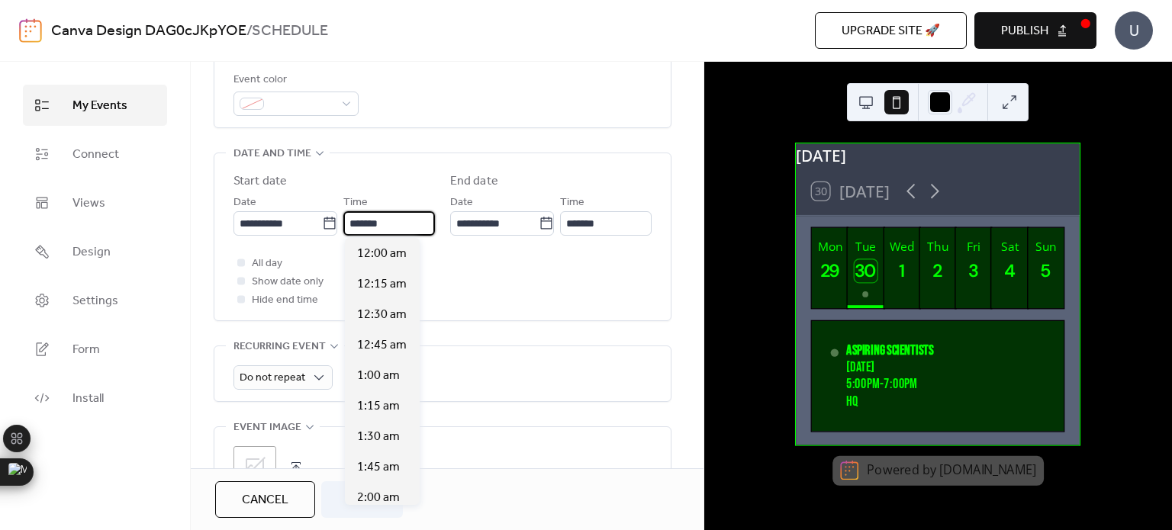
click at [394, 221] on input "*******" at bounding box center [389, 223] width 92 height 24
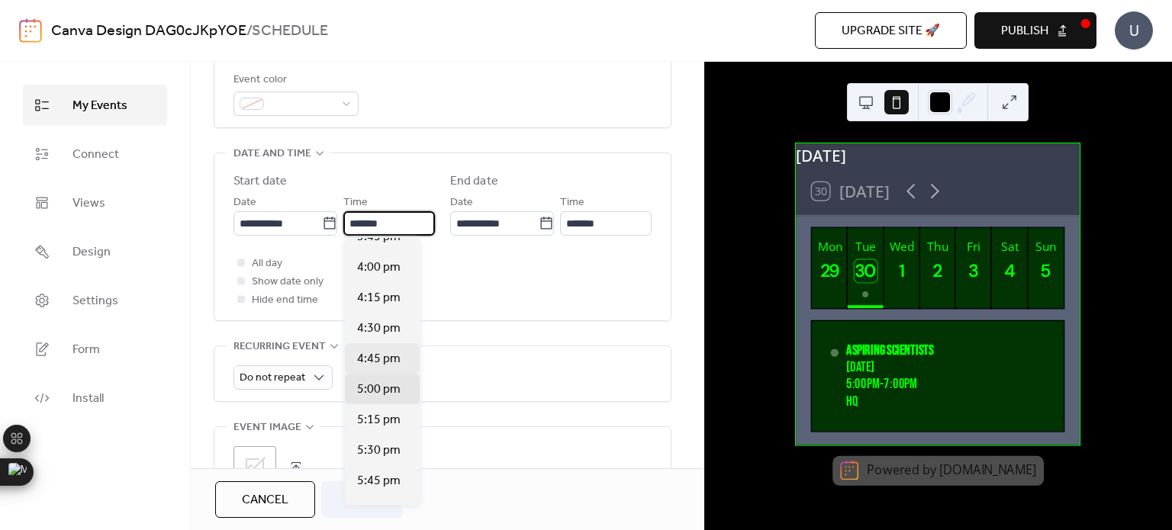
scroll to position [1940, 0]
click at [367, 276] on div "4:00 pm" at bounding box center [382, 267] width 75 height 31
type input "*******"
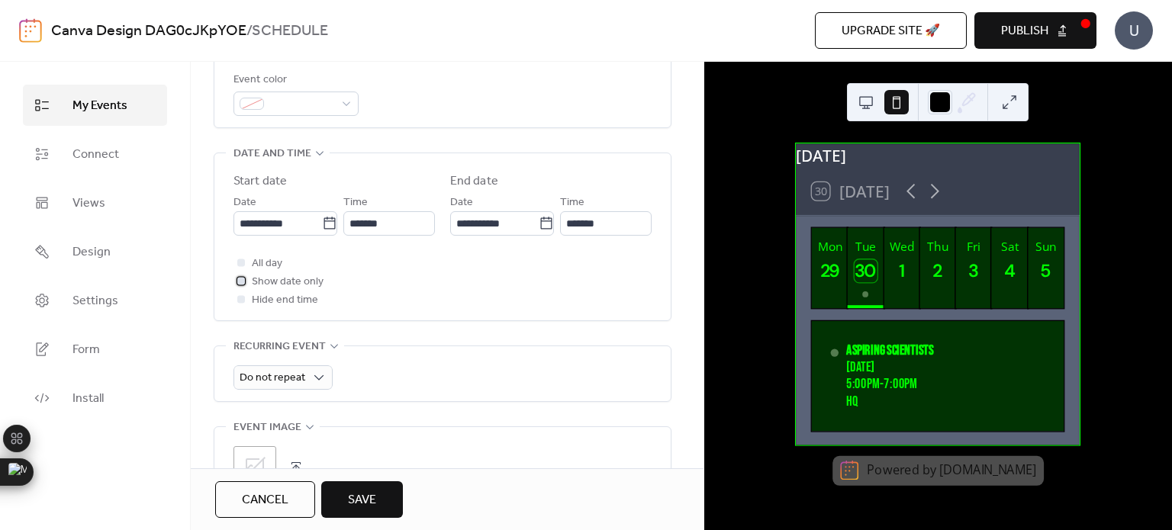
click at [247, 280] on div at bounding box center [241, 280] width 15 height 15
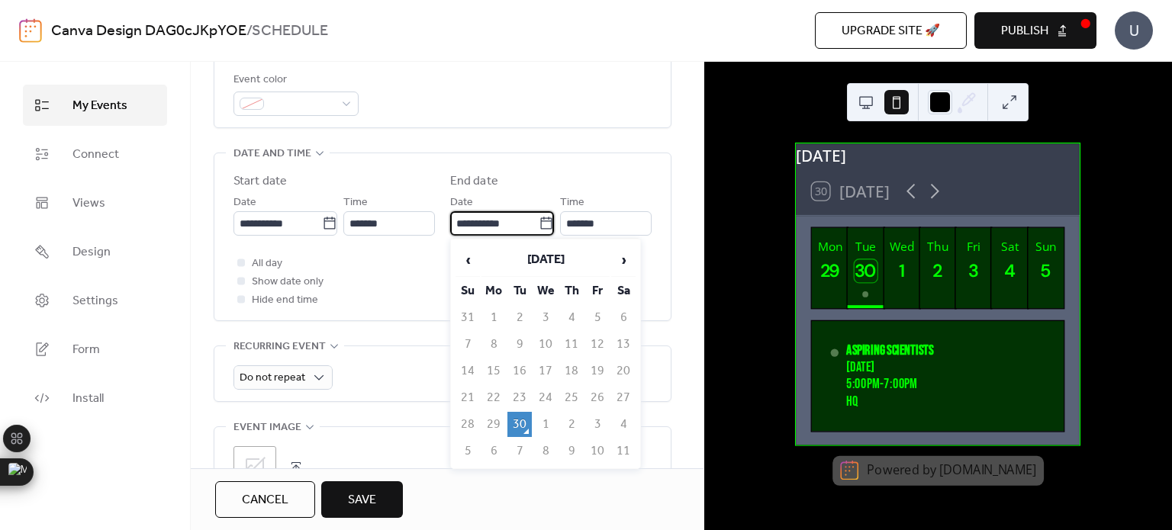
click at [468, 221] on input "**********" at bounding box center [494, 223] width 89 height 24
type input "*"
type input "**********"
type input "*******"
click at [399, 282] on div "All day Show date only Hide end time" at bounding box center [443, 281] width 418 height 55
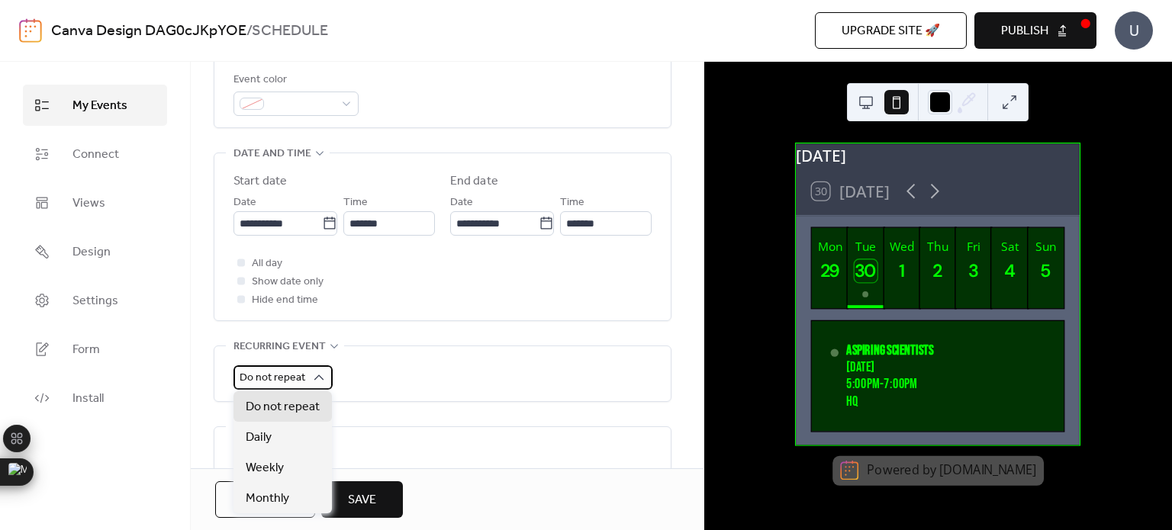
click at [292, 380] on span "Do not repeat" at bounding box center [273, 378] width 66 height 21
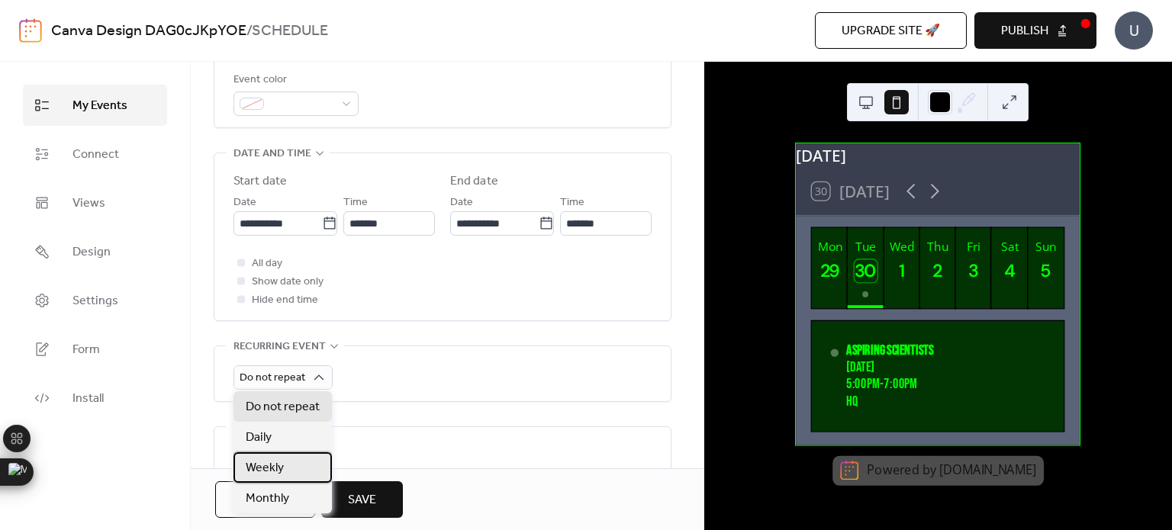
click at [275, 465] on span "Weekly" at bounding box center [265, 468] width 38 height 18
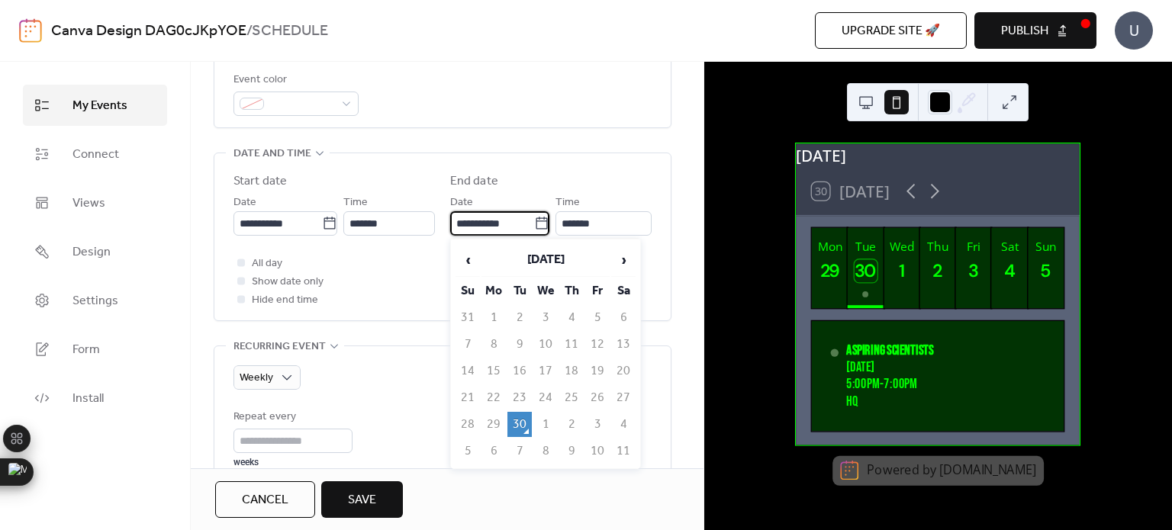
drag, startPoint x: 518, startPoint y: 225, endPoint x: 436, endPoint y: 234, distance: 82.9
click at [436, 234] on div "**********" at bounding box center [443, 240] width 418 height 137
type input "**********"
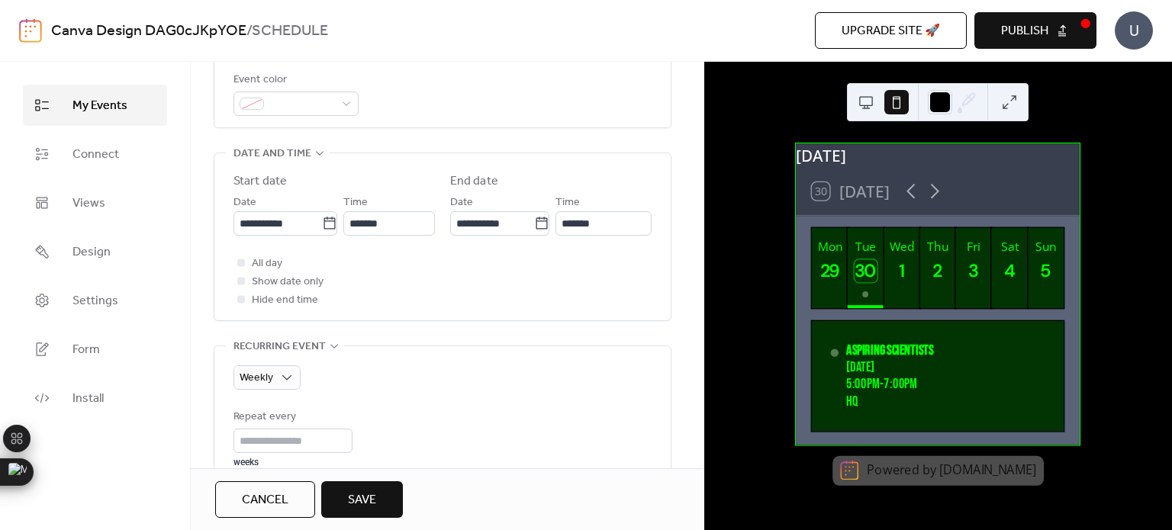
click at [495, 156] on div "**********" at bounding box center [443, 236] width 418 height 167
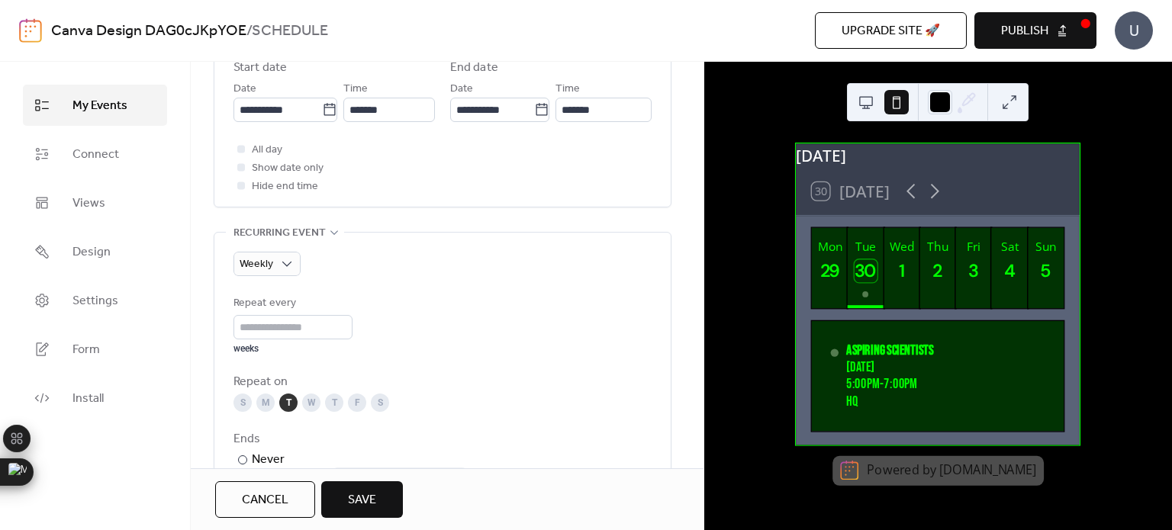
scroll to position [571, 0]
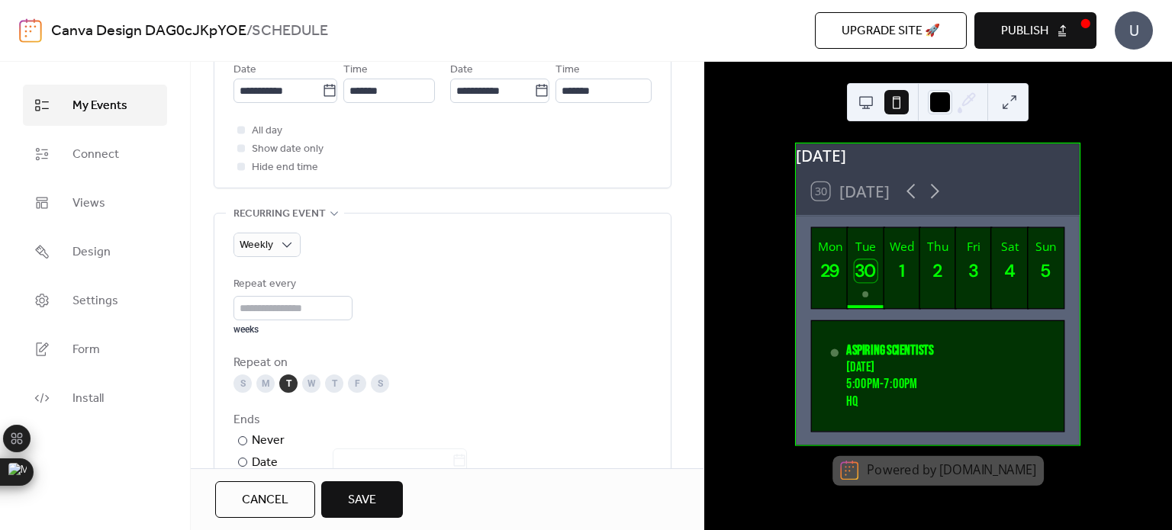
click at [276, 389] on div "S M T W T F S" at bounding box center [443, 384] width 418 height 18
click at [260, 379] on div "M" at bounding box center [265, 384] width 18 height 18
click at [282, 382] on div "T" at bounding box center [288, 384] width 18 height 18
click at [318, 380] on div "W" at bounding box center [311, 384] width 18 height 18
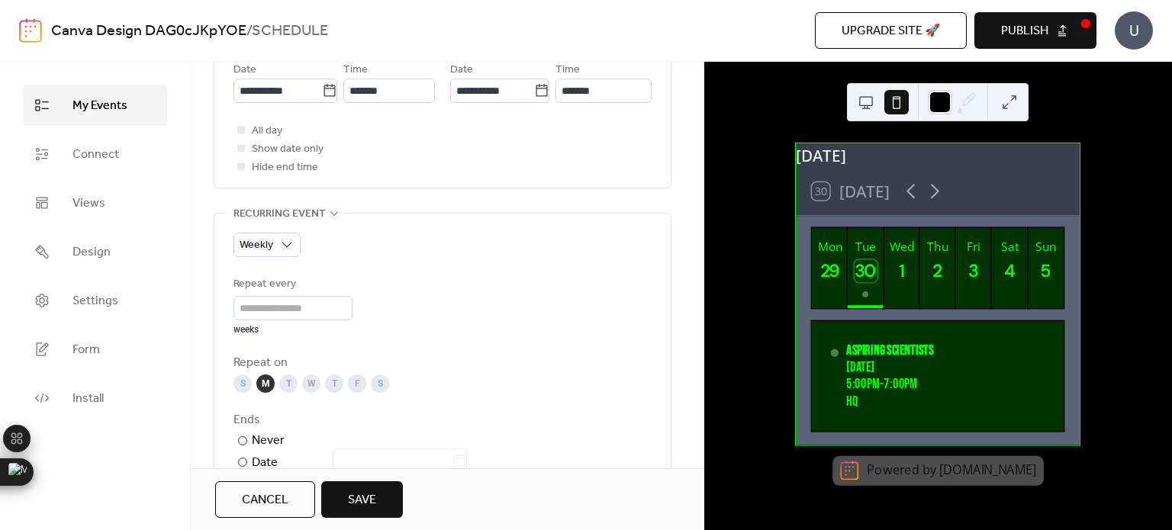
click at [334, 383] on div "T" at bounding box center [334, 384] width 18 height 18
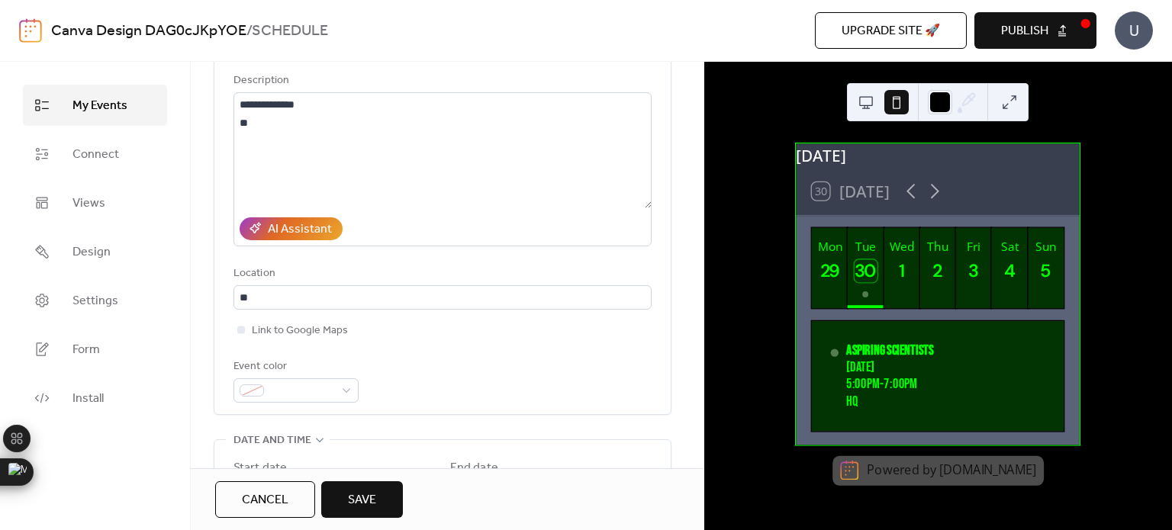
scroll to position [0, 0]
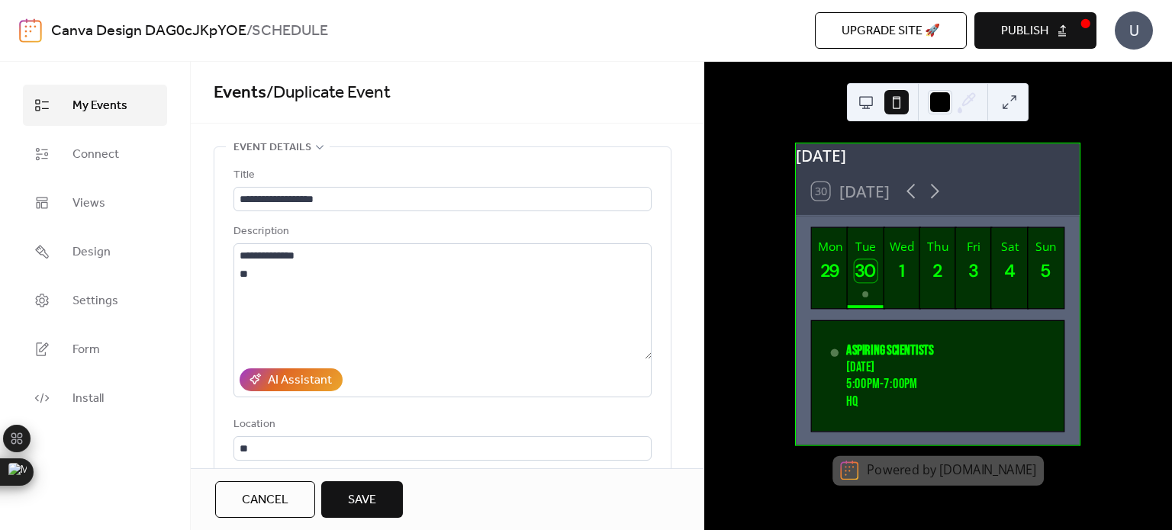
click at [350, 496] on span "Save" at bounding box center [362, 501] width 28 height 18
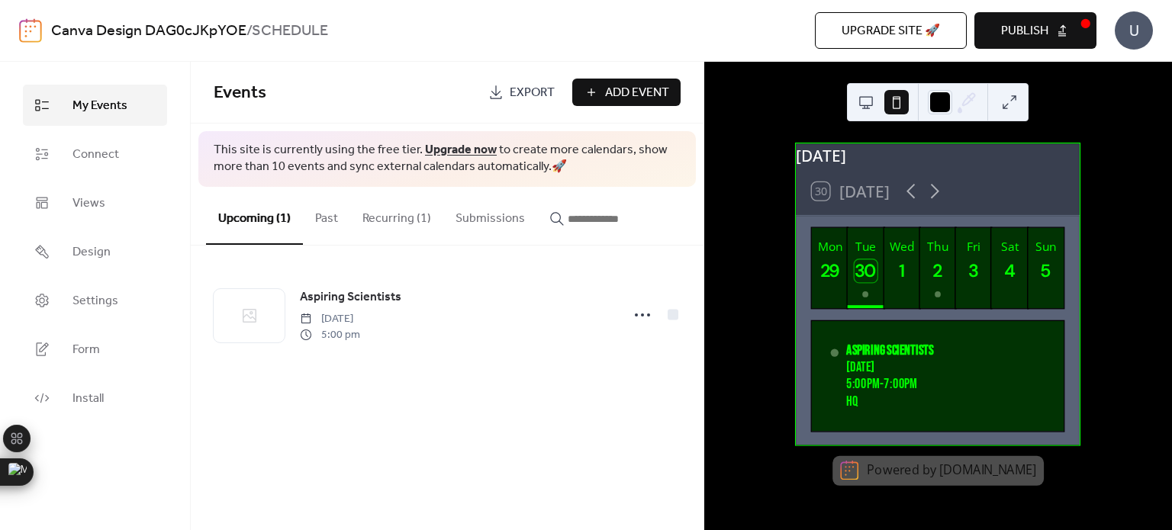
click at [818, 301] on button "Mon 29" at bounding box center [830, 268] width 36 height 80
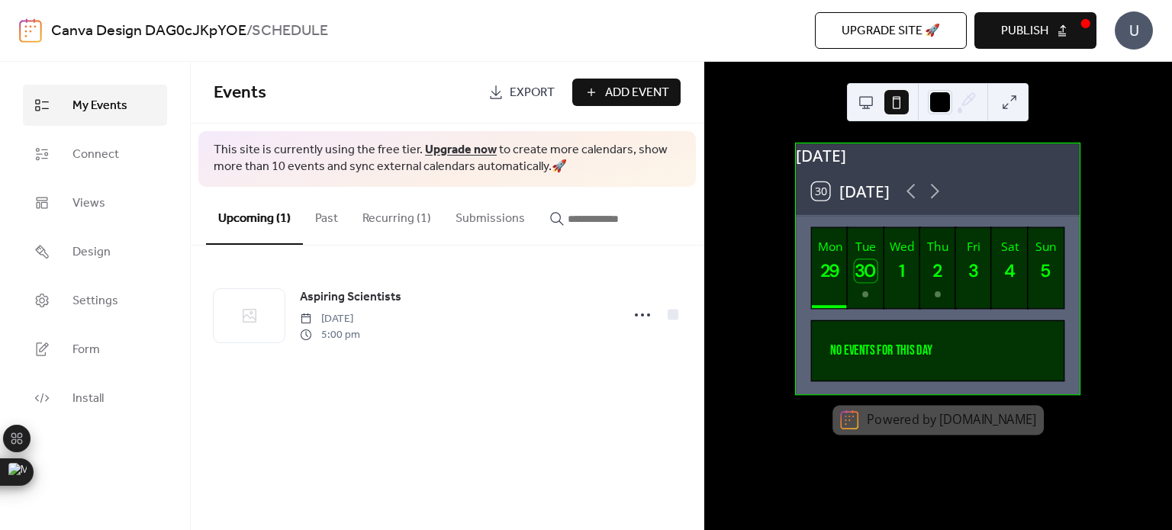
click at [925, 306] on button "Thu 2" at bounding box center [938, 268] width 36 height 80
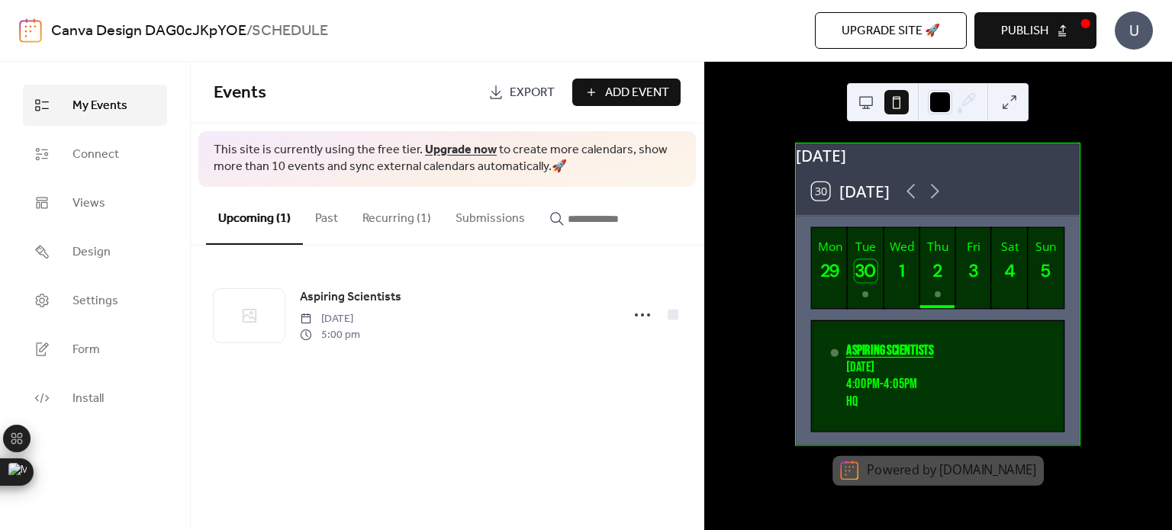
click at [882, 359] on div "Aspiring Scientists" at bounding box center [889, 350] width 87 height 17
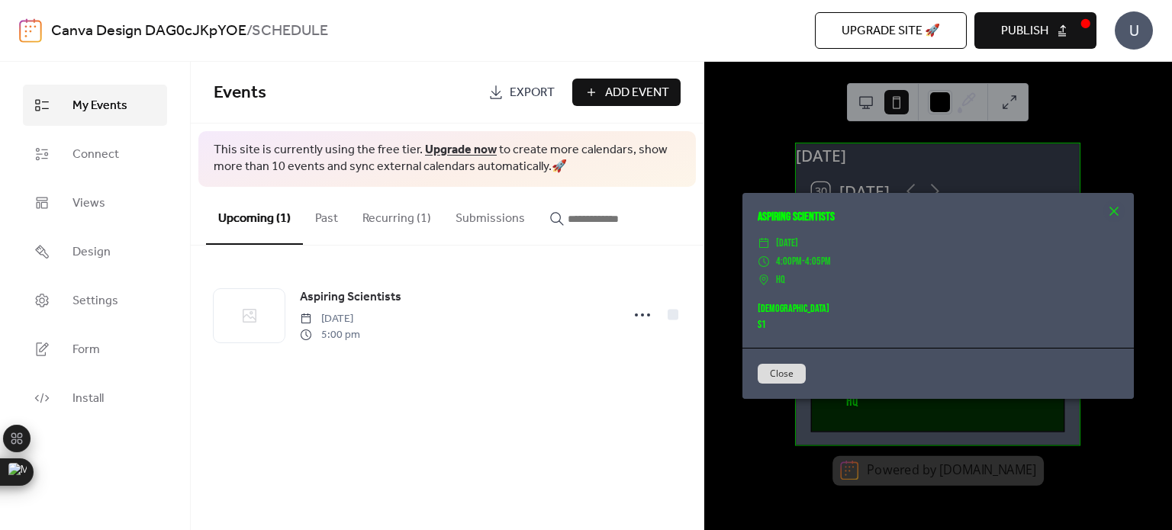
click at [776, 377] on button "Close" at bounding box center [782, 374] width 48 height 20
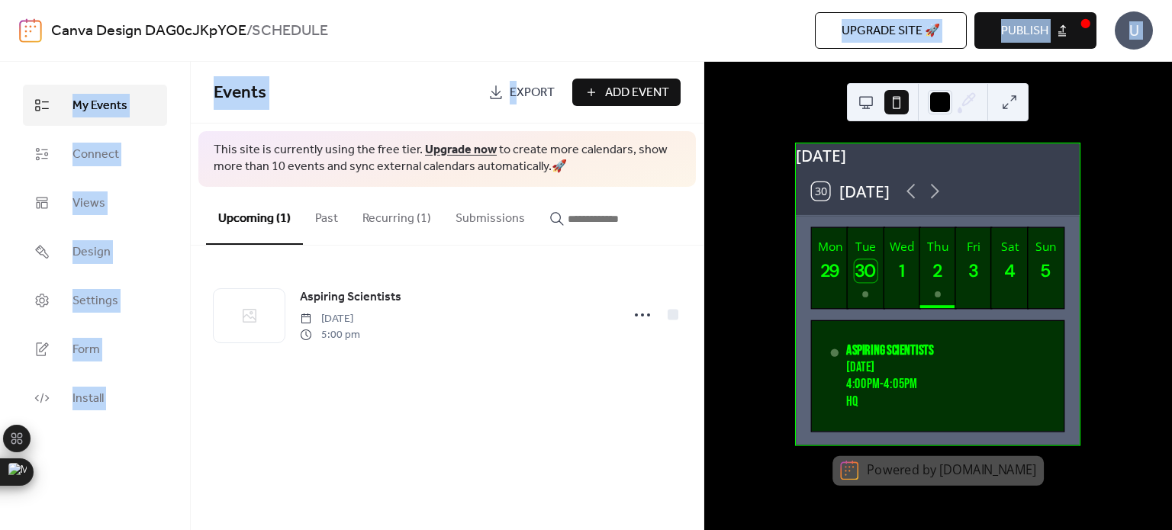
drag, startPoint x: 606, startPoint y: 27, endPoint x: 516, endPoint y: 82, distance: 105.1
click at [516, 82] on div "Canva Design DAG0cJKpYOE / SCHEDULE Upgrade site 🚀 Preview Publish U My Events …" at bounding box center [586, 265] width 1172 height 530
click at [466, 88] on span "Events" at bounding box center [345, 93] width 263 height 31
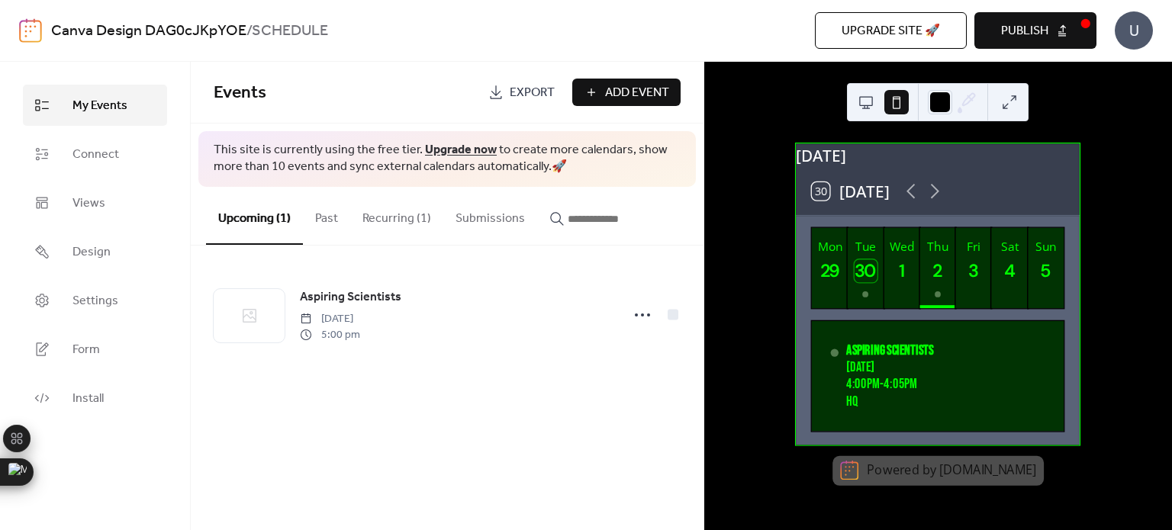
click at [505, 97] on link "Export" at bounding box center [521, 92] width 89 height 27
